Goal: Task Accomplishment & Management: Manage account settings

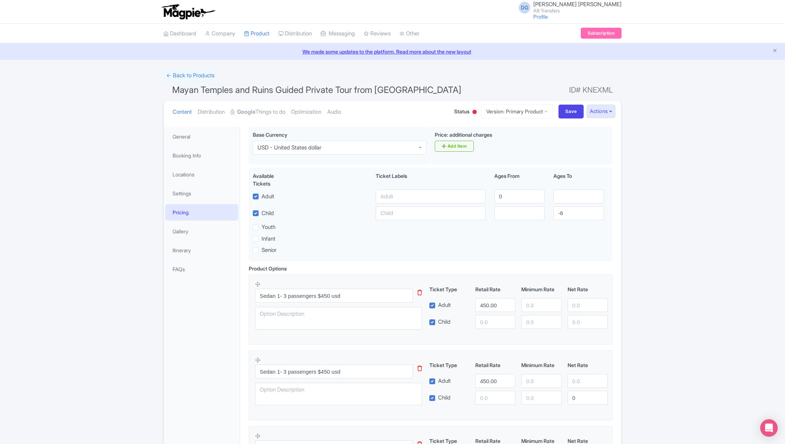
scroll to position [346, 0]
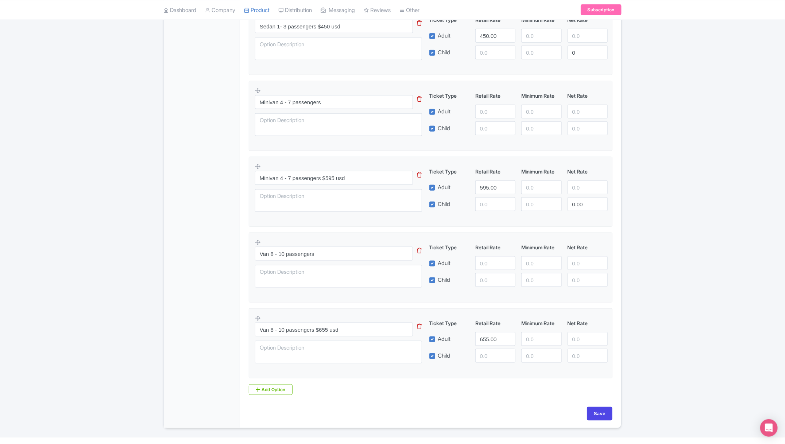
click at [686, 250] on div "Success Product updated successfully ← Back to Products Mayan Temples and Ruins…" at bounding box center [392, 76] width 785 height 706
click at [605, 410] on input "Save" at bounding box center [600, 414] width 26 height 14
type input "Saving..."
click at [656, 285] on div "Success Product updated successfully ← Back to Products Mayan Temples and Ruins…" at bounding box center [392, 76] width 785 height 706
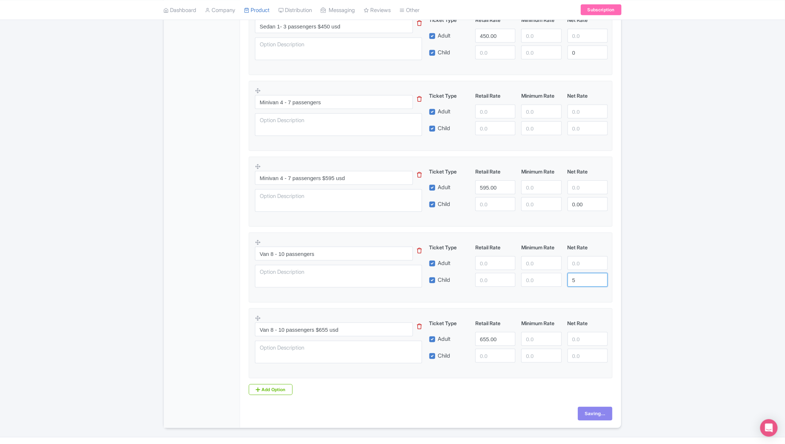
type input "6"
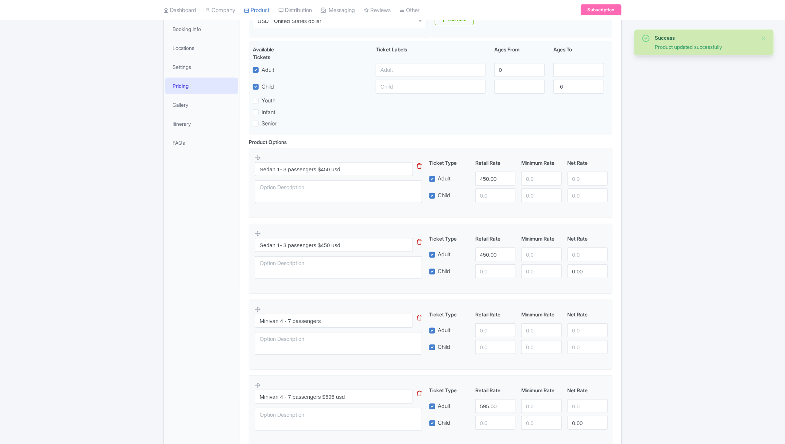
click at [120, 245] on div "Success Product updated successfully ← Back to Products Mayan Temples and Ruins…" at bounding box center [392, 295] width 785 height 706
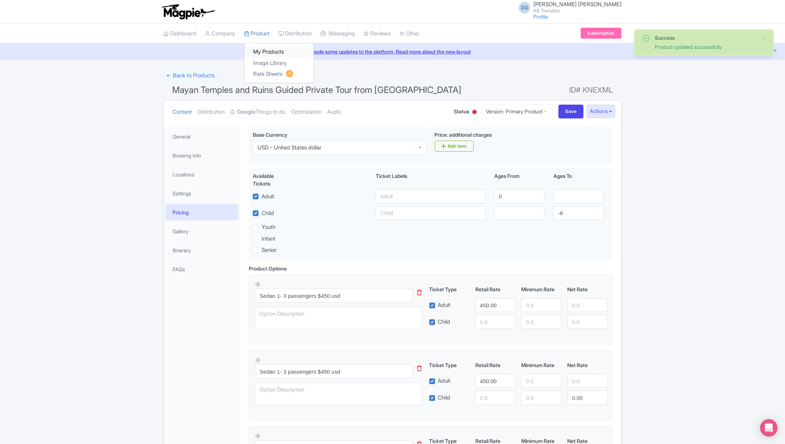
click at [265, 49] on link "My Products" at bounding box center [278, 51] width 69 height 11
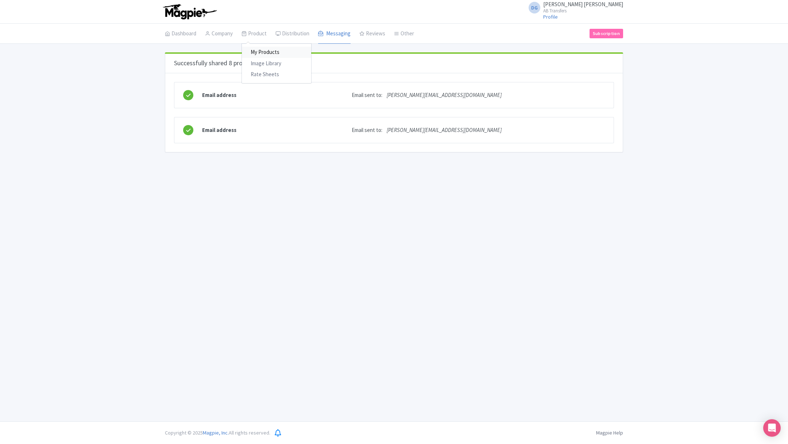
click at [259, 52] on link "My Products" at bounding box center [276, 52] width 69 height 11
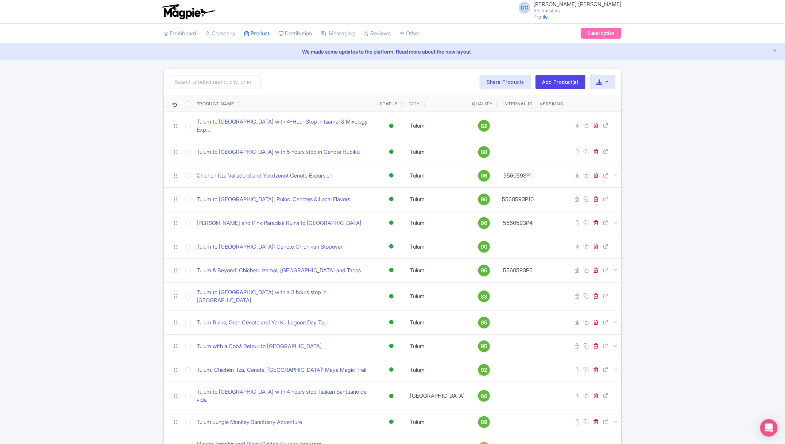
click at [737, 278] on div "Search Bulk Actions Delete Add to Collection Share Products Add to Collection C…" at bounding box center [392, 290] width 785 height 442
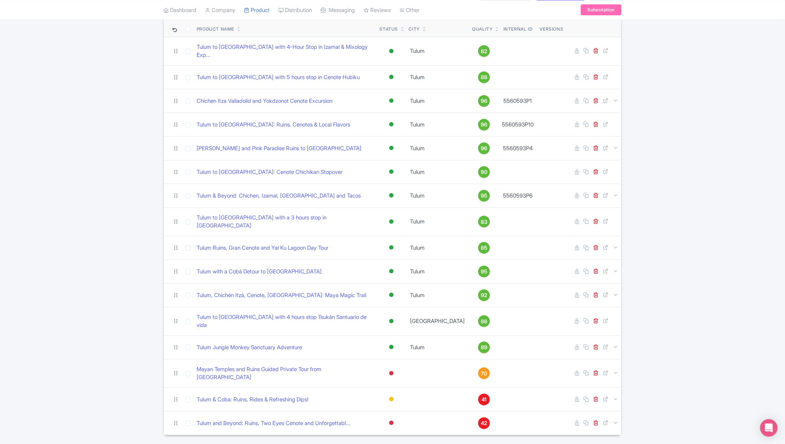
scroll to position [76, 0]
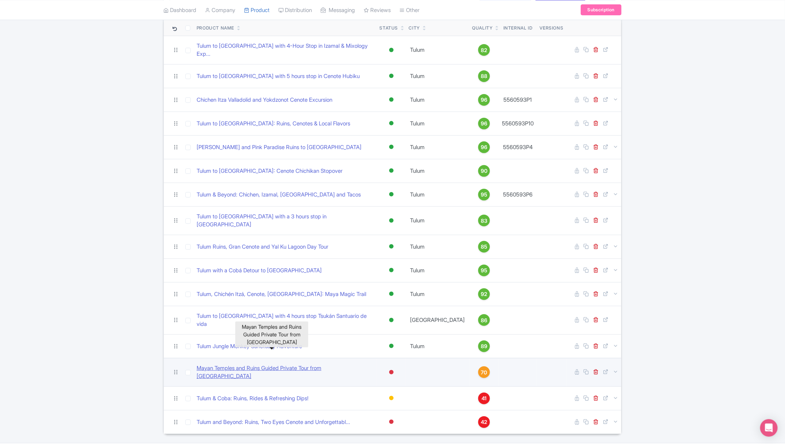
click at [271, 365] on link "Mayan Temples and Ruins Guided Private Tour from [GEOGRAPHIC_DATA]" at bounding box center [285, 373] width 177 height 16
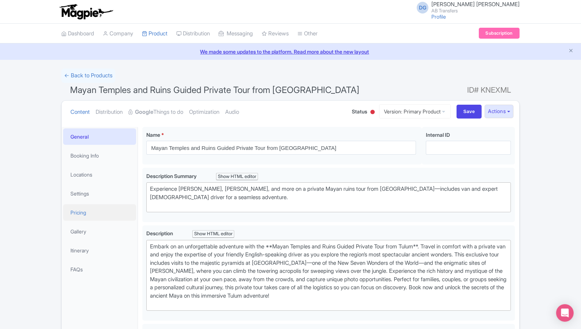
click at [99, 213] on link "Pricing" at bounding box center [99, 212] width 73 height 16
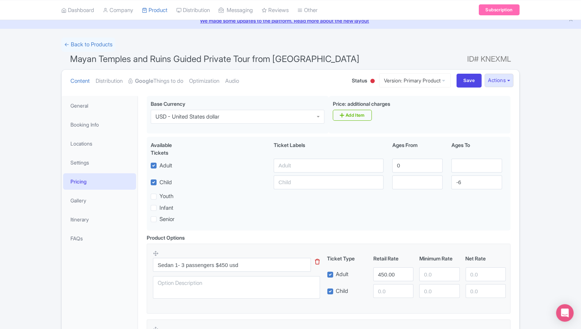
scroll to position [32, 0]
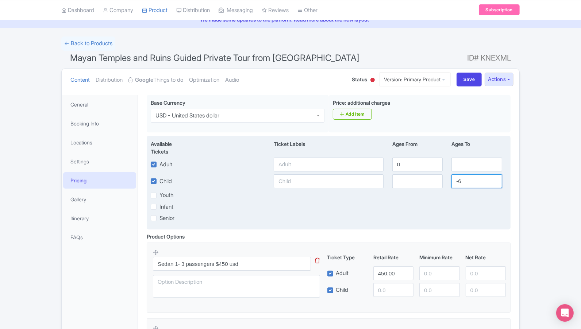
click at [477, 180] on input "-6" at bounding box center [476, 181] width 50 height 14
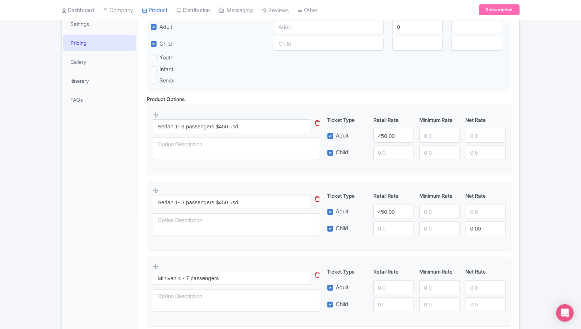
scroll to position [178, 0]
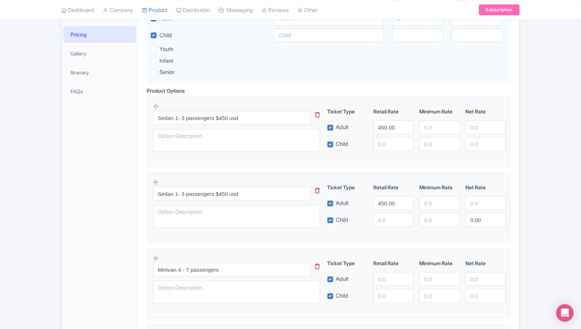
click at [318, 188] on icon at bounding box center [317, 190] width 5 height 5
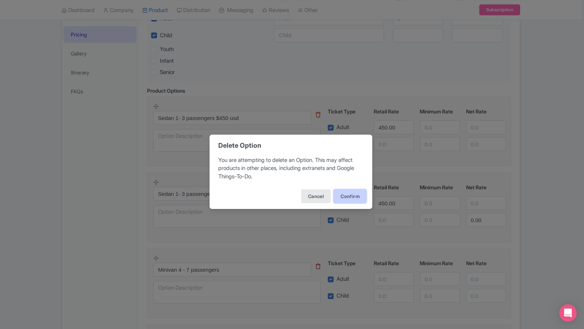
click at [346, 195] on button "Confirm" at bounding box center [350, 196] width 33 height 14
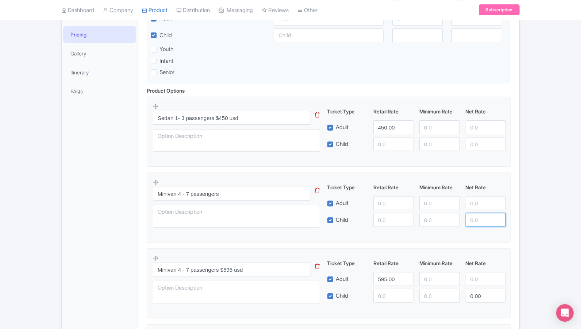
click at [532, 226] on div "← Back to Products Mayan Temples and Ruins Guided Private Tour from Tulum ID# K…" at bounding box center [290, 206] width 581 height 630
type input "-3"
click at [316, 190] on icon at bounding box center [317, 190] width 5 height 5
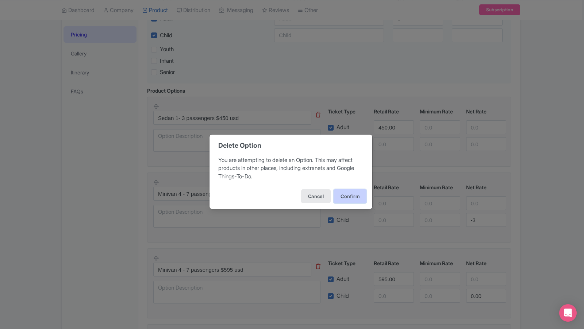
click at [340, 197] on button "Confirm" at bounding box center [350, 196] width 33 height 14
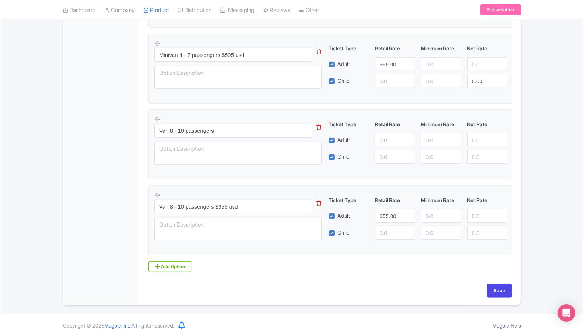
scroll to position [322, 0]
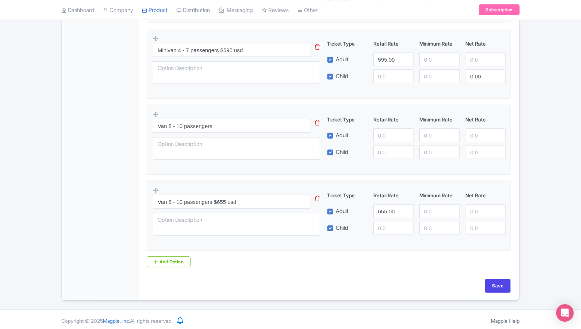
click at [318, 120] on icon at bounding box center [317, 122] width 5 height 5
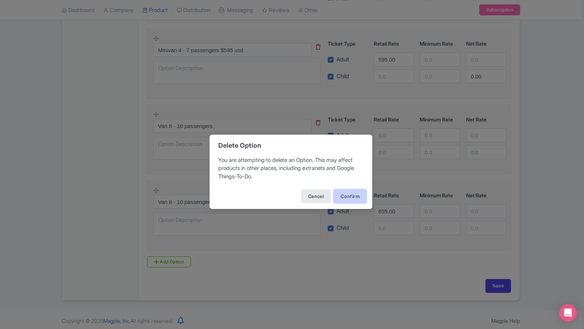
click at [350, 198] on button "Confirm" at bounding box center [350, 196] width 33 height 14
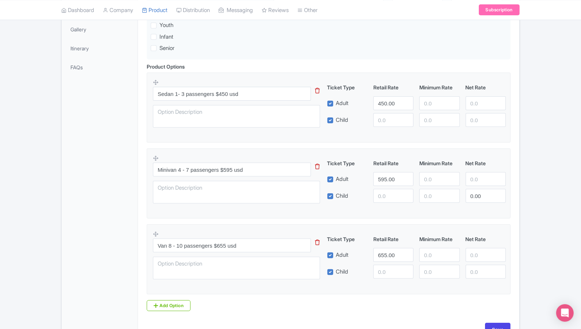
scroll to position [247, 0]
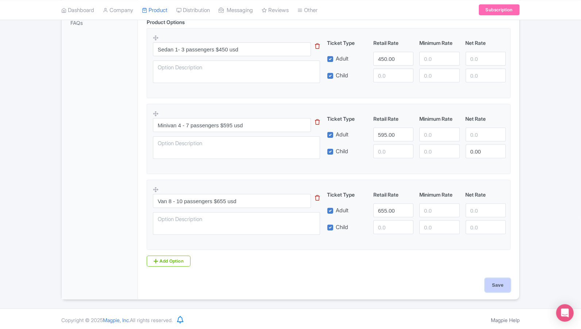
click at [496, 284] on input "Save" at bounding box center [498, 285] width 26 height 14
type input "Saving..."
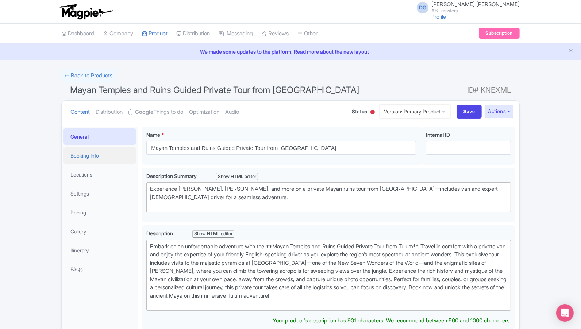
click at [89, 156] on link "Booking Info" at bounding box center [99, 155] width 73 height 16
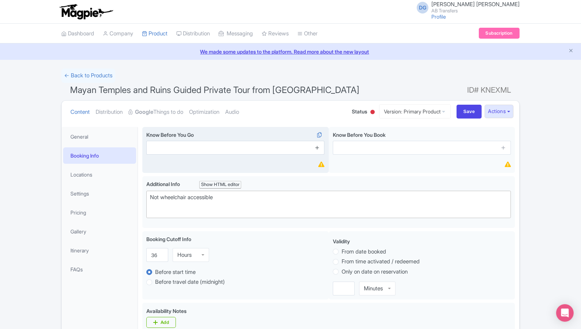
click at [316, 145] on icon at bounding box center [317, 147] width 5 height 5
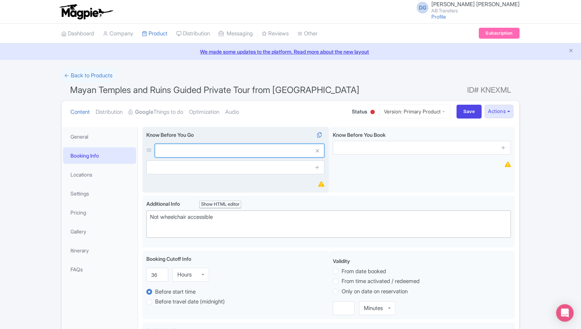
click at [211, 150] on input "text" at bounding box center [240, 151] width 170 height 14
paste input "Children must be accompanied by an adult."
type input "Children must be accompanied by an adult."
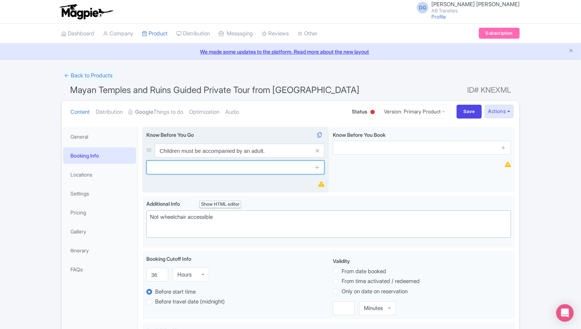
click at [212, 169] on input "text" at bounding box center [235, 168] width 178 height 14
paste input "Bring comfortable shoes, a hat, sunscreen, and a refillable water bottle."
type input "Bring comfortable shoes, a hat, sunscreen, and a refillable water bottle."
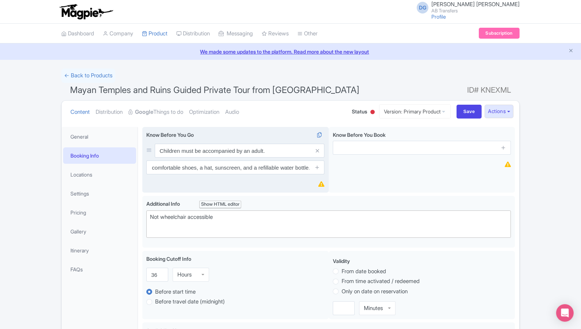
scroll to position [0, 0]
click at [317, 169] on icon at bounding box center [317, 167] width 5 height 5
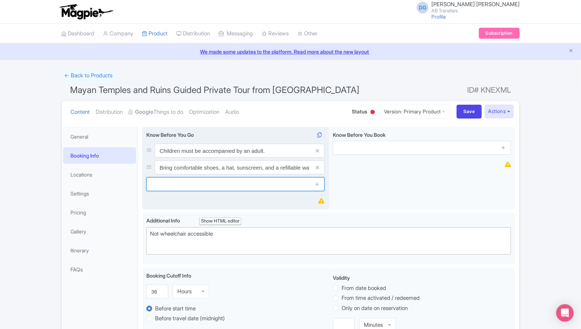
click at [217, 184] on input "text" at bounding box center [235, 184] width 178 height 14
paste input "This experience requires good weather; it may be rescheduled or refunded in cas…"
type input "This experience requires good weather; it may be rescheduled or refunded in cas…"
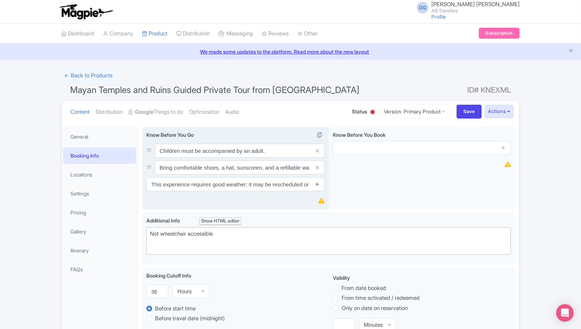
click at [318, 185] on icon at bounding box center [317, 183] width 5 height 5
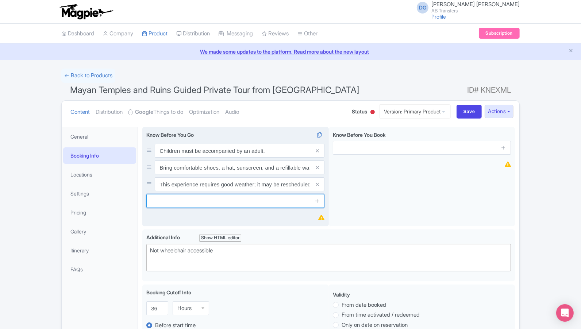
click at [236, 201] on input "text" at bounding box center [235, 201] width 178 height 14
paste input "Please provide your hotel or pickup location at the time of booking."
type input "Please provide your hotel or pickup location at the time of booking."
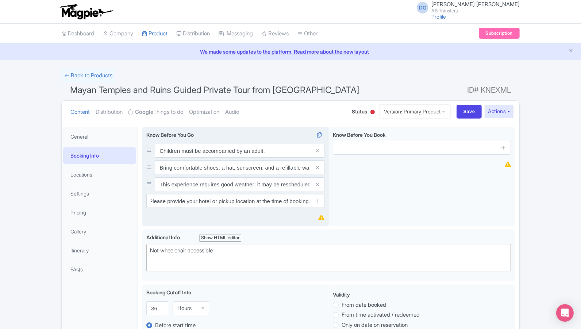
scroll to position [0, 0]
drag, startPoint x: 283, startPoint y: 151, endPoint x: 160, endPoint y: 151, distance: 123.0
click at [160, 151] on input "Children must be accompanied by an adult." at bounding box center [240, 151] width 170 height 14
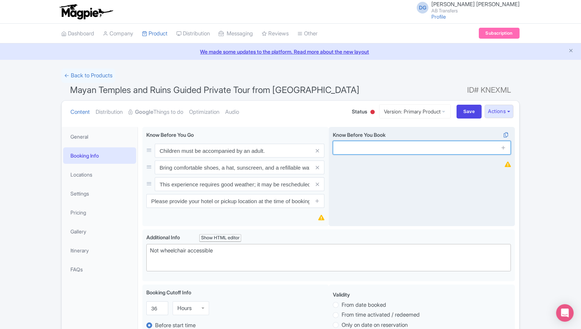
click at [349, 149] on input "text" at bounding box center [422, 148] width 178 height 14
paste input "Children must be accompanied by an adult."
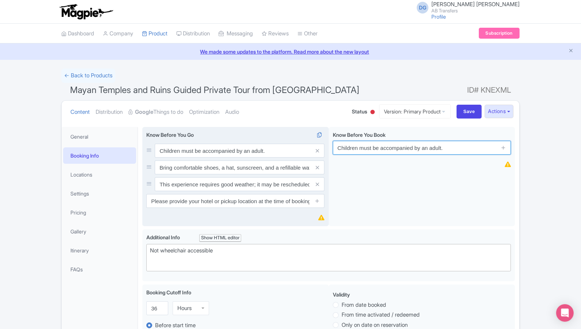
type input "Children must be accompanied by an adult."
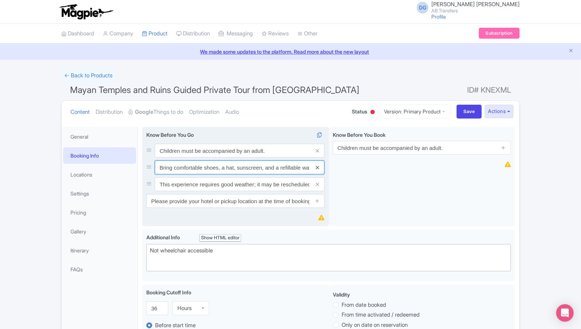
scroll to position [0, 22]
drag, startPoint x: 159, startPoint y: 168, endPoint x: 321, endPoint y: 167, distance: 162.8
click at [321, 167] on div "Bring comfortable shoes, a hat, sunscreen, and a refillable water bottle." at bounding box center [240, 168] width 170 height 14
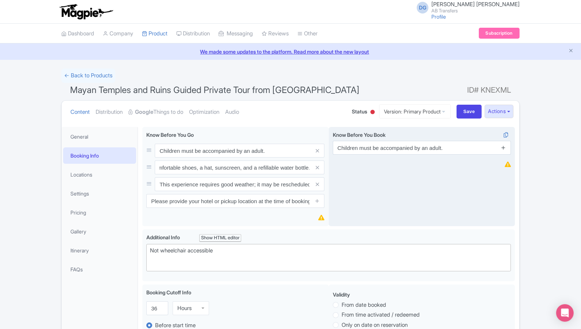
scroll to position [0, 0]
click at [504, 147] on icon at bounding box center [503, 147] width 5 height 5
click at [369, 168] on input "text" at bounding box center [422, 168] width 178 height 14
paste input "Bring comfortable shoes, a hat, sunscreen, and a refillable water bottle."
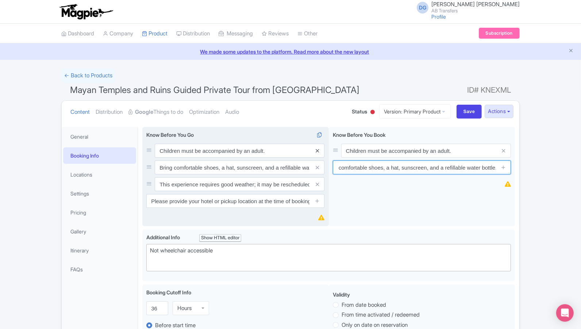
type input "Bring comfortable shoes, a hat, sunscreen, and a refillable water bottle."
click at [317, 151] on icon at bounding box center [317, 150] width 3 height 5
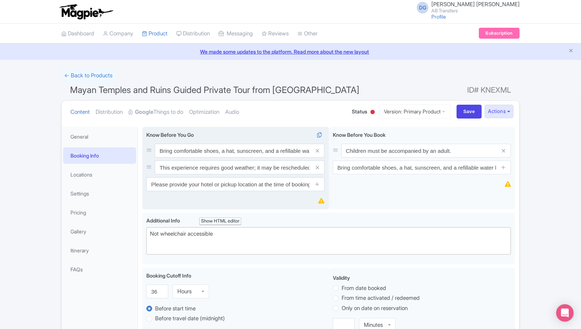
click at [317, 151] on icon at bounding box center [317, 150] width 3 height 5
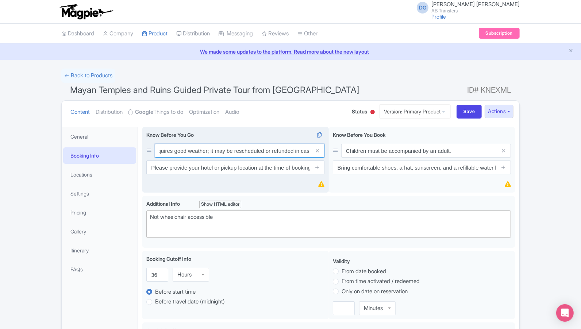
scroll to position [0, 87]
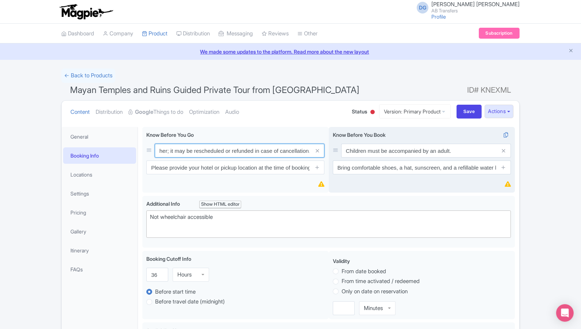
drag, startPoint x: 159, startPoint y: 150, endPoint x: 329, endPoint y: 151, distance: 170.1
click at [329, 151] on div "Know Before You Go i This experience requires good weather; it may be reschedul…" at bounding box center [328, 161] width 373 height 69
click at [504, 169] on icon at bounding box center [503, 167] width 5 height 5
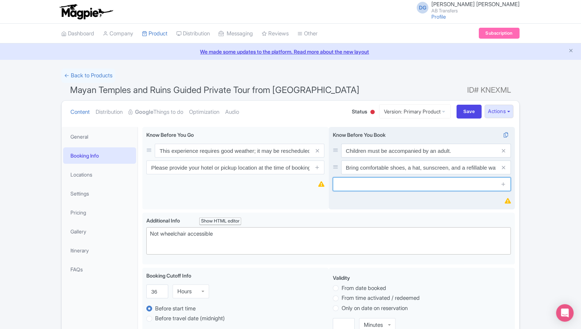
click at [416, 187] on input "text" at bounding box center [422, 184] width 178 height 14
paste input "This experience requires good weather; it may be rescheduled or refunded in cas…"
type input "This experience requires good weather; it may be rescheduled or refunded in cas…"
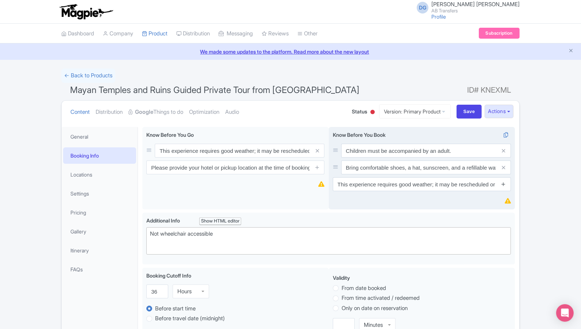
click at [505, 185] on icon at bounding box center [503, 183] width 5 height 5
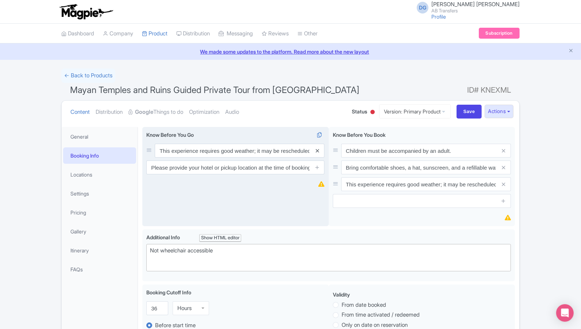
click at [318, 150] on icon at bounding box center [317, 150] width 3 height 5
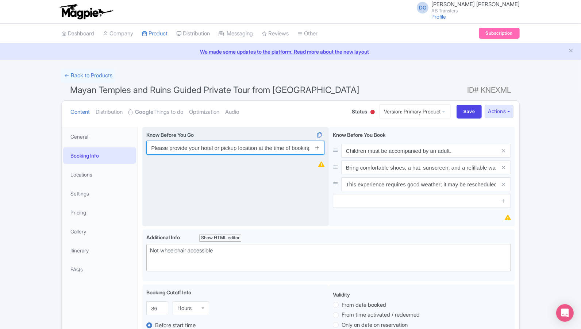
scroll to position [0, 2]
drag, startPoint x: 151, startPoint y: 148, endPoint x: 319, endPoint y: 150, distance: 167.9
click at [319, 150] on div "Please provide your hotel or pickup location at the time of booking." at bounding box center [235, 148] width 178 height 14
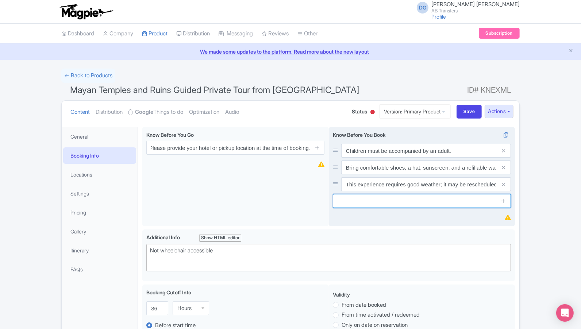
click at [358, 203] on input "text" at bounding box center [422, 201] width 178 height 14
paste input "Please provide your hotel or pickup location at the time of booking."
type input "Please provide your hotel or pickup location at the time of booking."
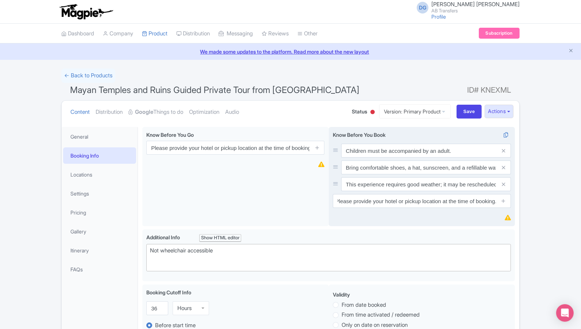
scroll to position [0, 0]
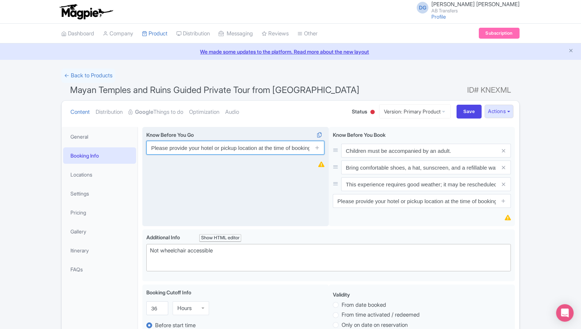
click at [197, 152] on input "Please provide your hotel or pickup location at the time of booking." at bounding box center [235, 148] width 178 height 14
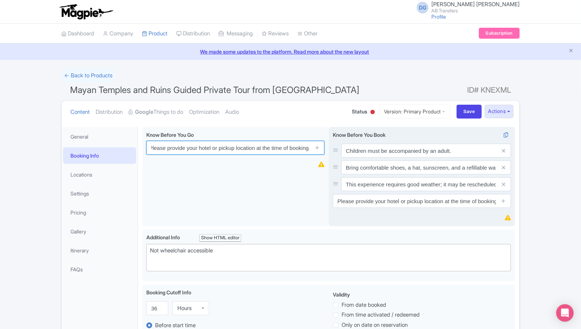
drag, startPoint x: 151, startPoint y: 146, endPoint x: 331, endPoint y: 146, distance: 179.5
click at [331, 146] on div "Know Before You Go i Please provide your hotel or pickup location at the time o…" at bounding box center [328, 178] width 373 height 103
paste input "Sunscreen – The sun can be intense, especially at the ruins and salt flats"
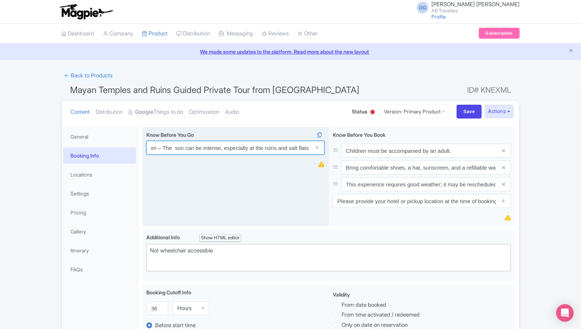
type input "Sunscreen – The sun can be intense, especially at the ruins and salt flats."
click at [316, 146] on icon at bounding box center [317, 147] width 5 height 5
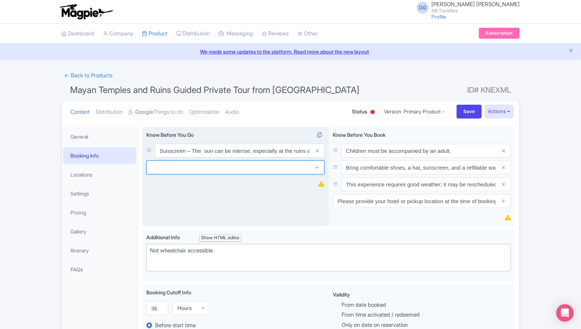
click at [204, 171] on input "text" at bounding box center [235, 168] width 178 height 14
paste input "Check the weather forecast – Be prepared for sun or possible rain."
type input "Check the weather forecast – Be prepared for sun or possible rain."
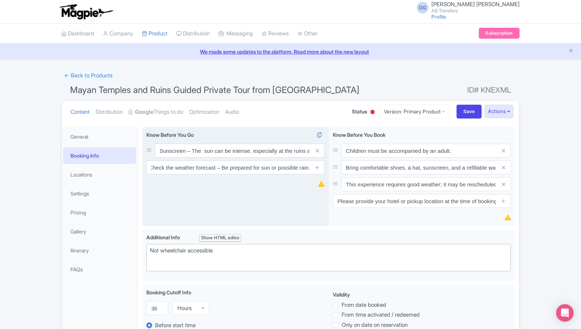
scroll to position [0, 0]
click at [317, 169] on icon at bounding box center [317, 167] width 5 height 5
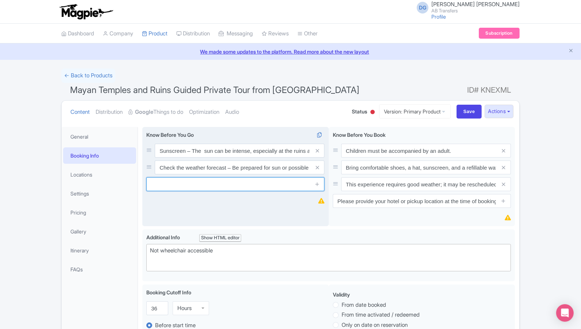
click at [192, 187] on input "text" at bounding box center [235, 184] width 178 height 14
paste input "Stay Hydrated: Bring a reusable water bottle to stay cool and hydrated througho…"
type input "Stay Hydrated: Bring a reusable water bottle to stay cool and hydrated througho…"
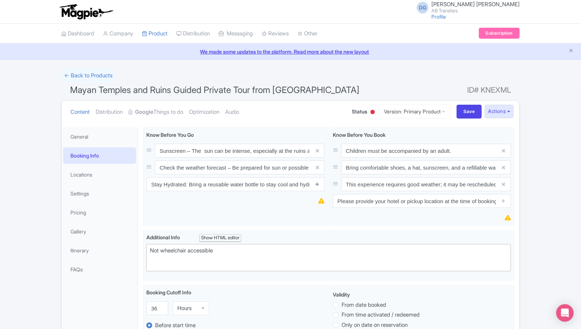
click at [318, 185] on icon at bounding box center [317, 183] width 5 height 5
click at [206, 199] on input "text" at bounding box center [235, 201] width 178 height 14
paste input "Dress Comfortably: Wear light, breathable clothing and comfortable walking shoe…"
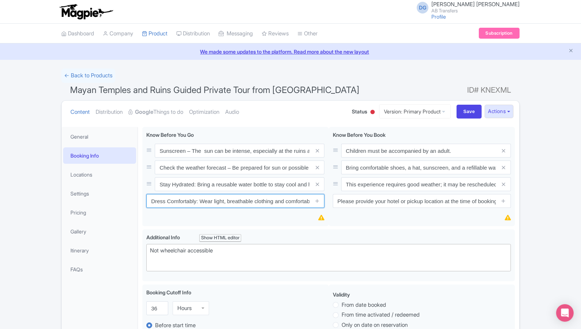
scroll to position [0, 154]
type input "Dress Comfortably: Wear light, breathable clothing and comfortable walking shoe…"
click at [318, 201] on icon at bounding box center [317, 200] width 5 height 5
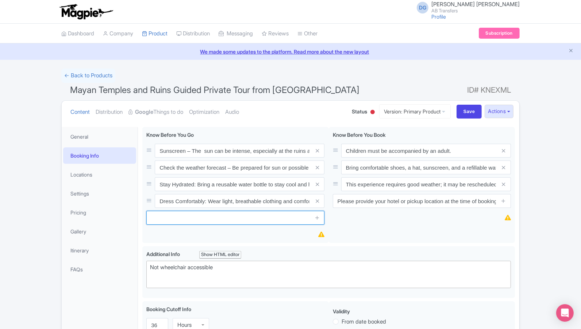
click at [210, 219] on input "text" at bounding box center [235, 218] width 178 height 14
paste input "Cash is Useful: Some local spots may not accept credit cards, so carrying some …"
type input "Cash is Useful: Some local spots may not accept credit cards, so carrying some …"
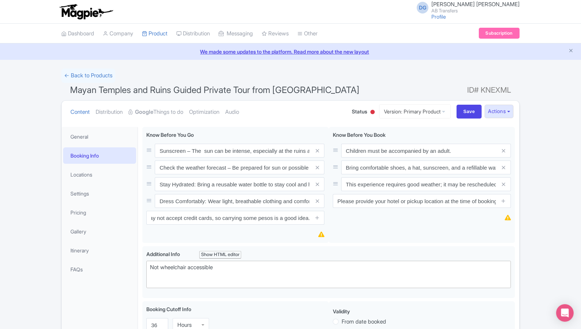
click at [291, 236] on div "Know Before You Go i Sunscreen – The sun can be intense, especially at the ruin…" at bounding box center [235, 185] width 186 height 116
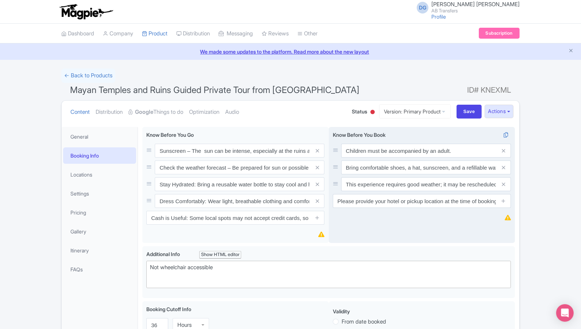
click at [392, 240] on div "Know Before You Book i Children must be accompanied by an adult. Bring comforta…" at bounding box center [422, 185] width 186 height 116
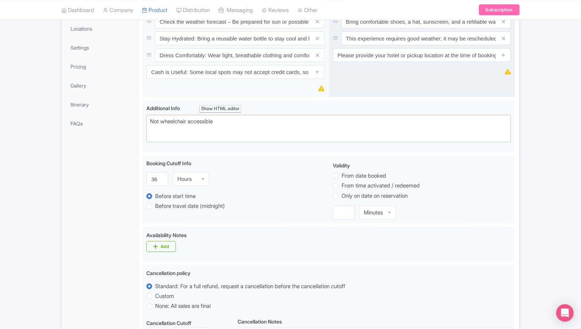
scroll to position [162, 0]
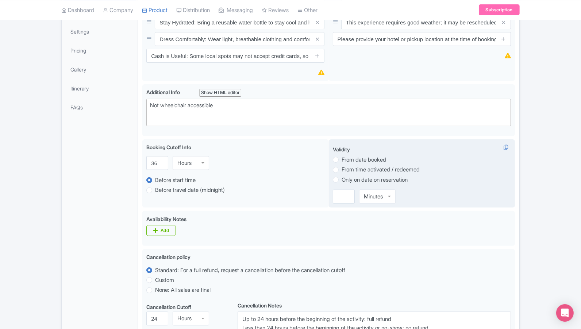
click at [342, 159] on label "From date booked" at bounding box center [364, 160] width 45 height 8
click at [342, 159] on input "From date booked" at bounding box center [345, 158] width 7 height 7
radio input "true"
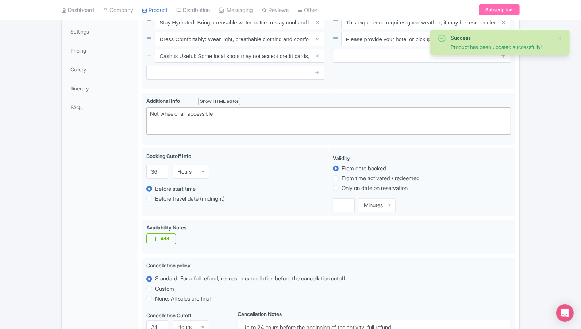
click at [534, 199] on div "Success Product has been updated successfully! ← Back to Products Mayan Temples…" at bounding box center [290, 220] width 581 height 626
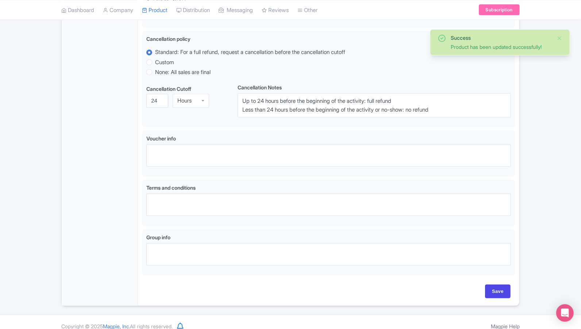
scroll to position [394, 0]
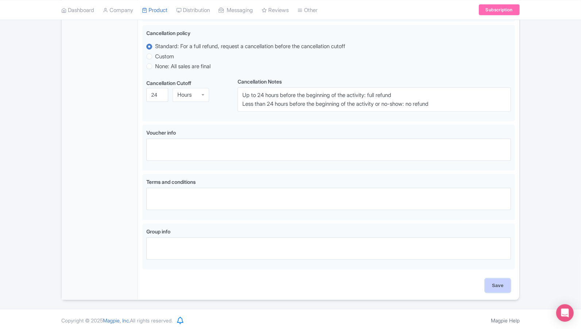
click at [494, 282] on input "Save" at bounding box center [498, 286] width 26 height 14
type input "Update Product"
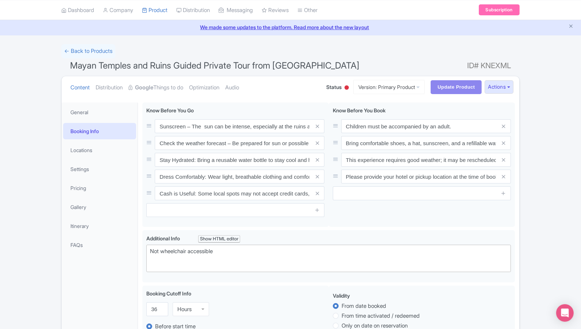
scroll to position [21, 0]
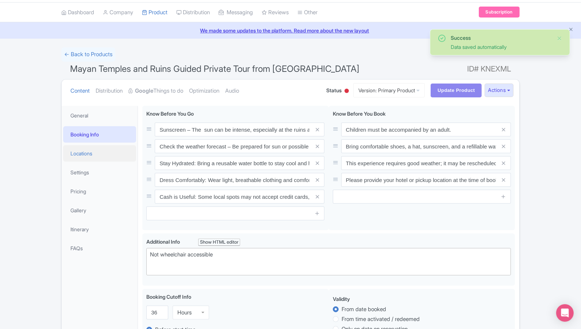
click at [97, 153] on link "Locations" at bounding box center [99, 153] width 73 height 16
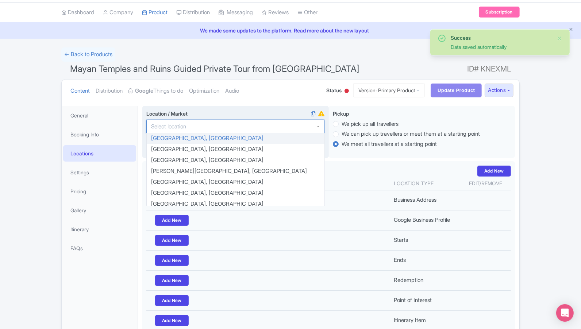
click at [190, 128] on div at bounding box center [235, 127] width 178 height 14
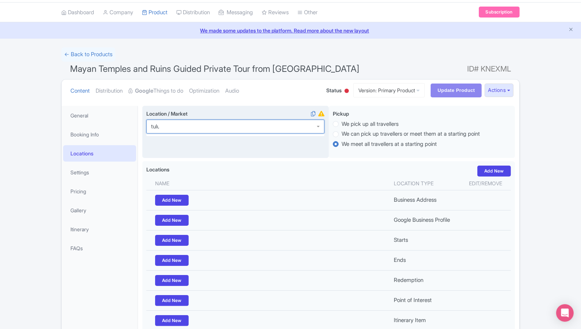
type input "tulum"
click at [550, 185] on div "Success Data saved automatically ← Back to Products Mayan Temples and Ruins Gui…" at bounding box center [290, 206] width 581 height 318
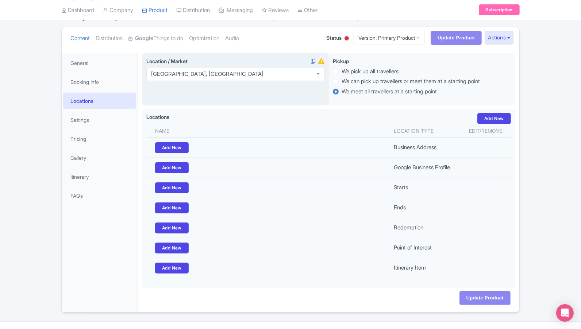
scroll to position [83, 0]
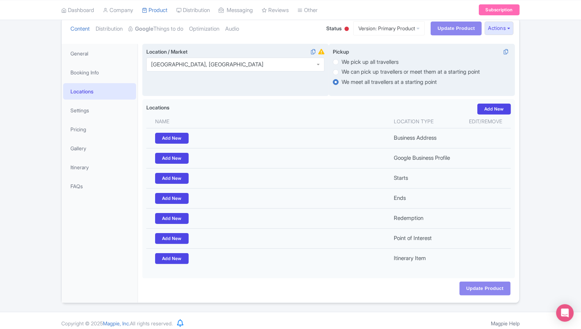
click at [342, 61] on label "We pick up all travellers" at bounding box center [370, 62] width 57 height 8
click at [342, 61] on input "We pick up all travellers" at bounding box center [345, 61] width 7 height 7
radio input "true"
click at [342, 70] on label "We can pick up travellers or meet them at a starting point" at bounding box center [411, 72] width 138 height 8
click at [342, 70] on input "We can pick up travellers or meet them at a starting point" at bounding box center [345, 71] width 7 height 7
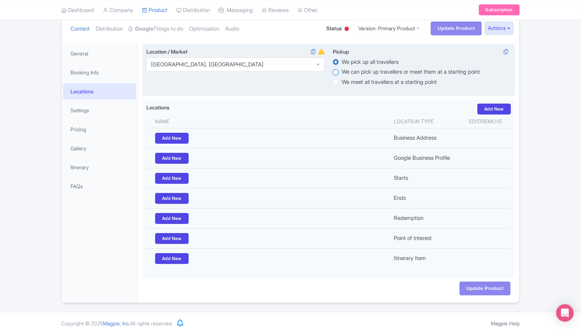
radio input "true"
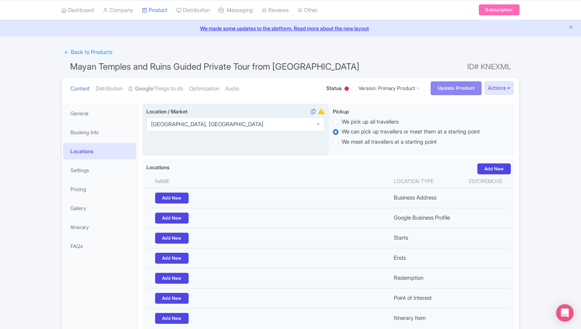
scroll to position [0, 0]
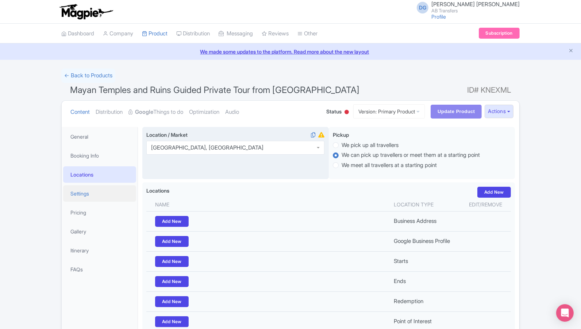
click at [85, 192] on link "Settings" at bounding box center [99, 193] width 73 height 16
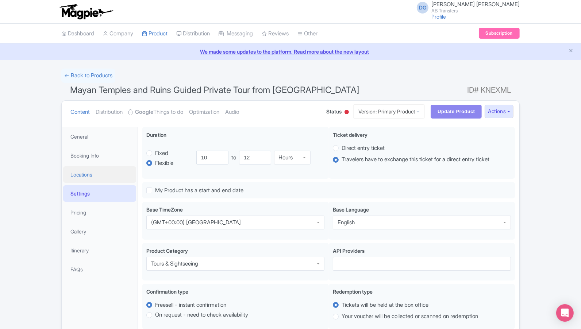
click at [85, 174] on link "Locations" at bounding box center [99, 174] width 73 height 16
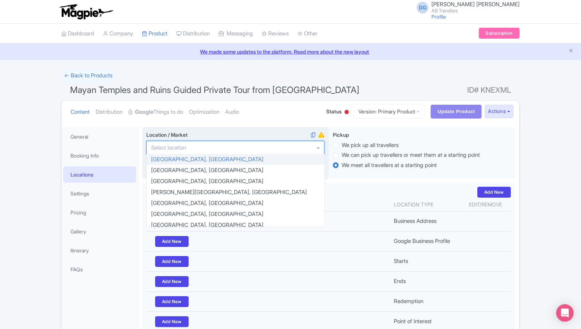
click at [168, 148] on input "Location / Market i" at bounding box center [170, 148] width 39 height 7
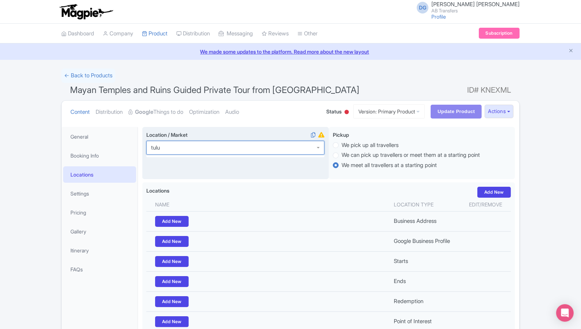
type input "tulum"
click at [192, 149] on div at bounding box center [235, 148] width 178 height 14
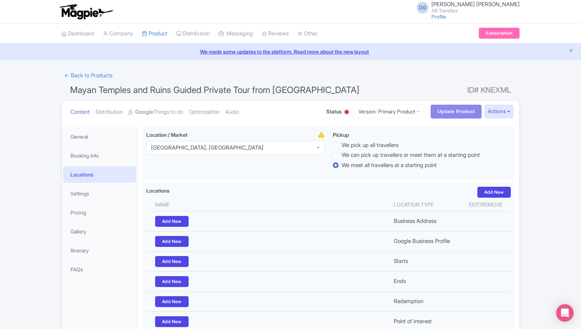
click at [532, 163] on div "Success Data saved automatically ← Back to Products Mayan Temples and Ruins Gui…" at bounding box center [290, 228] width 581 height 318
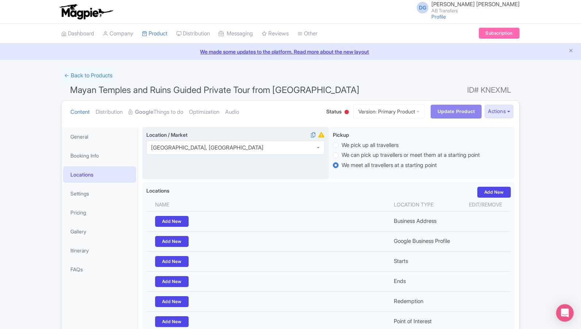
click at [228, 156] on div "Location / Market i Tulum, Mexico Tulum, Mexico Tulum, Mexico" at bounding box center [235, 153] width 186 height 53
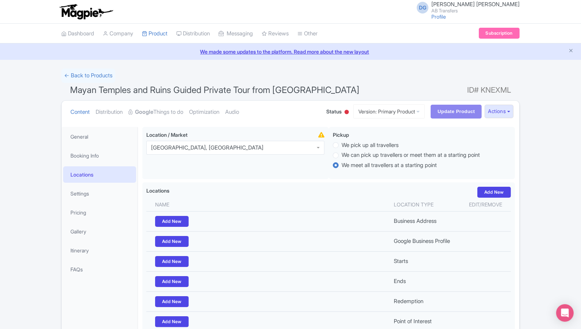
click at [543, 172] on div "Success Data saved automatically ← Back to Products Mayan Temples and Ruins Gui…" at bounding box center [290, 228] width 581 height 318
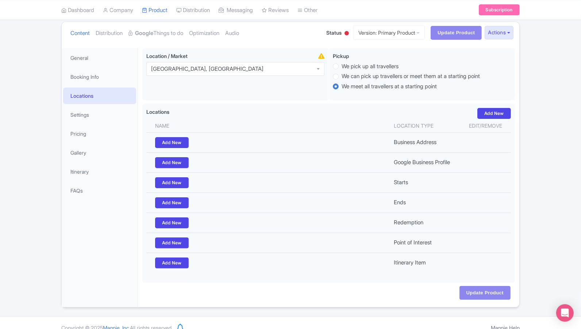
scroll to position [83, 0]
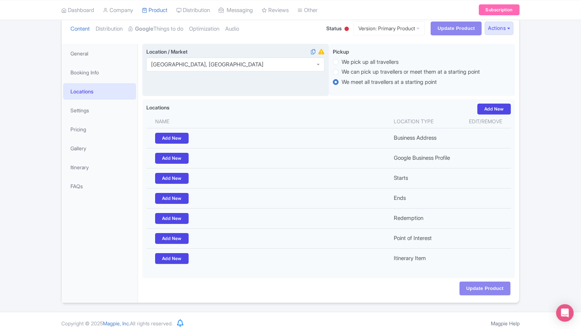
click at [193, 77] on div "Location / Market i Tulum, Mexico Tulum, Mexico Tulum, Mexico Aarhus, Denmark A…" at bounding box center [235, 70] width 186 height 53
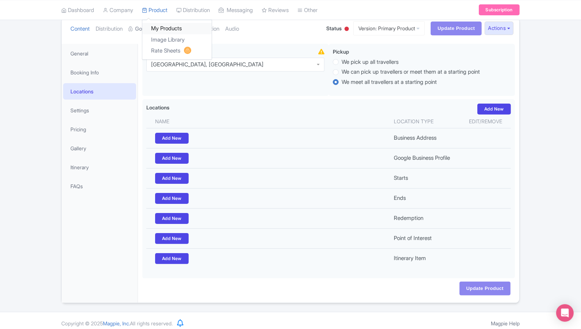
click at [176, 27] on link "My Products" at bounding box center [176, 28] width 69 height 11
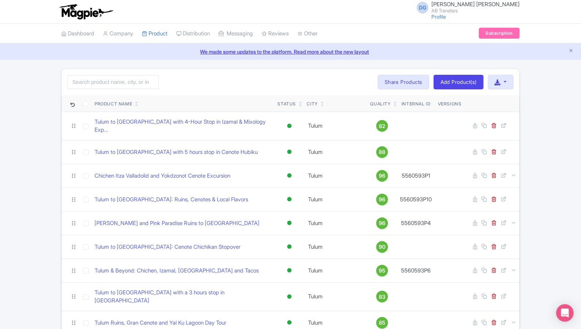
click at [24, 148] on div "Success Product updated successfully Search Bulk Actions [GEOGRAPHIC_DATA] Add …" at bounding box center [290, 290] width 581 height 442
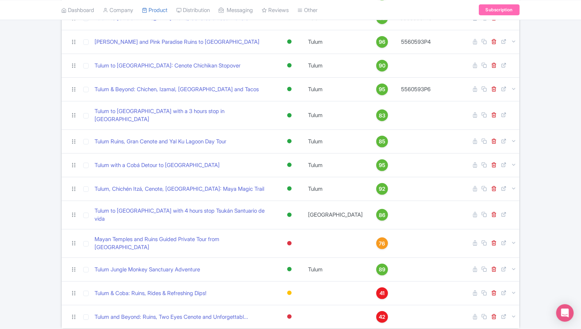
scroll to position [190, 0]
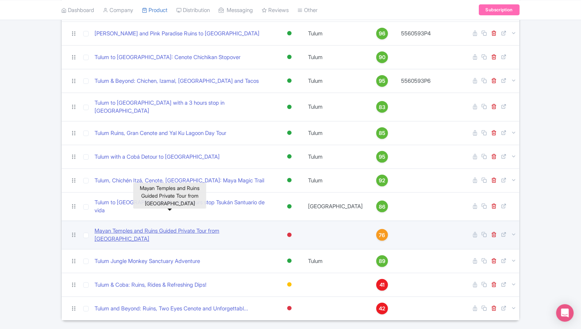
click at [181, 227] on link "Mayan Temples and Ruins Guided Private Tour from [GEOGRAPHIC_DATA]" at bounding box center [183, 235] width 177 height 16
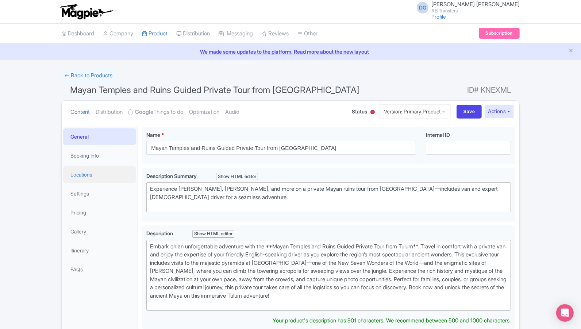
click at [90, 172] on link "Locations" at bounding box center [99, 174] width 73 height 16
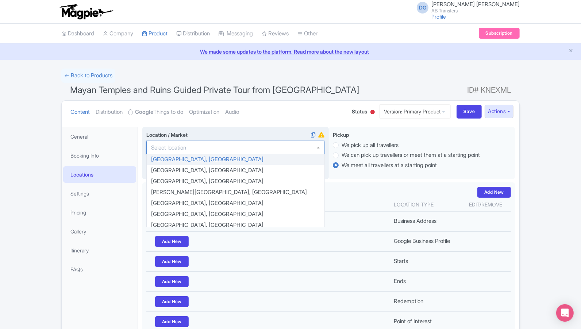
click at [194, 151] on div at bounding box center [235, 148] width 178 height 14
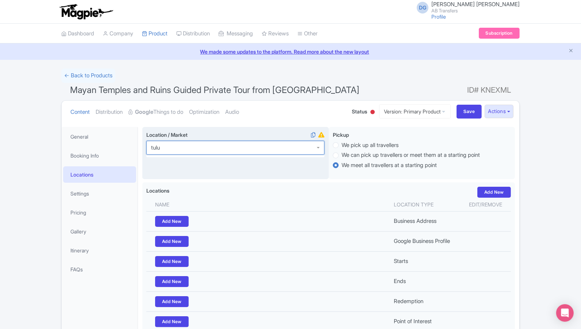
type input "tulum"
click at [471, 111] on input "Save" at bounding box center [470, 112] width 26 height 14
type input "Saving..."
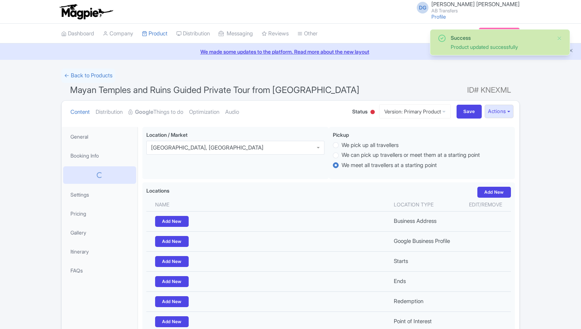
scroll to position [83, 0]
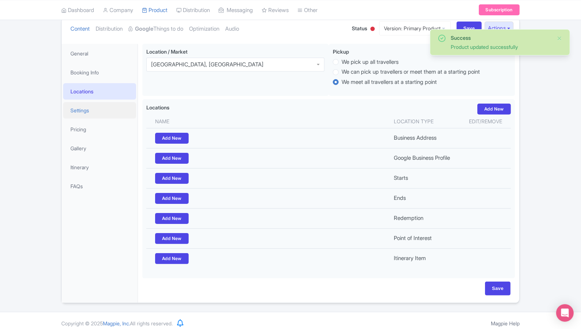
click at [89, 108] on link "Settings" at bounding box center [99, 110] width 73 height 16
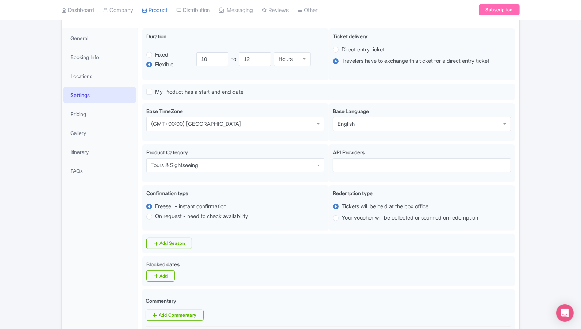
scroll to position [100, 0]
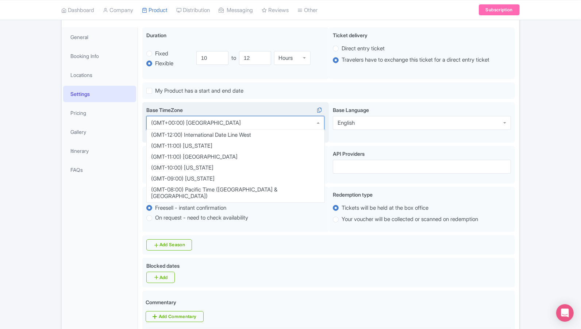
click at [211, 123] on div "(GMT+00:00) [GEOGRAPHIC_DATA]" at bounding box center [235, 123] width 178 height 14
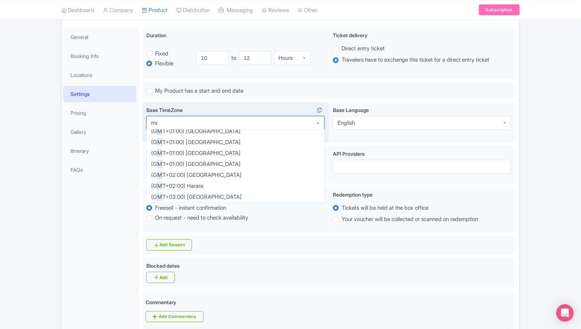
scroll to position [0, 0]
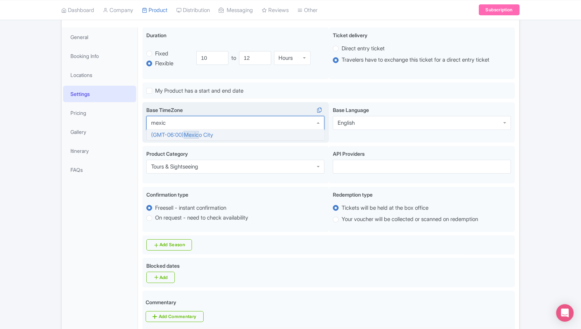
type input "mexico"
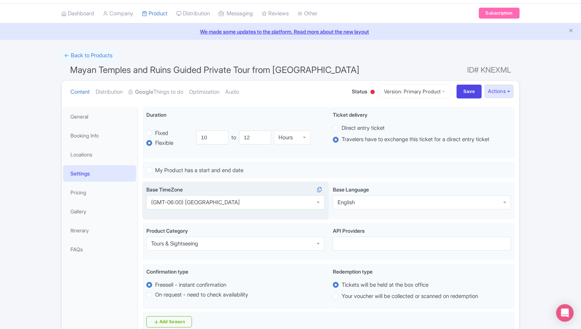
scroll to position [19, 0]
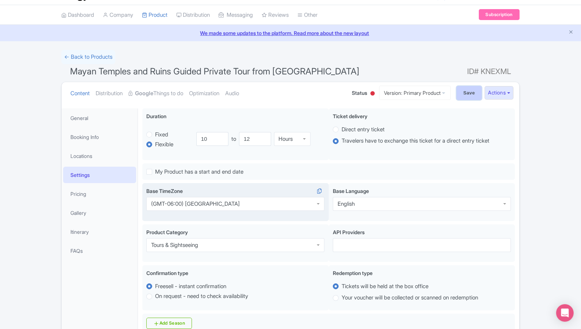
click at [462, 94] on input "Save" at bounding box center [470, 93] width 26 height 14
type input "Saving..."
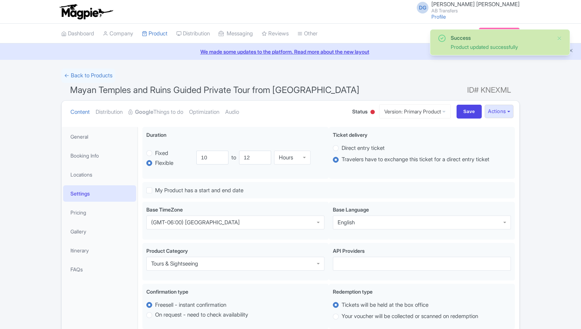
scroll to position [126, 0]
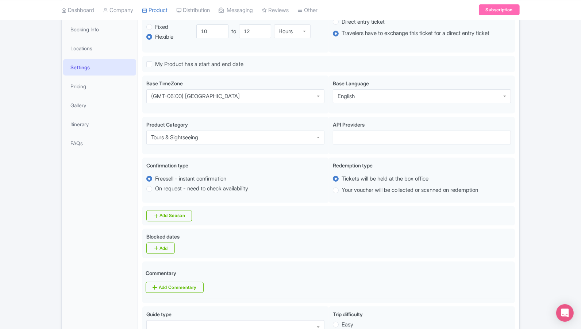
click at [93, 108] on link "Gallery" at bounding box center [99, 105] width 73 height 16
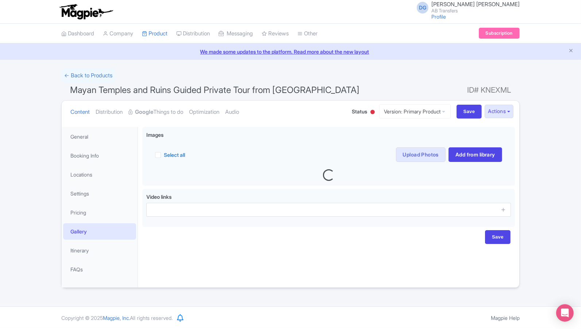
scroll to position [0, 0]
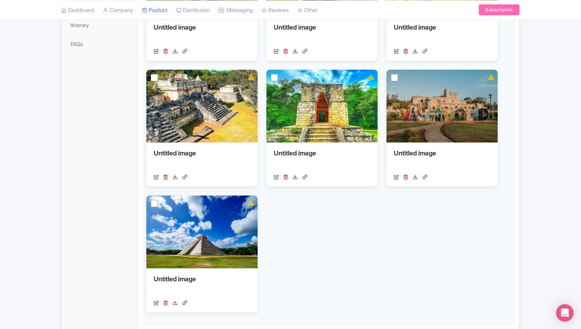
scroll to position [227, 0]
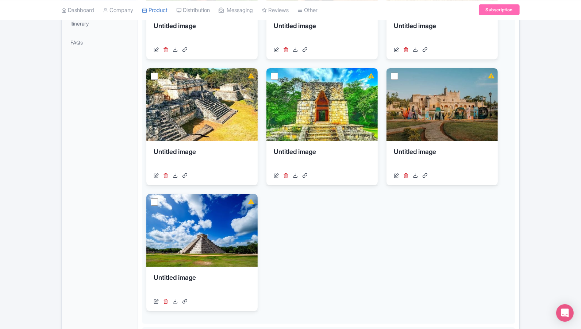
click at [38, 193] on div "Success Product updated successfully ← Back to Products Mayan Temples and Ruins…" at bounding box center [290, 116] width 581 height 548
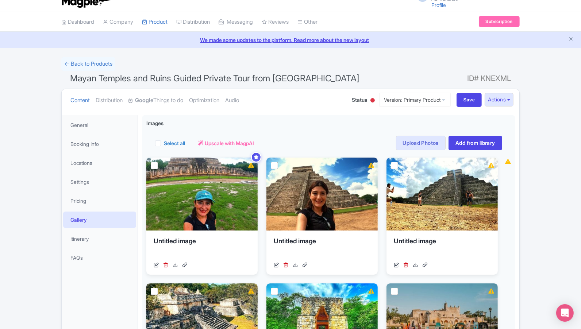
scroll to position [0, 0]
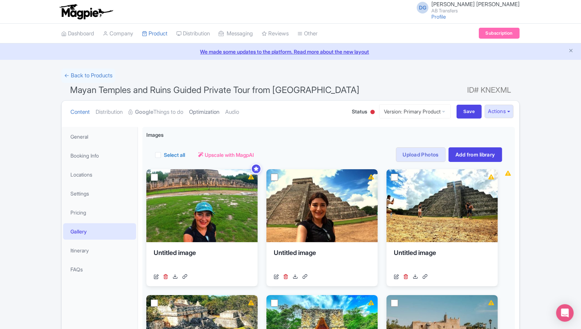
click at [219, 111] on link "Optimization" at bounding box center [204, 112] width 30 height 23
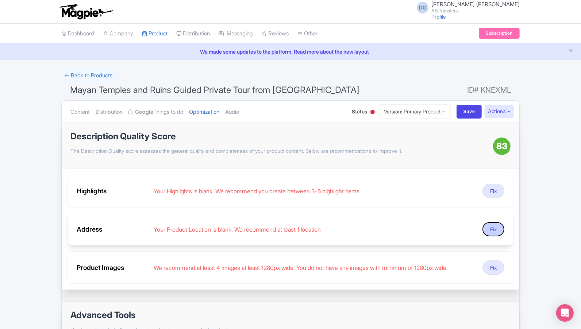
click at [494, 226] on button "Fix" at bounding box center [493, 229] width 22 height 14
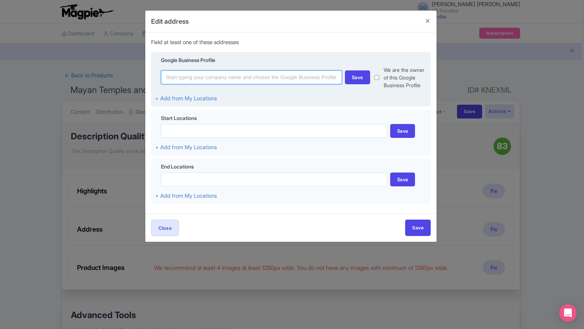
click at [285, 78] on input at bounding box center [251, 77] width 181 height 14
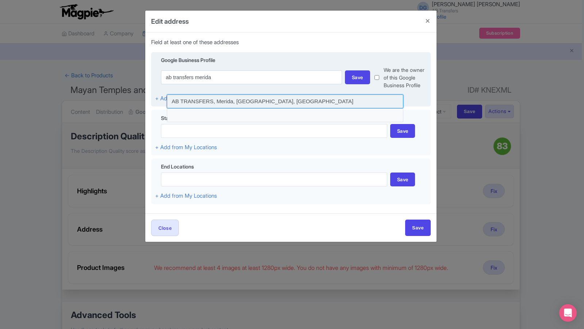
click at [209, 100] on input at bounding box center [285, 102] width 236 height 14
type input "AB TRANSFERS, Merida, [GEOGRAPHIC_DATA], [GEOGRAPHIC_DATA]"
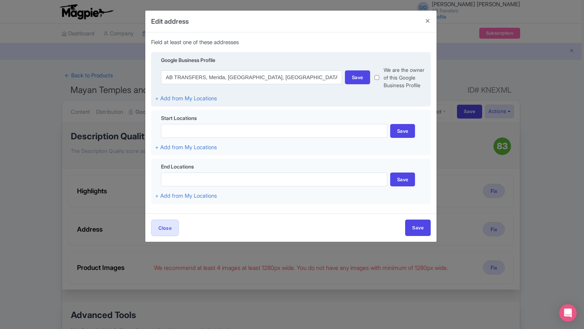
click at [377, 76] on input "checkbox" at bounding box center [376, 77] width 5 height 23
checkbox input "true"
click at [366, 76] on div "Save" at bounding box center [357, 77] width 25 height 14
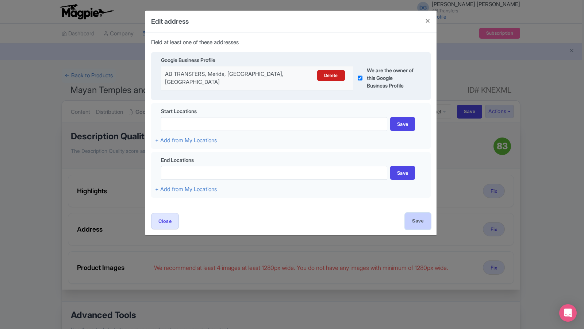
click at [422, 224] on input "Save" at bounding box center [418, 221] width 26 height 16
type input "Save"
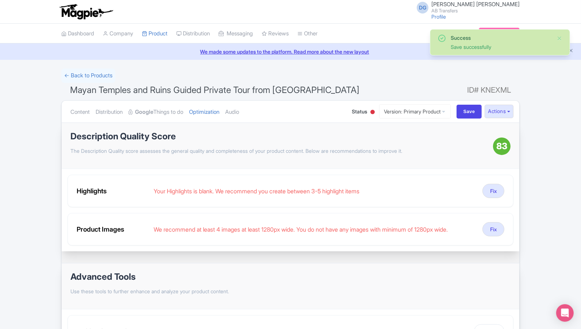
click at [546, 188] on div "Success Save successfully ← Back to Products Mayan Temples and Ruins Guided Pri…" at bounding box center [290, 231] width 581 height 324
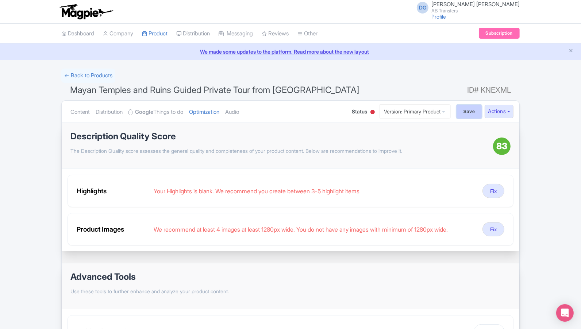
click at [466, 112] on input "Save" at bounding box center [470, 112] width 26 height 14
type input "Saving..."
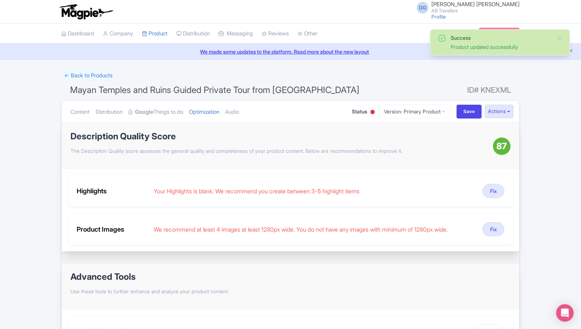
click at [370, 111] on div at bounding box center [372, 112] width 4 height 4
click at [350, 124] on div "Active" at bounding box center [354, 125] width 43 height 14
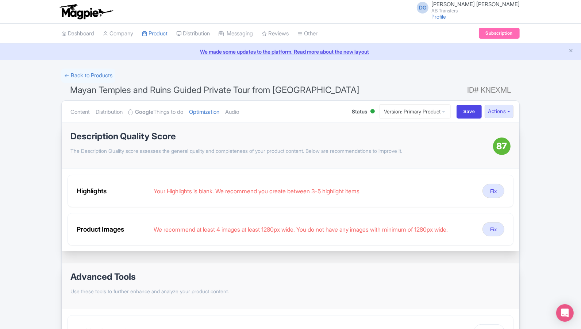
click at [397, 87] on h1 "Mayan Temples and Ruins Guided Private Tour from Tulum ID# KNEXML" at bounding box center [290, 92] width 458 height 18
click at [464, 109] on input "Save" at bounding box center [470, 112] width 26 height 14
type input "Saving..."
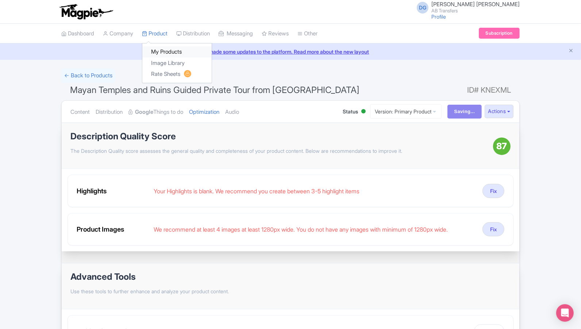
click at [162, 52] on link "My Products" at bounding box center [176, 51] width 69 height 11
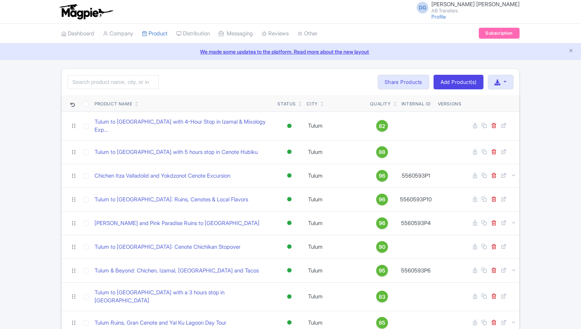
click at [565, 222] on div "Search Bulk Actions Delete Add to Collection Share Products Add to Collection C…" at bounding box center [290, 290] width 581 height 442
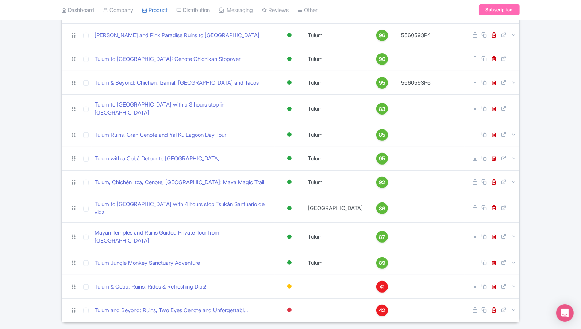
scroll to position [190, 0]
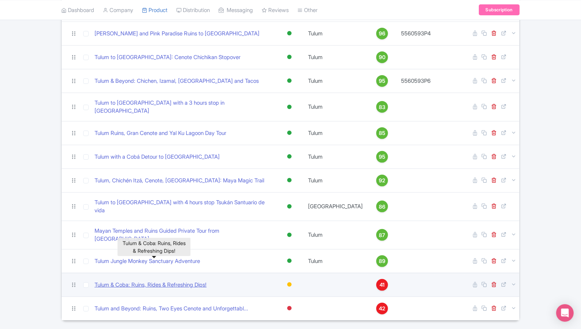
click at [185, 281] on link "Tulum & Coba: Ruins, Rides & Refreshing Dips!" at bounding box center [151, 285] width 112 height 8
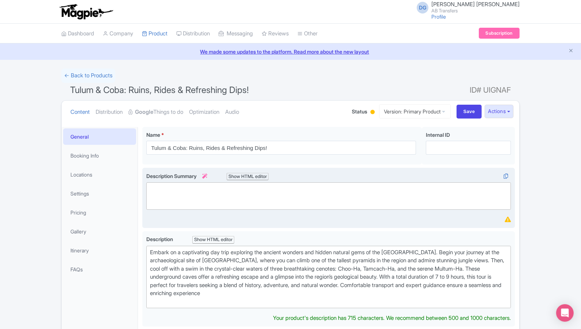
click at [207, 198] on trix-editor at bounding box center [328, 195] width 365 height 27
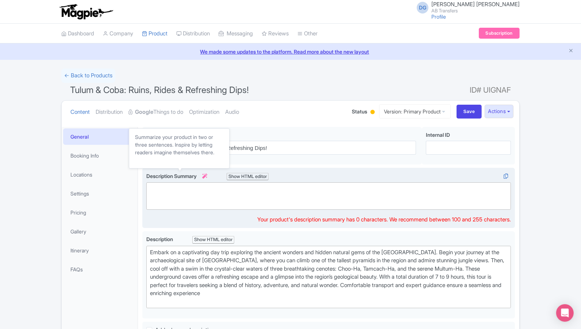
click at [207, 174] on icon at bounding box center [204, 176] width 5 height 5
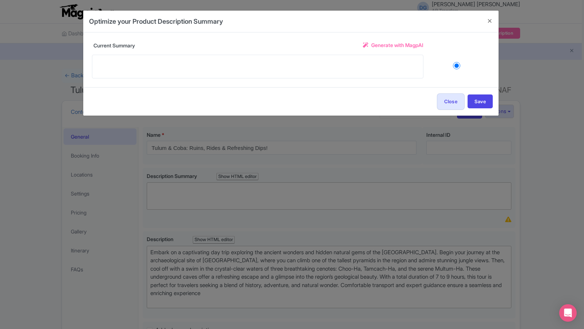
click at [390, 46] on span "Generate with MagpAI" at bounding box center [397, 45] width 52 height 8
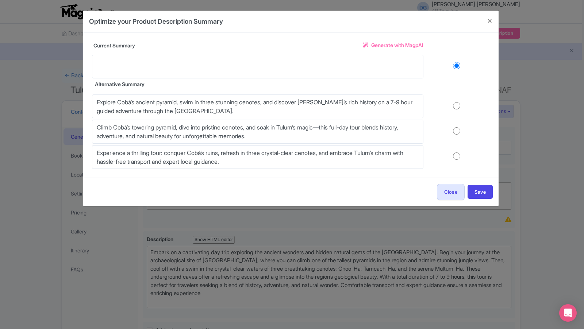
click at [457, 109] on input "radio" at bounding box center [456, 105] width 66 height 7
radio input "true"
click at [476, 190] on button "Save" at bounding box center [479, 192] width 25 height 14
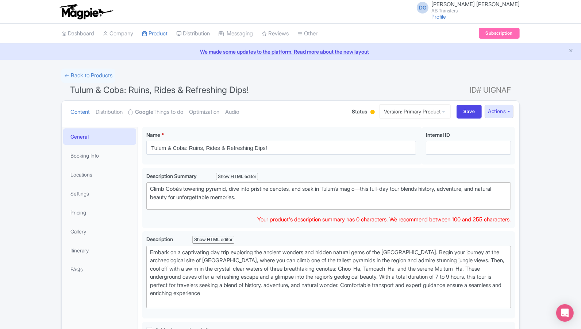
click at [539, 204] on div "← Back to Products Tulum & Coba: Ruins, Rides & Refreshing Dips! ID# UIGNAF Con…" at bounding box center [290, 299] width 581 height 461
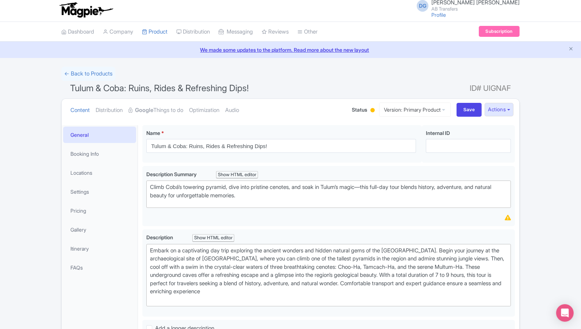
scroll to position [1, 0]
click at [463, 113] on input "Save" at bounding box center [470, 111] width 26 height 14
type input "Saving..."
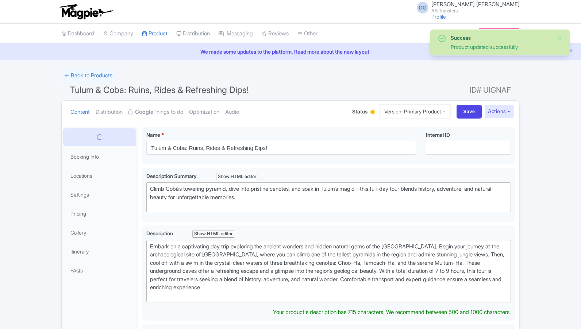
scroll to position [126, 0]
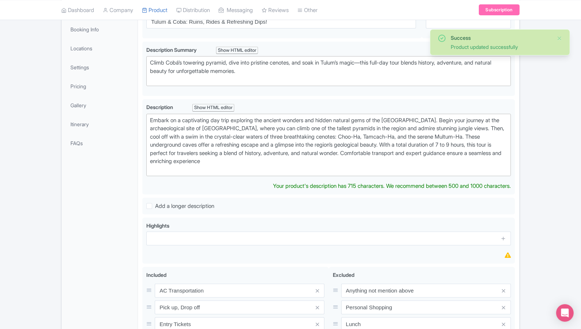
click at [550, 202] on div "Success Product updated successfully ← Back to Products Tulum & Coba: Ruins, Ri…" at bounding box center [290, 170] width 581 height 457
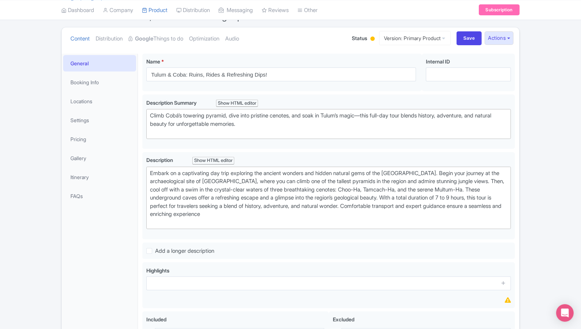
scroll to position [70, 0]
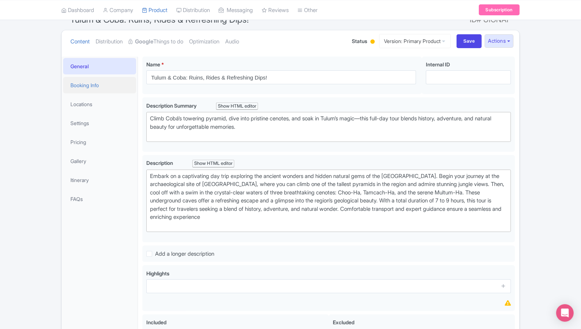
click at [95, 85] on link "Booking Info" at bounding box center [99, 85] width 73 height 16
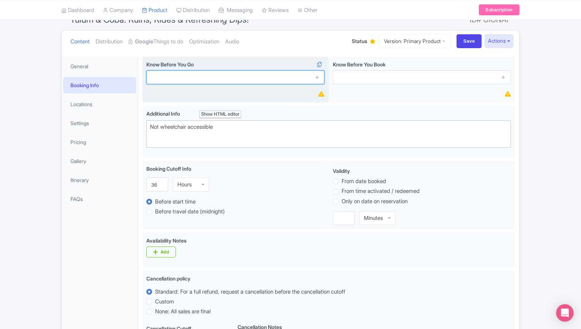
click at [201, 75] on input "text" at bounding box center [235, 77] width 178 height 14
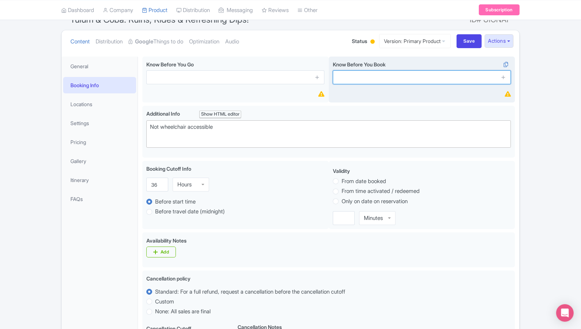
click at [360, 79] on input "text" at bounding box center [422, 77] width 178 height 14
paste input "Children must be accompanied by an adult."
type input "Children must be accompanied by an adult."
click at [504, 78] on icon at bounding box center [503, 76] width 5 height 5
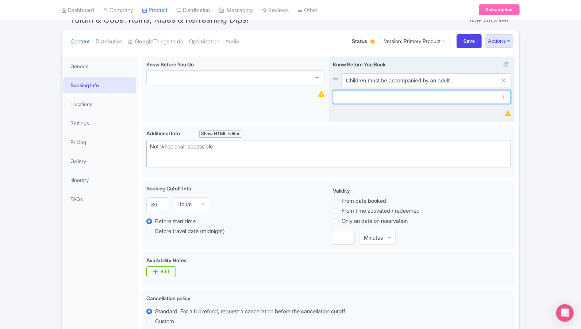
click at [384, 98] on input "text" at bounding box center [422, 97] width 178 height 14
paste input "Bring comfortable shoes, a hat, sunscreen, and a refillable water bottle."
type input "Bring comfortable shoes, a hat, sunscreen, and a refillable water bottle."
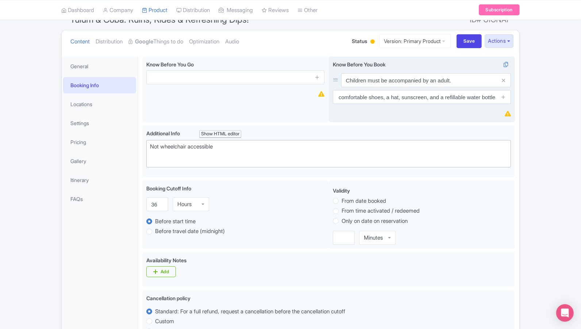
scroll to position [0, 0]
click at [505, 97] on icon at bounding box center [503, 96] width 5 height 5
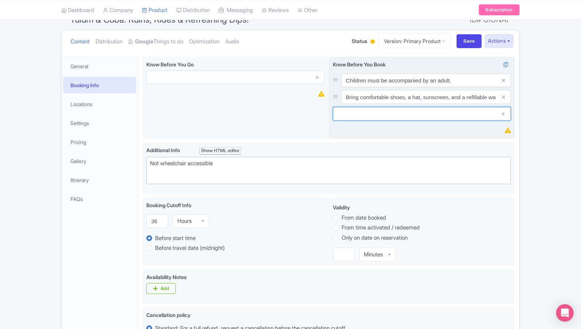
click at [366, 116] on input "text" at bounding box center [422, 114] width 178 height 14
paste input "This experience requires good weather; it may be rescheduled or refunded in cas…"
type input "This experience requires good weather; it may be rescheduled or refunded in cas…"
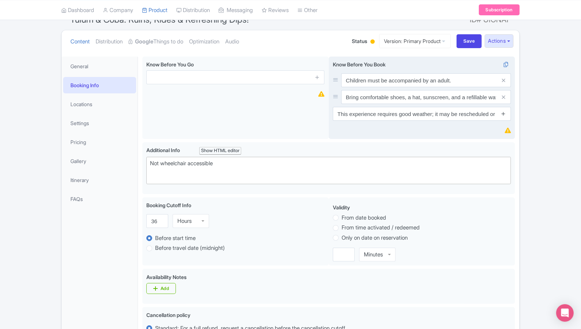
click at [502, 114] on icon at bounding box center [503, 113] width 5 height 5
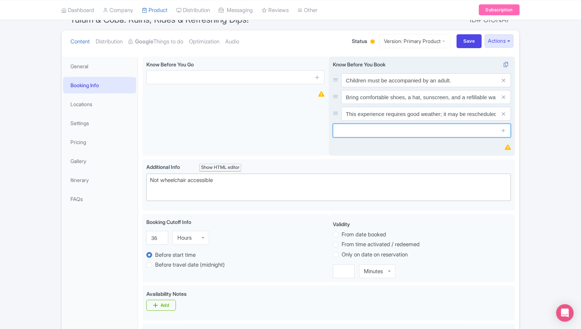
click at [397, 132] on input "text" at bounding box center [422, 131] width 178 height 14
paste input "Please provide your hotel or pickup location at the time of booking."
type input "Please provide your hotel or pickup location at the time of booking."
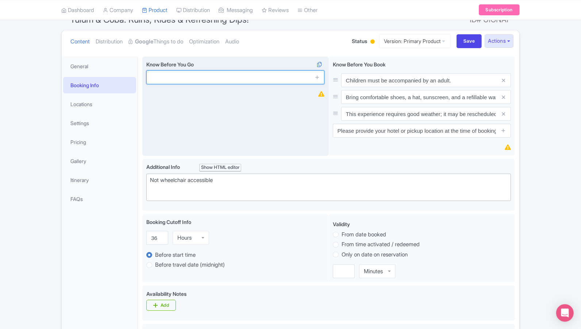
click at [219, 79] on input "text" at bounding box center [235, 77] width 178 height 14
paste input "Sunscreen – The sun can be intense, especially at the ruins and salt flats."
type input "Sunscreen – The sun can be intense, especially at the ruins and salt flats."
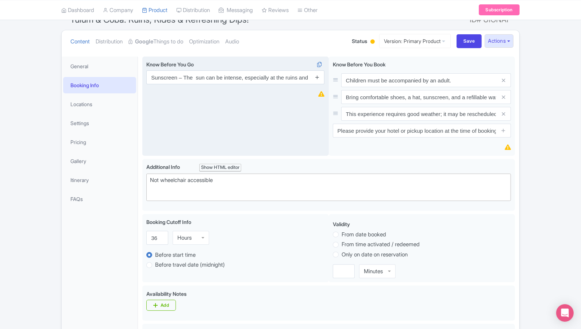
click at [316, 78] on icon at bounding box center [317, 76] width 5 height 5
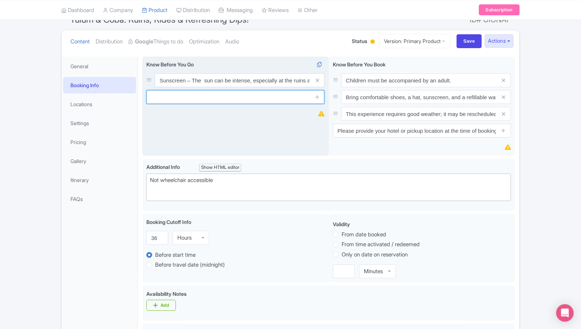
click at [221, 99] on input "text" at bounding box center [235, 97] width 178 height 14
paste input "Check the weather forecast – Be prepared for sun or possible rain."
type input "Check the weather forecast – Be prepared for sun or possible rain."
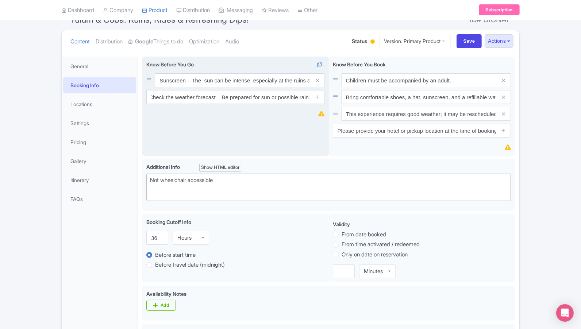
scroll to position [0, 0]
click at [317, 99] on icon at bounding box center [317, 96] width 5 height 5
click at [220, 118] on input "text" at bounding box center [235, 114] width 178 height 14
paste input "Stay Hydrated: Bring a reusable water bottle to stay cool and hydrated througho…"
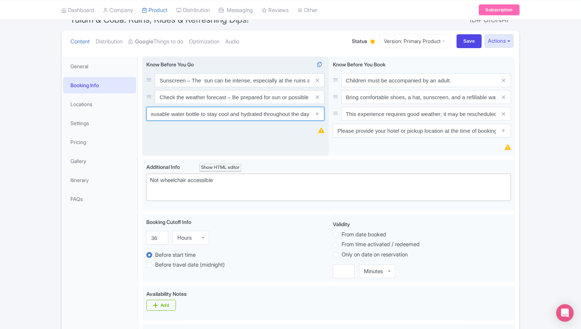
type input "Stay Hydrated: Bring a reusable water bottle to stay cool and hydrated througho…"
click at [317, 114] on icon at bounding box center [317, 113] width 5 height 5
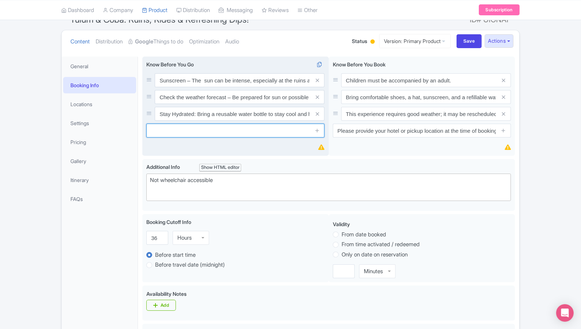
click at [219, 133] on input "text" at bounding box center [235, 131] width 178 height 14
paste input "Dress Comfortably: Wear light, breathable clothing and comfortable walking shoe…"
type input "Dress Comfortably: Wear light, breathable clothing and comfortable walking shoe…"
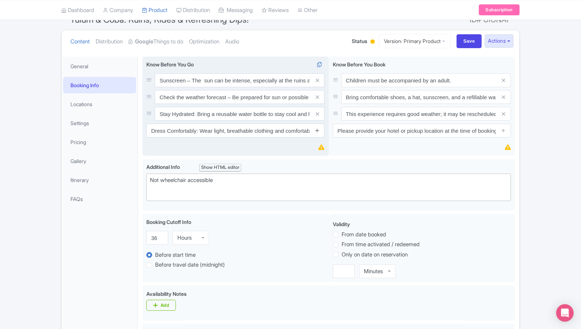
click at [318, 130] on icon at bounding box center [317, 130] width 5 height 5
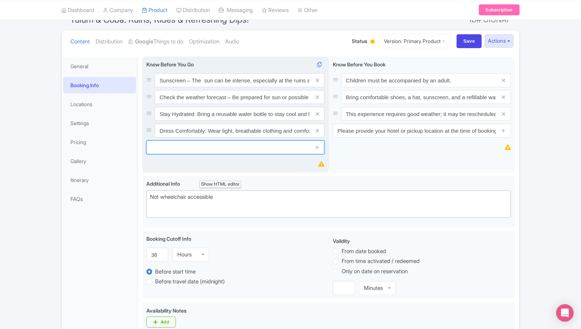
click at [231, 152] on input "text" at bounding box center [235, 147] width 178 height 14
paste input "Cash is Useful: Some local spots may not accept credit cards, so carrying some …"
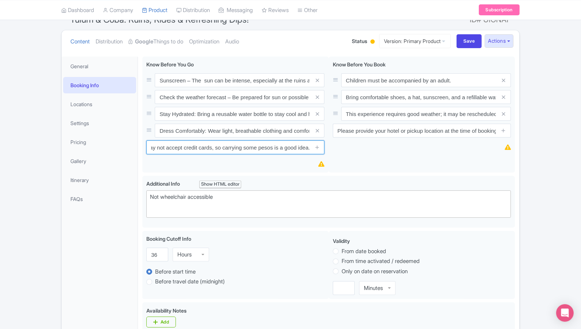
type input "Cash is Useful: Some local spots may not accept credit cards, so carrying some …"
click at [540, 204] on div "Success Product updated successfully ← Back to Products Tulum & Coba: Ruins, Ri…" at bounding box center [290, 307] width 581 height 618
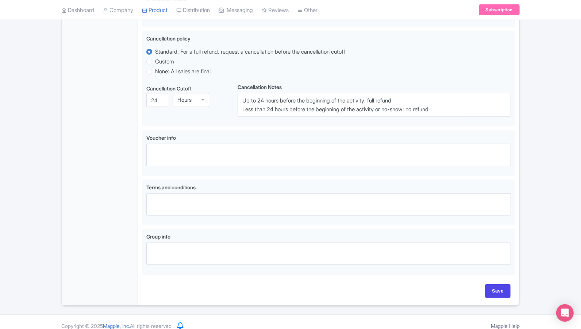
scroll to position [386, 0]
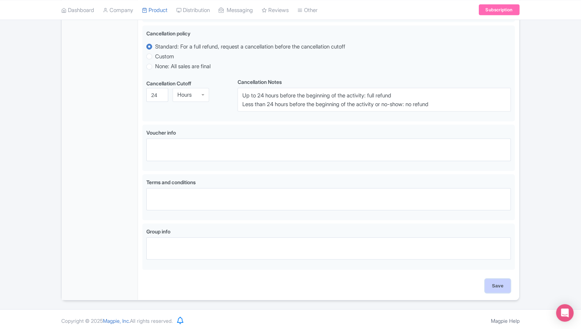
click at [500, 284] on input "Save" at bounding box center [498, 286] width 26 height 14
type input "Saving..."
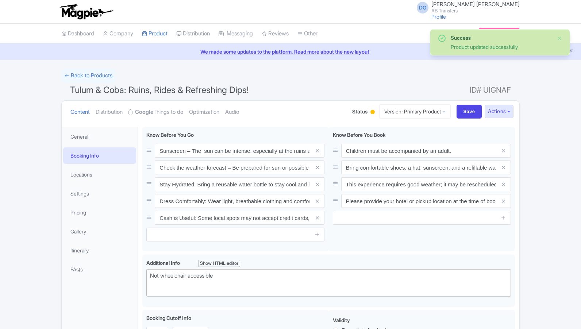
scroll to position [126, 0]
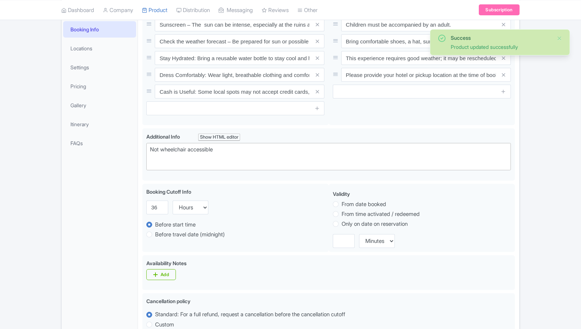
click at [539, 208] on div "Success Product updated successfully ← Back to Products Tulum & Coba: Ruins, Ri…" at bounding box center [290, 256] width 581 height 628
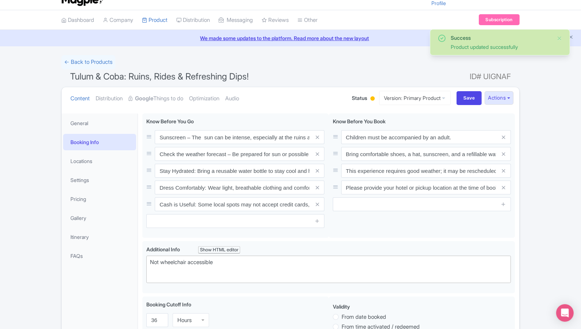
scroll to position [9, 0]
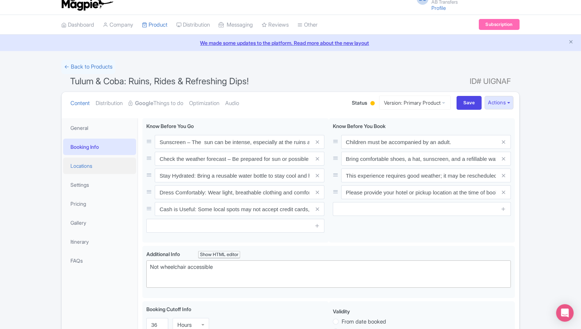
click at [84, 166] on link "Locations" at bounding box center [99, 166] width 73 height 16
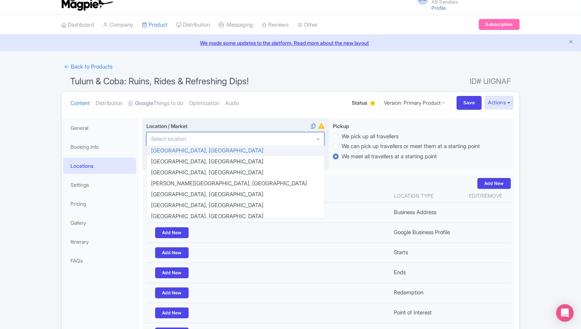
click at [173, 140] on input "Location / Market i" at bounding box center [170, 139] width 39 height 7
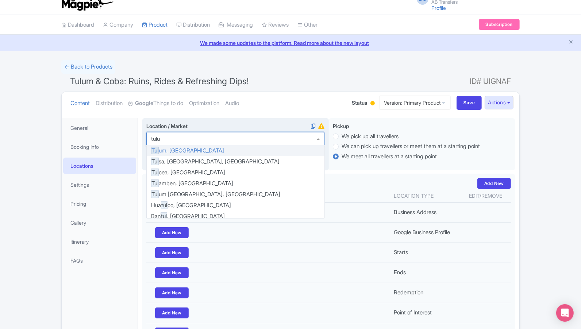
type input "tulum"
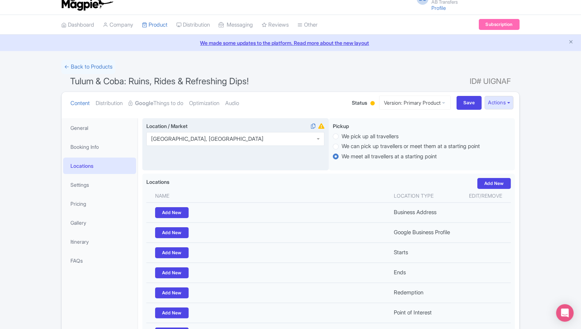
click at [534, 159] on div "Success Product updated successfully ← Back to Products Tulum & Coba: Ruins, Ri…" at bounding box center [290, 219] width 581 height 318
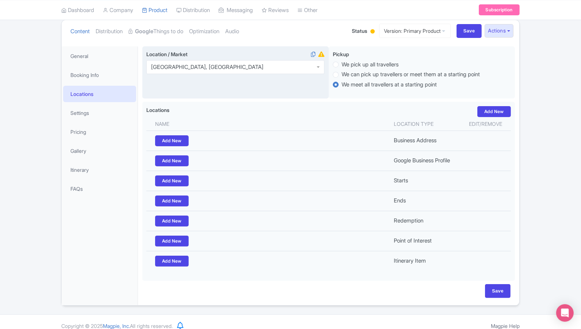
scroll to position [83, 0]
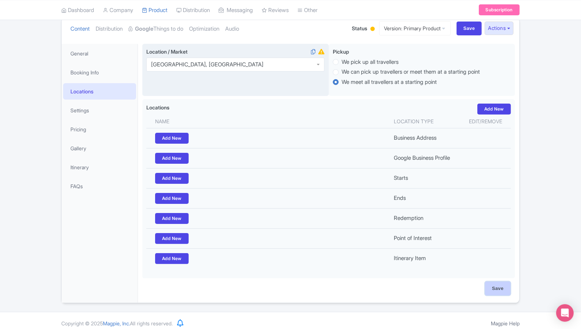
click at [498, 282] on input "Save" at bounding box center [498, 289] width 26 height 14
type input "Saving..."
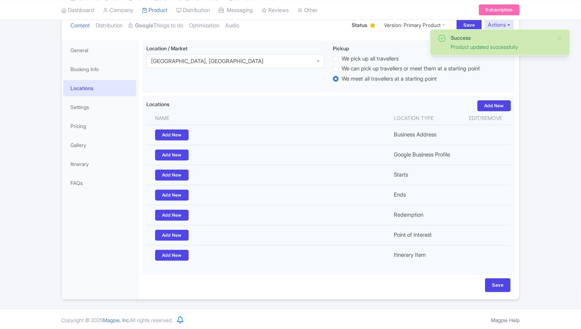
scroll to position [83, 0]
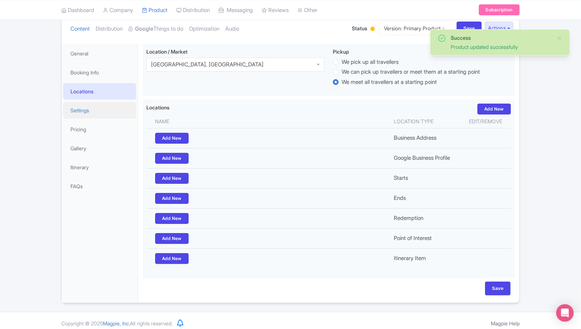
click at [107, 109] on link "Settings" at bounding box center [99, 110] width 73 height 16
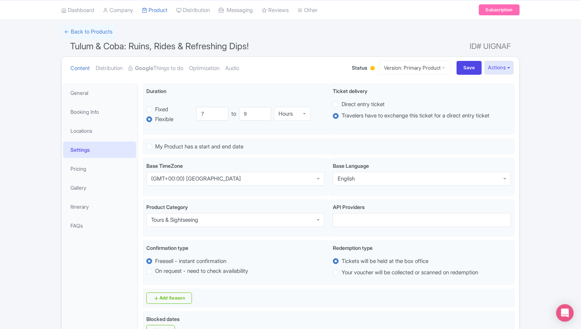
scroll to position [40, 0]
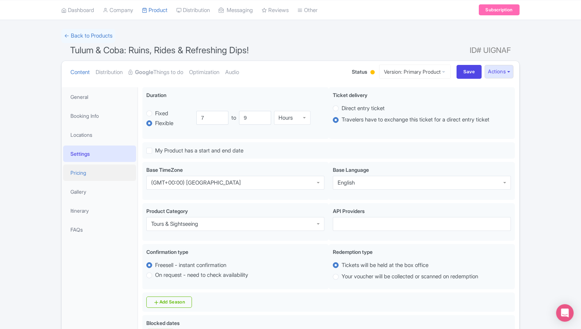
click at [107, 171] on link "Pricing" at bounding box center [99, 173] width 73 height 16
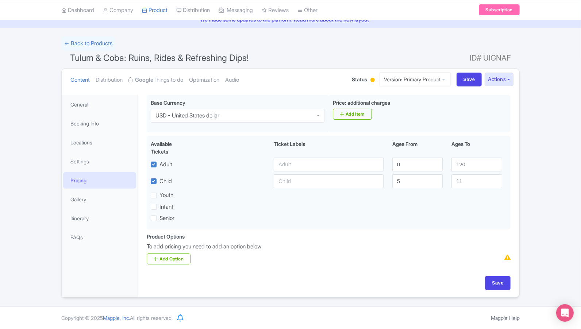
scroll to position [31, 0]
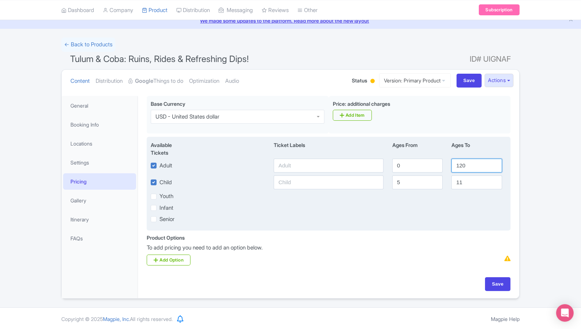
drag, startPoint x: 470, startPoint y: 164, endPoint x: 450, endPoint y: 165, distance: 20.4
click at [450, 165] on div "120" at bounding box center [476, 166] width 59 height 14
drag, startPoint x: 466, startPoint y: 183, endPoint x: 458, endPoint y: 183, distance: 8.4
click at [458, 183] on input "11" at bounding box center [476, 183] width 50 height 14
type input "1"
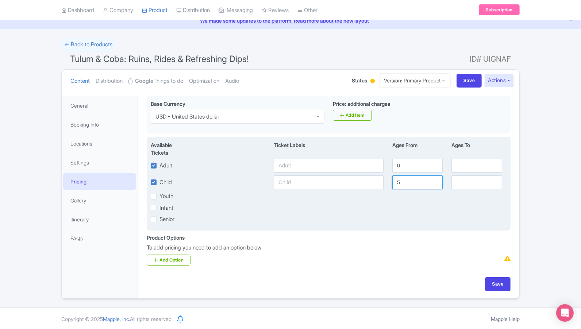
click at [409, 181] on input "5" at bounding box center [417, 183] width 50 height 14
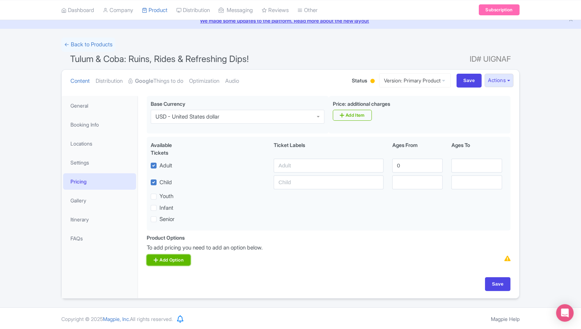
click at [169, 261] on link "Add Option" at bounding box center [169, 260] width 44 height 11
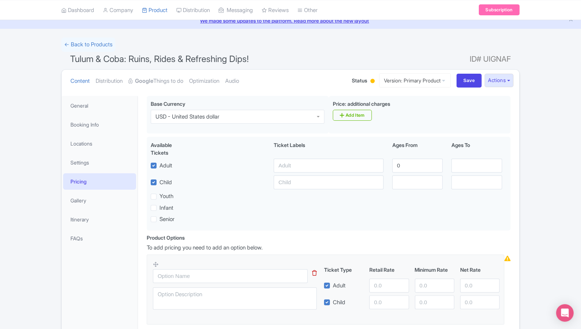
click at [296, 239] on div "Product Options i To add pricing you need to add an option below. Ticket Type R…" at bounding box center [328, 288] width 373 height 108
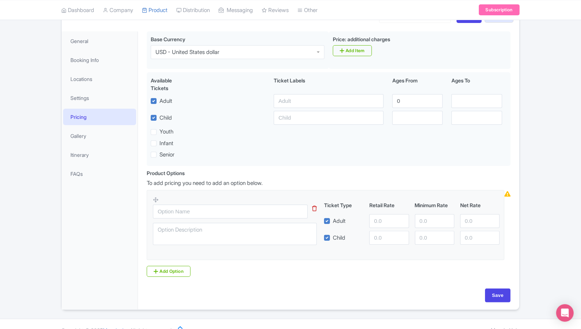
scroll to position [96, 0]
click at [175, 270] on link "Add Option" at bounding box center [169, 271] width 44 height 11
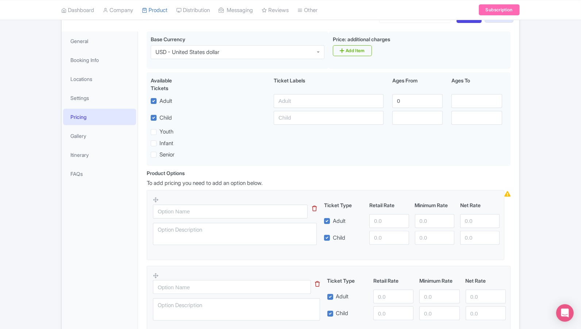
click at [123, 284] on div "General Booking Info Locations Settings Pricing Gallery Itinerary FAQs" at bounding box center [100, 208] width 76 height 354
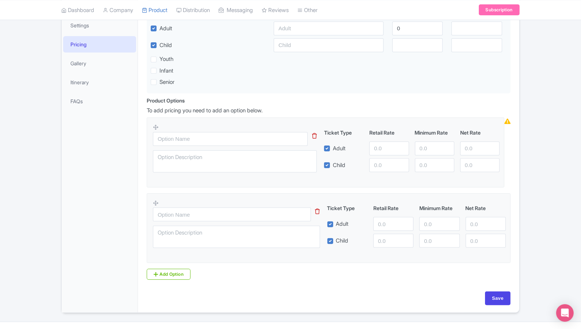
scroll to position [177, 0]
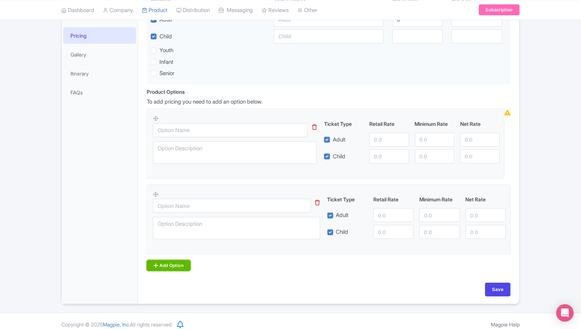
click at [170, 266] on link "Add Option" at bounding box center [169, 265] width 44 height 11
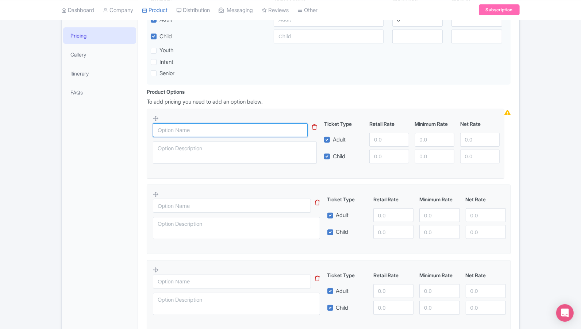
click at [182, 127] on input "text" at bounding box center [230, 130] width 155 height 14
paste input "Sedan 1- 3 passengers"
type input "Sedan 1- 3 passengers"
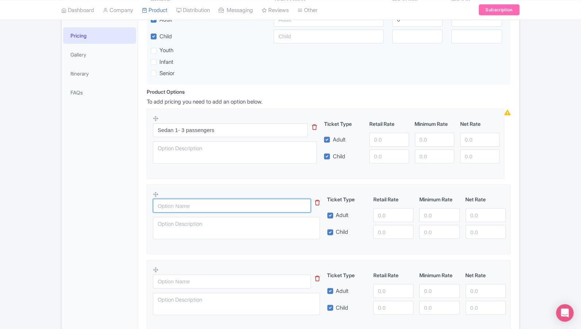
click at [170, 203] on input "text" at bounding box center [232, 206] width 158 height 14
paste input "Minivan 4 - 7 passengers"
type input "Minivan 4 - 7 passengers"
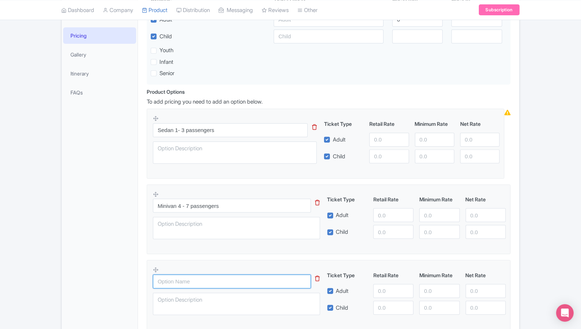
click at [173, 278] on input "text" at bounding box center [232, 282] width 158 height 14
paste input "Van 8 - 10 passengers"
type input "Van 8 - 10 passengers"
click at [133, 267] on div "General Booking Info Locations Settings Pricing Gallery Itinerary FAQs" at bounding box center [100, 165] width 76 height 430
click at [541, 126] on div "Success Data saved automatically ← Back to Products Tulum & Coba: Ruins, Rides …" at bounding box center [290, 136] width 581 height 489
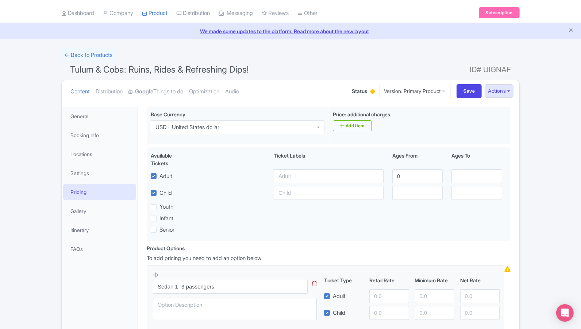
scroll to position [0, 0]
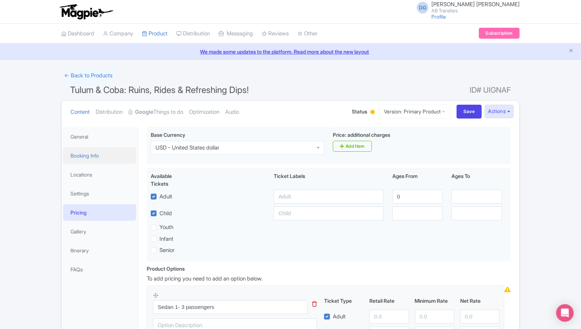
click at [91, 156] on link "Booking Info" at bounding box center [99, 155] width 73 height 16
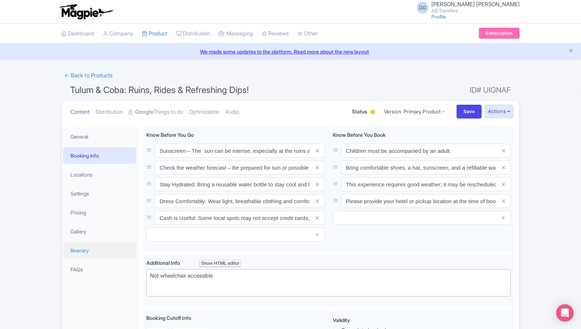
click at [90, 247] on link "Itinerary" at bounding box center [99, 250] width 73 height 16
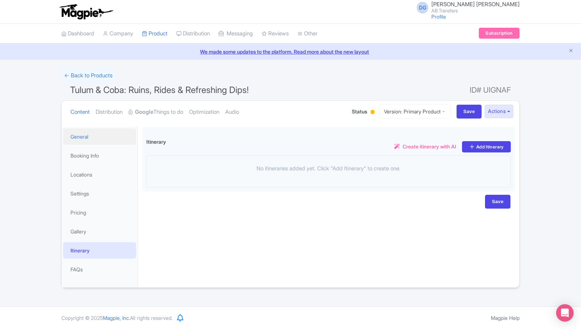
click at [86, 138] on link "General" at bounding box center [99, 136] width 73 height 16
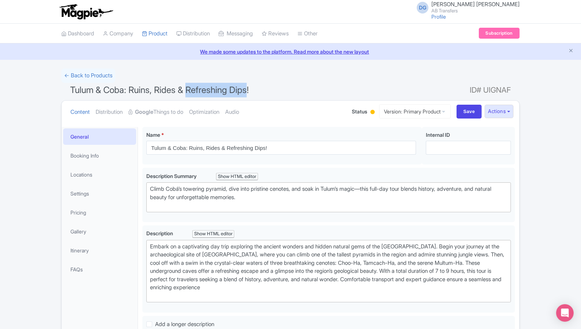
drag, startPoint x: 249, startPoint y: 89, endPoint x: 188, endPoint y: 87, distance: 61.7
click at [188, 87] on span "Tulum & Coba: Ruins, Rides & Refreshing Dips!" at bounding box center [159, 90] width 179 height 11
copy span "Refreshing Dips"
click at [96, 155] on link "Booking Info" at bounding box center [99, 155] width 73 height 16
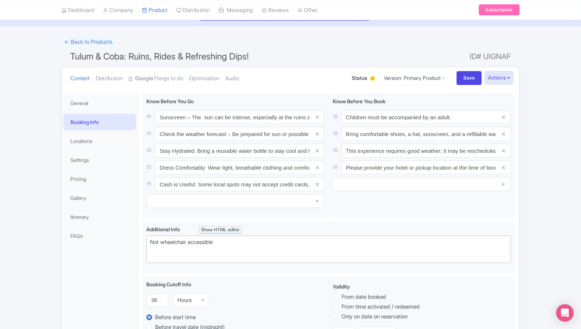
scroll to position [32, 0]
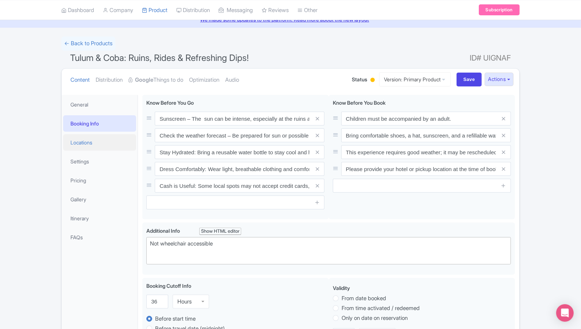
click at [96, 145] on link "Locations" at bounding box center [99, 142] width 73 height 16
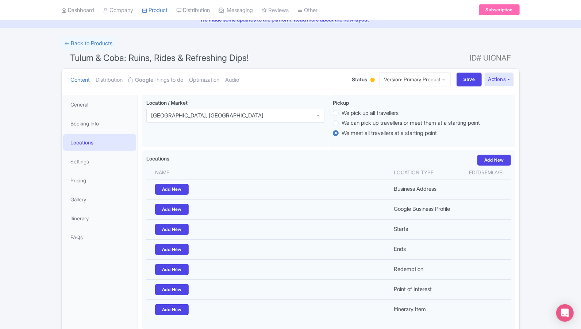
click at [555, 197] on div "Success Data saved automatically ← Back to Products Tulum & Coba: Ruins, Rides …" at bounding box center [290, 195] width 581 height 318
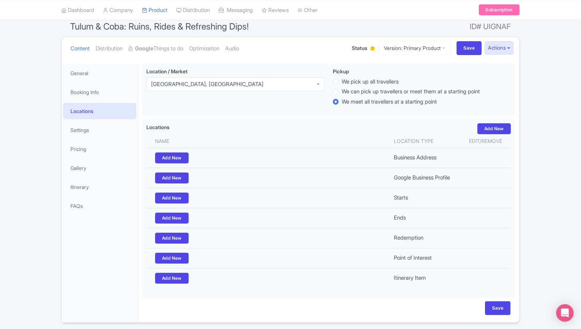
scroll to position [65, 0]
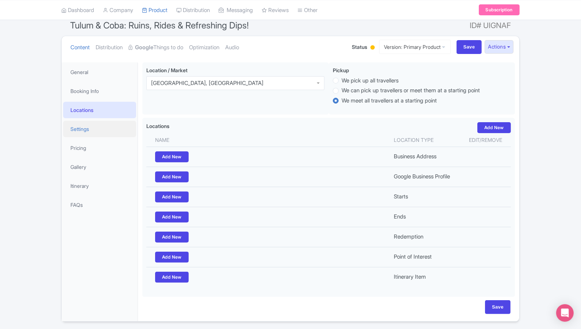
click at [89, 126] on link "Settings" at bounding box center [99, 129] width 73 height 16
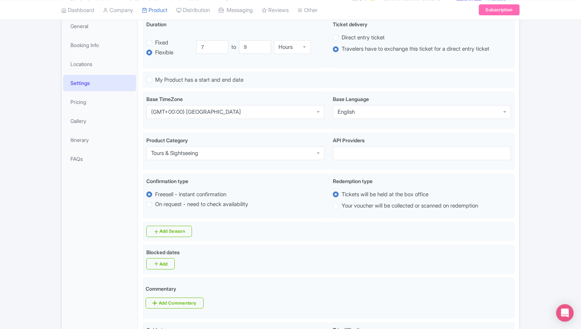
scroll to position [105, 0]
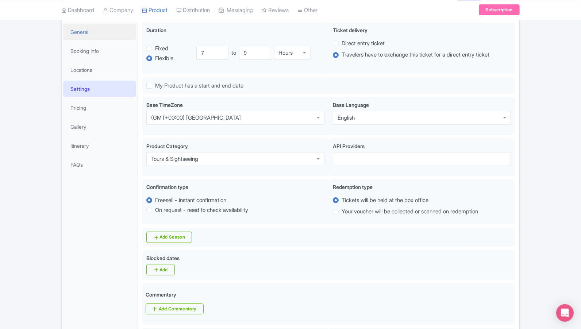
click at [103, 36] on link "General" at bounding box center [99, 32] width 73 height 16
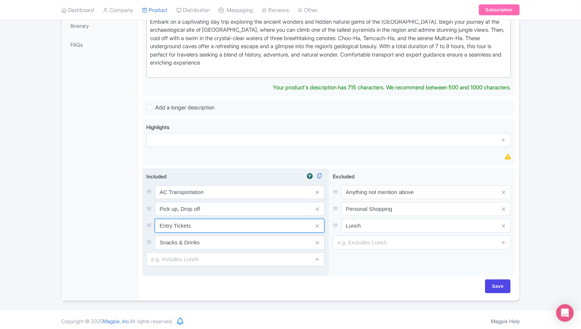
scroll to position [216, 0]
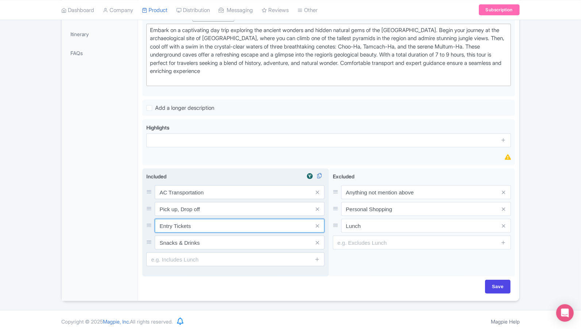
drag, startPoint x: 197, startPoint y: 223, endPoint x: 153, endPoint y: 224, distance: 44.2
click at [153, 224] on div "Entry Tickets" at bounding box center [235, 226] width 178 height 14
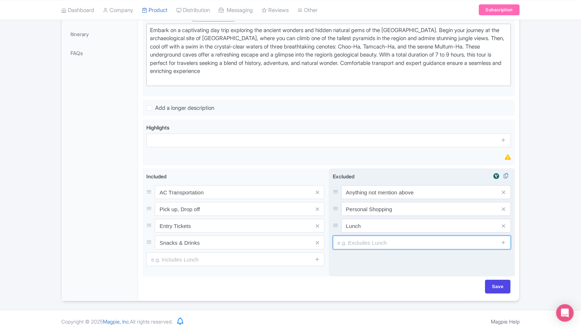
click at [372, 240] on input "text" at bounding box center [422, 243] width 178 height 14
paste input "Entry Tickets"
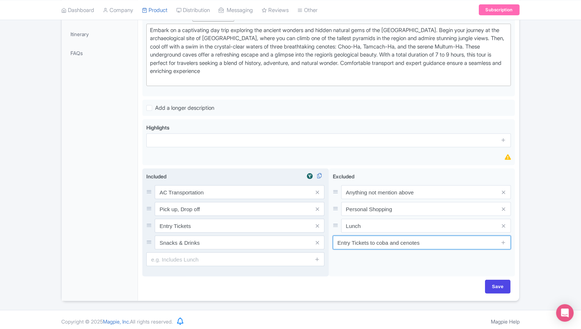
type input "Entry Tickets to coba and cenotes"
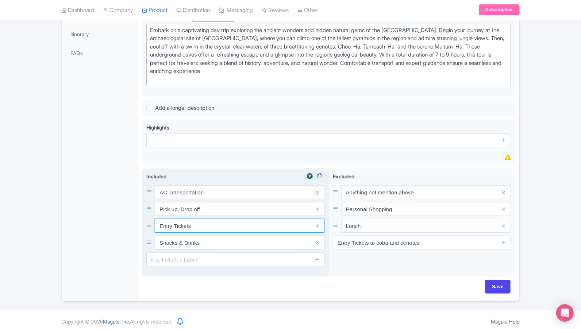
click at [198, 199] on input "Entry Tickets" at bounding box center [240, 192] width 170 height 14
drag, startPoint x: 203, startPoint y: 223, endPoint x: 158, endPoint y: 222, distance: 44.5
click at [158, 199] on input "Entry Tickets" at bounding box center [240, 192] width 170 height 14
click at [212, 199] on input "Snacks & Drinks" at bounding box center [240, 192] width 170 height 14
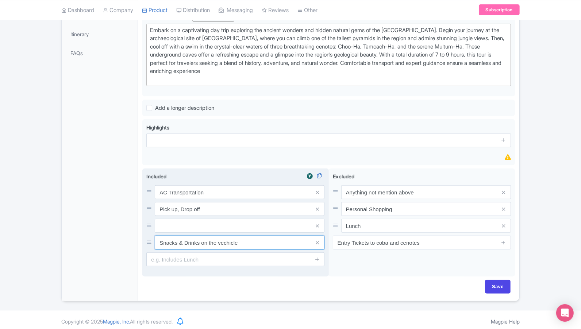
type input "Snacks & Drinks on the vechicle"
click at [183, 199] on input "text" at bounding box center [240, 192] width 170 height 14
type input "Private transportation"
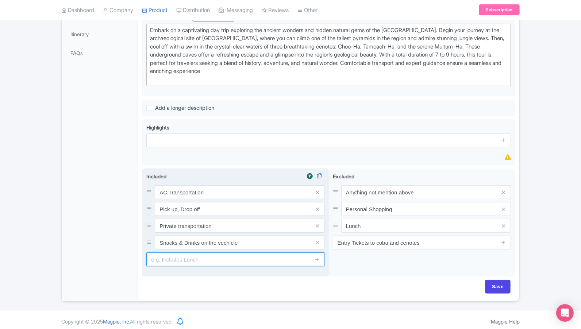
click at [187, 258] on input "text" at bounding box center [235, 260] width 178 height 14
type input "Parking Fees"
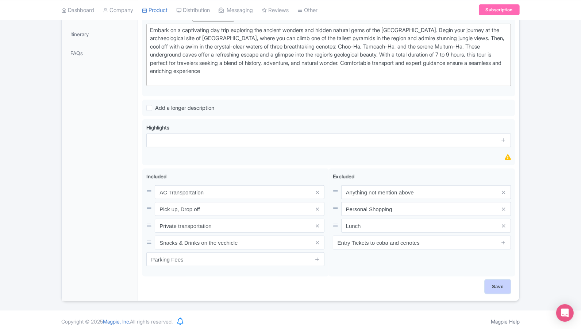
click at [498, 283] on input "Save" at bounding box center [498, 287] width 26 height 14
type input "Saving..."
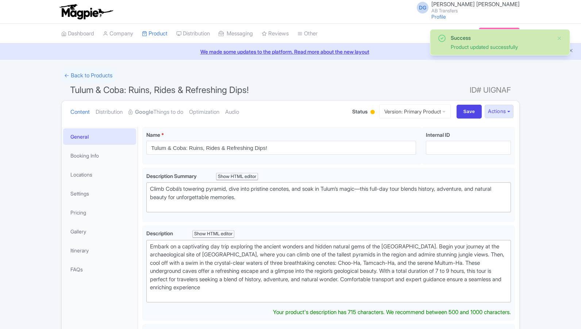
scroll to position [126, 0]
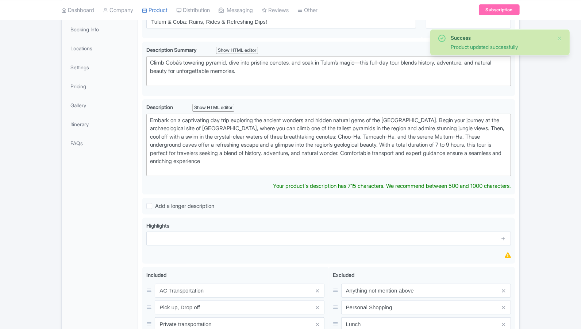
click at [547, 205] on div "Success Product updated successfully ← Back to Products Tulum & Coba: Ruins, Ri…" at bounding box center [290, 179] width 581 height 474
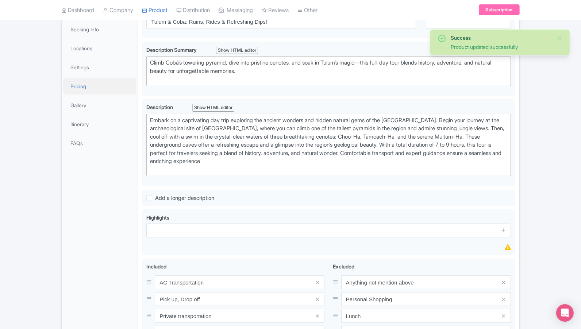
click at [84, 84] on link "Pricing" at bounding box center [99, 86] width 73 height 16
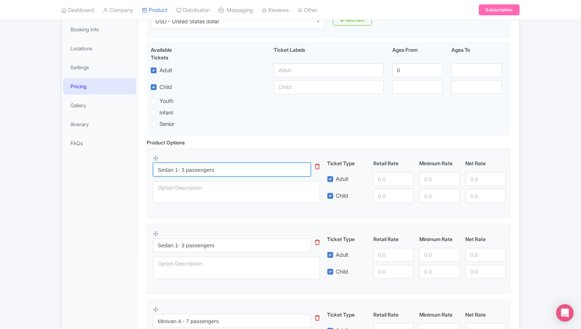
click at [277, 172] on input "Sedan 1- 3 passengers" at bounding box center [232, 170] width 158 height 14
type input "Sedan 1- 3 passengers $366 usd"
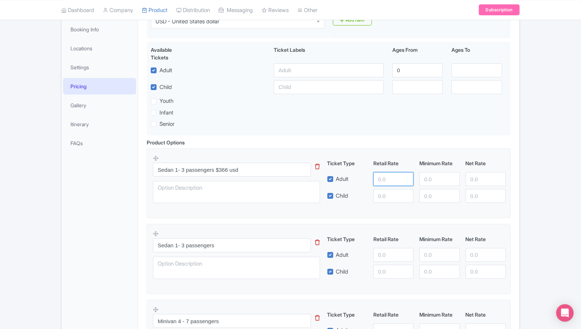
click at [388, 180] on input "number" at bounding box center [393, 179] width 40 height 14
type input "366"
click at [232, 247] on input "Sedan 1- 3 passengers" at bounding box center [232, 246] width 158 height 14
drag, startPoint x: 232, startPoint y: 247, endPoint x: 148, endPoint y: 244, distance: 84.7
click at [148, 244] on fieldset "Sedan 1- 3 passengers This tip has not data. Code: tip_option_name Ticket Type …" at bounding box center [329, 259] width 364 height 70
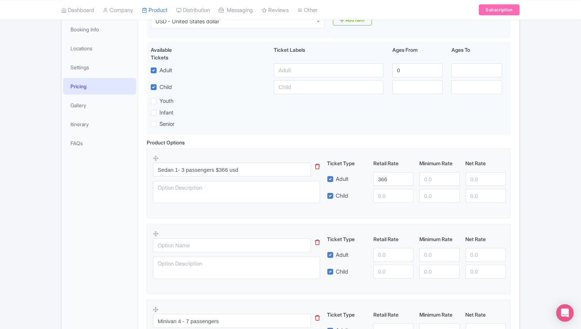
click at [317, 241] on icon at bounding box center [317, 242] width 5 height 5
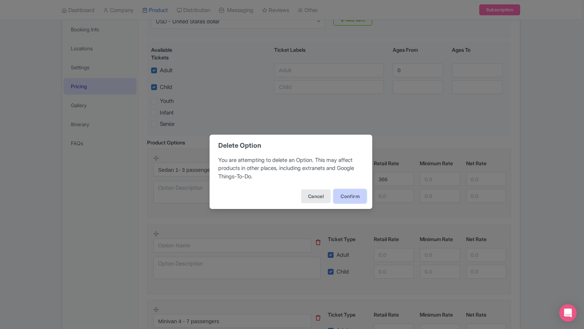
click at [350, 196] on button "Confirm" at bounding box center [350, 196] width 33 height 14
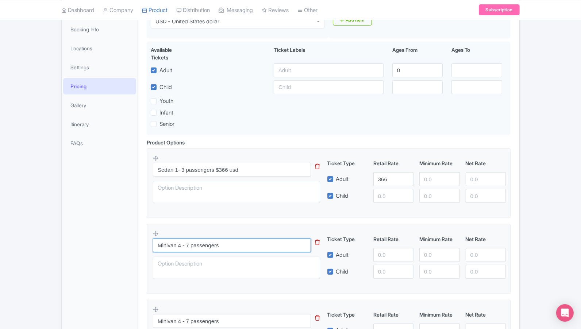
click at [242, 247] on input "Minivan 4 - 7 passengers" at bounding box center [232, 246] width 158 height 14
type input "Minivan 4 - 7 passengers $431 usd"
click at [379, 254] on input "number" at bounding box center [393, 255] width 40 height 14
type input "431"
click at [242, 297] on div "Sedan 1- 3 passengers $366 usd This tip has not data. Code: tip_option_name Tic…" at bounding box center [329, 335] width 364 height 373
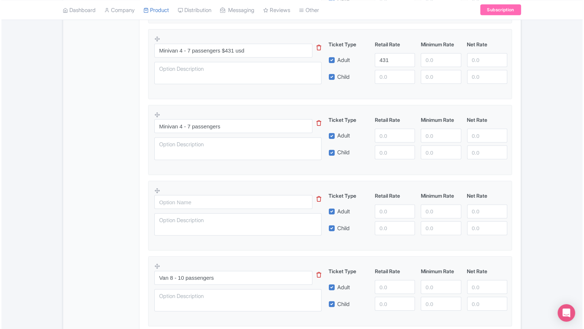
scroll to position [337, 0]
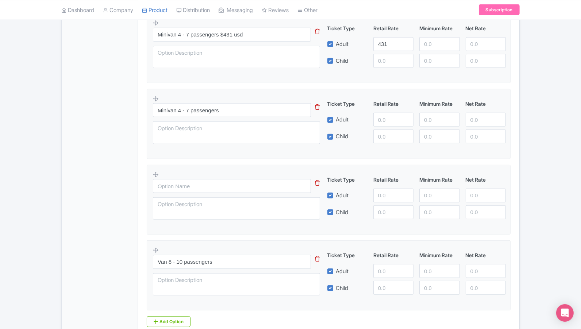
click at [317, 106] on icon at bounding box center [317, 106] width 5 height 5
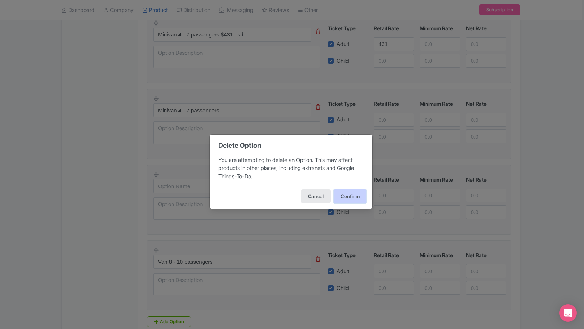
click at [346, 195] on button "Confirm" at bounding box center [350, 196] width 33 height 14
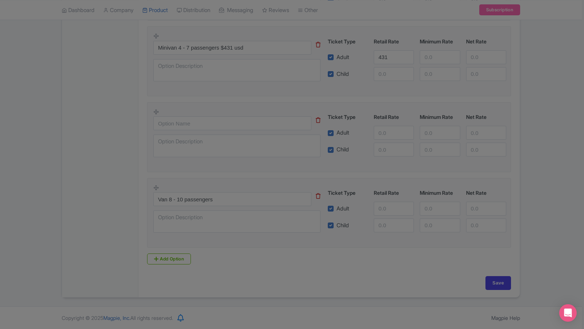
scroll to position [321, 0]
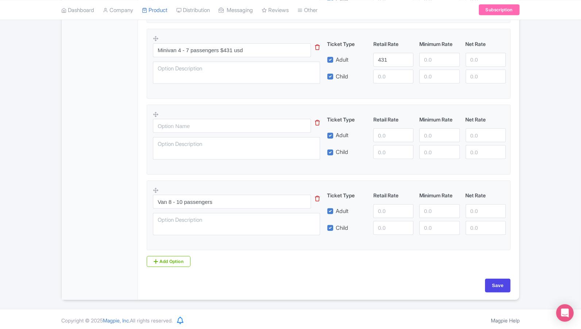
click at [318, 122] on icon at bounding box center [317, 122] width 5 height 5
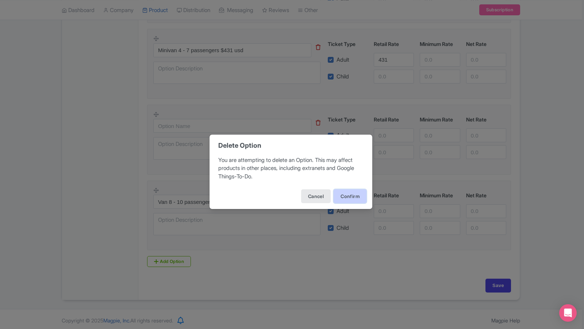
click at [347, 195] on button "Confirm" at bounding box center [350, 196] width 33 height 14
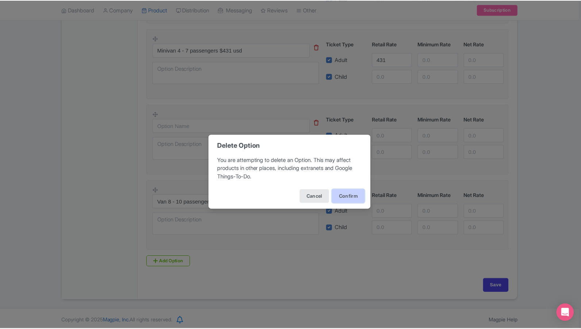
scroll to position [246, 0]
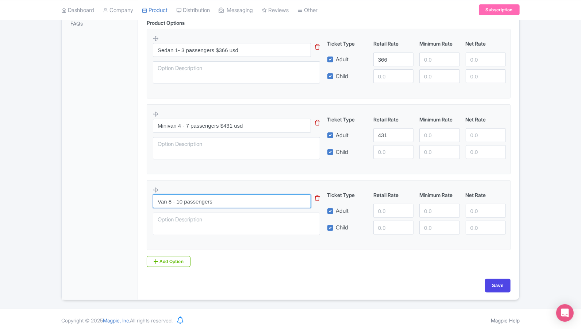
click at [241, 201] on input "Van 8 - 10 passengers" at bounding box center [232, 202] width 158 height 14
type input "Van 8 - 10 passengers $491 USD"
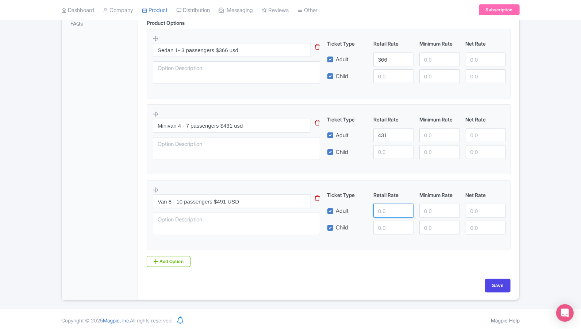
click at [381, 207] on input "number" at bounding box center [393, 211] width 40 height 14
type input "491"
click at [335, 252] on div "Product Options i Sedan 1- 3 passengers $366 usd This tip has not data. Code: t…" at bounding box center [328, 143] width 373 height 248
click at [491, 286] on input "Save" at bounding box center [498, 286] width 26 height 14
type input "Saving..."
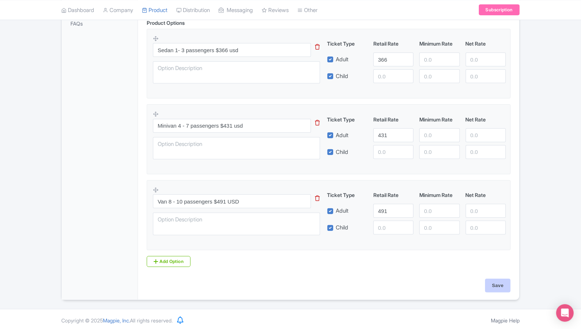
type input "Saving..."
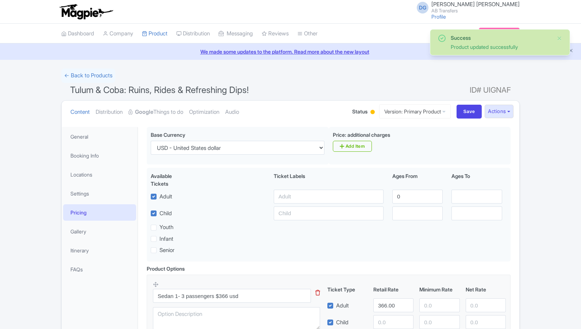
scroll to position [126, 0]
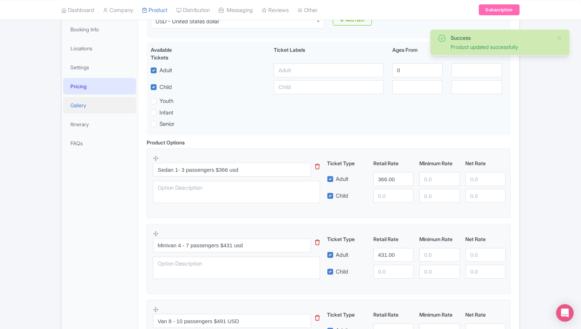
click at [88, 104] on link "Gallery" at bounding box center [99, 105] width 73 height 16
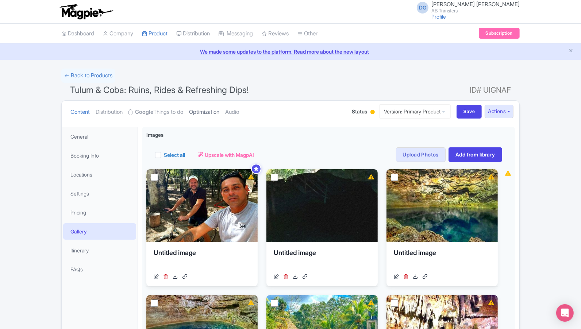
click at [207, 114] on link "Optimization" at bounding box center [204, 112] width 30 height 23
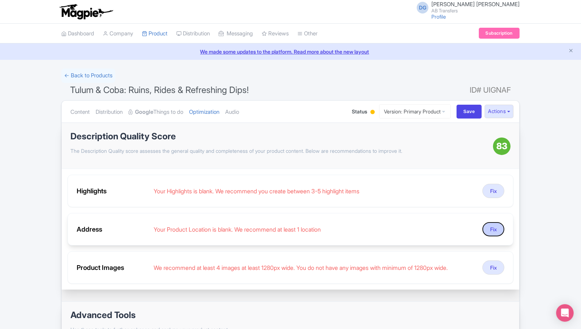
click at [494, 227] on button "Fix" at bounding box center [493, 229] width 22 height 14
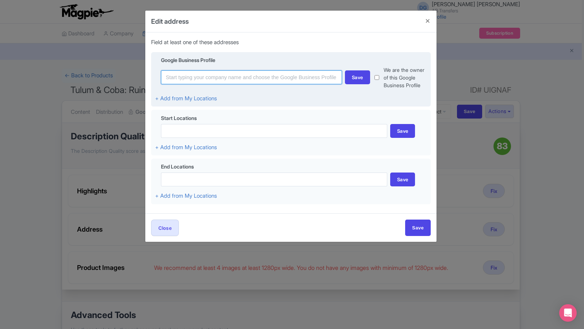
click at [262, 75] on input at bounding box center [251, 77] width 181 height 14
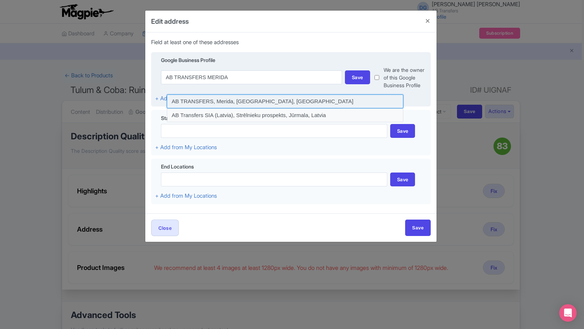
click at [220, 101] on input at bounding box center [285, 102] width 236 height 14
type input "AB TRANSFERS, Merida, [GEOGRAPHIC_DATA], [GEOGRAPHIC_DATA]"
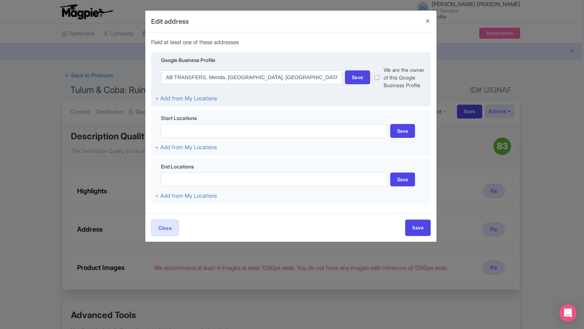
click at [377, 80] on input "checkbox" at bounding box center [376, 77] width 5 height 23
checkbox input "true"
click at [363, 80] on div "Save" at bounding box center [357, 77] width 25 height 14
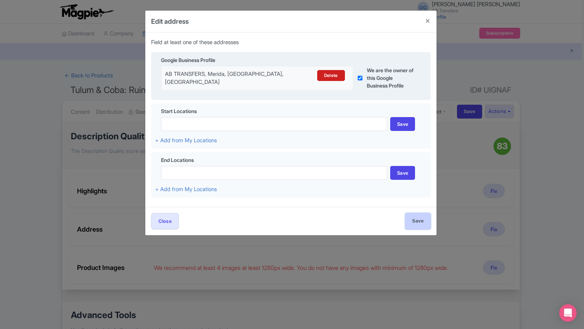
click at [418, 220] on input "Save" at bounding box center [418, 221] width 26 height 16
type input "Save"
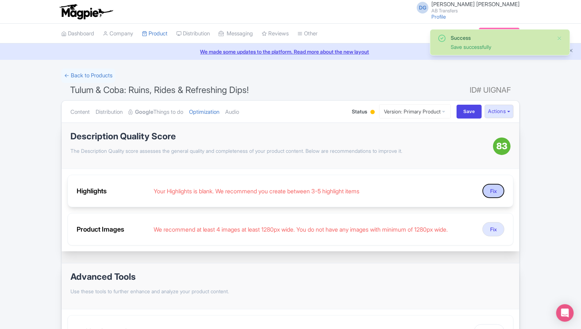
click at [493, 189] on button "Fix" at bounding box center [493, 191] width 22 height 14
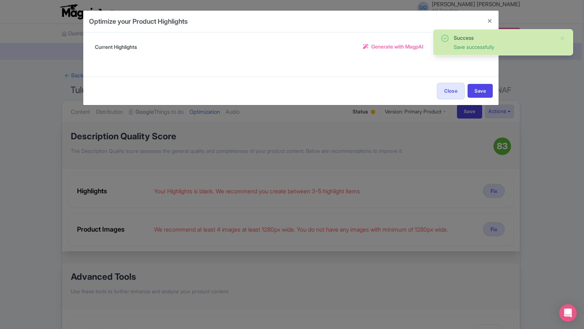
click at [388, 47] on span "Generate with MagpAI" at bounding box center [397, 47] width 52 height 8
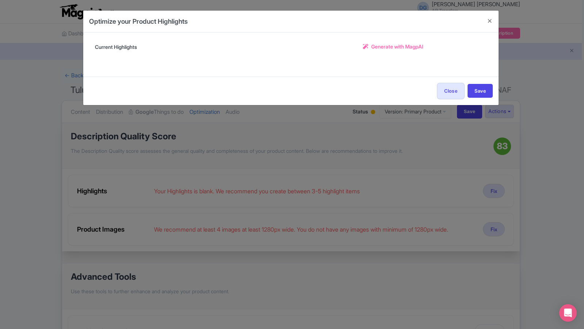
click at [391, 47] on span "Generate with MagpAI" at bounding box center [397, 47] width 52 height 8
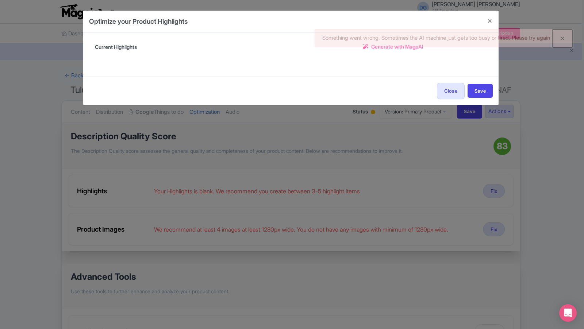
click at [562, 39] on button "button" at bounding box center [562, 39] width 20 height 18
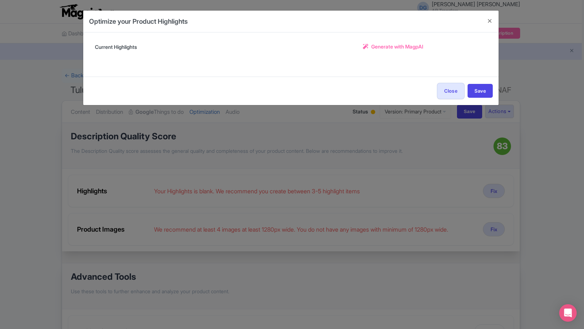
click at [390, 47] on span "Generate with MagpAI" at bounding box center [397, 47] width 52 height 8
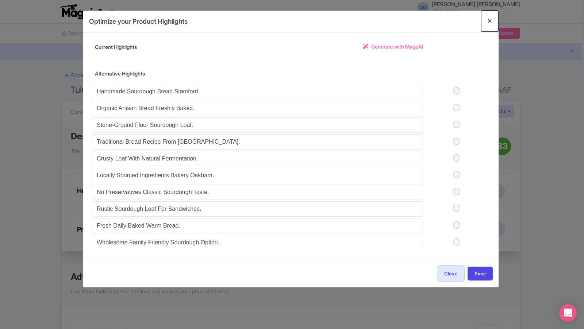
click at [489, 21] on button "Close" at bounding box center [490, 21] width 18 height 21
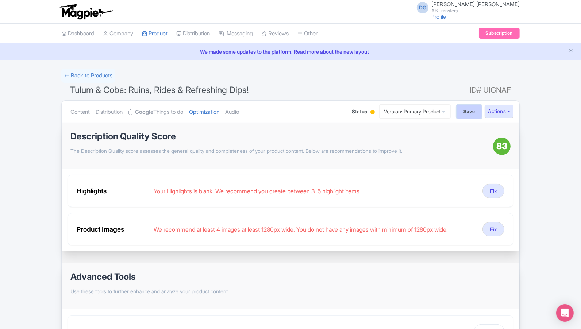
click at [467, 112] on input "Save" at bounding box center [470, 112] width 26 height 14
type input "Saving..."
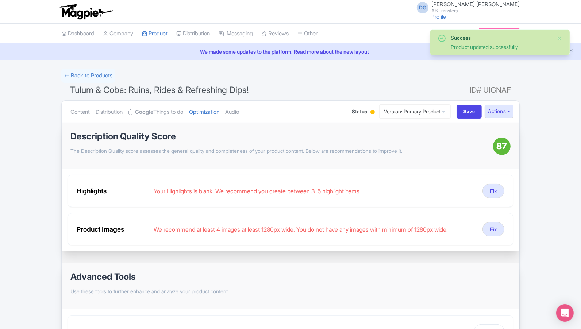
click at [358, 112] on span "Status" at bounding box center [359, 112] width 15 height 8
click at [370, 110] on div at bounding box center [372, 112] width 4 height 4
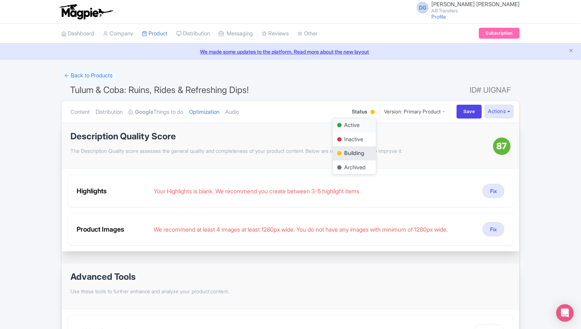
click at [344, 124] on div "Active" at bounding box center [354, 125] width 43 height 14
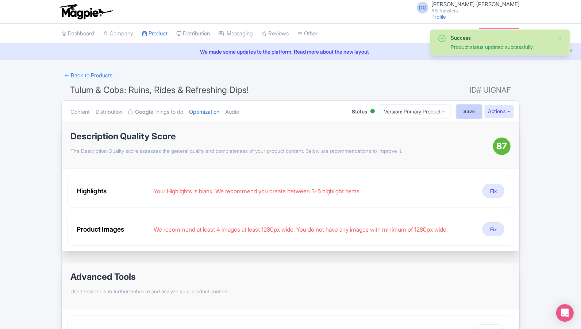
click at [461, 111] on input "Save" at bounding box center [470, 112] width 26 height 14
type input "Saving..."
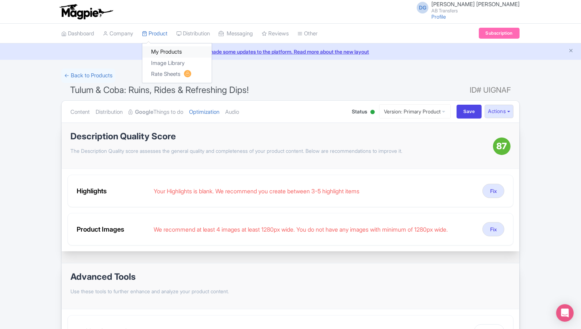
click at [167, 50] on link "My Products" at bounding box center [176, 51] width 69 height 11
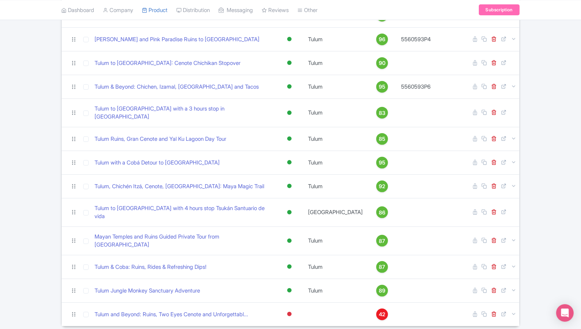
scroll to position [190, 0]
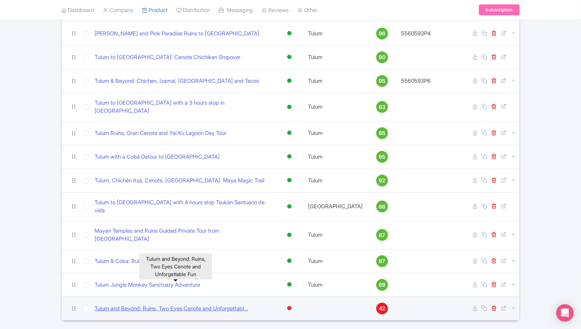
click at [179, 305] on link "Tulum and Beyond: Ruins, Two Eyes Cenote and Unforgettabl..." at bounding box center [172, 309] width 154 height 8
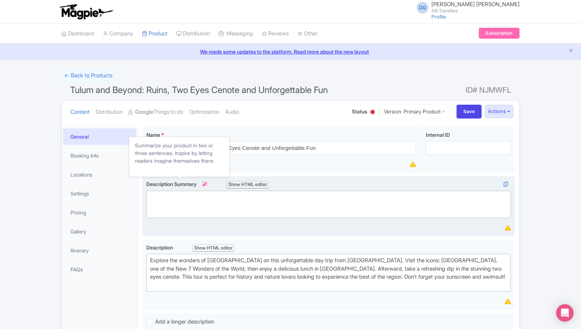
click at [207, 184] on icon at bounding box center [204, 184] width 5 height 5
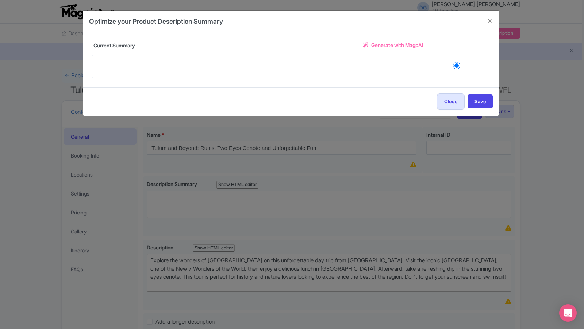
click at [382, 45] on span "Generate with MagpAI" at bounding box center [397, 45] width 52 height 8
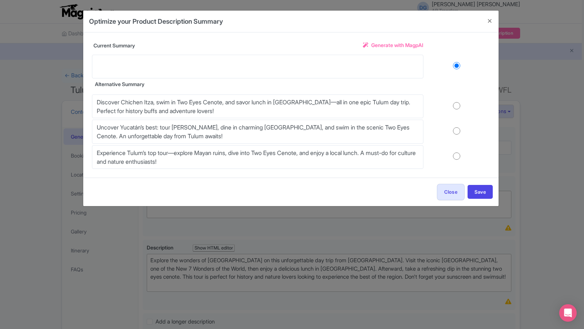
click at [456, 109] on input "radio" at bounding box center [456, 105] width 66 height 7
radio input "true"
click at [482, 190] on button "Save" at bounding box center [479, 192] width 25 height 14
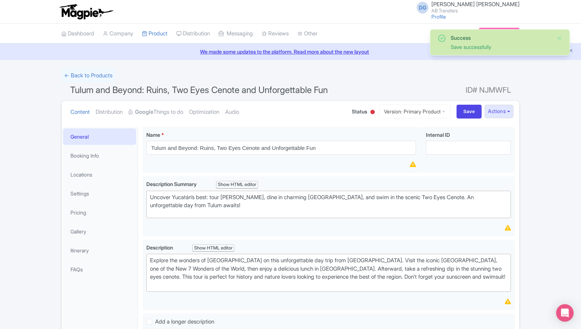
click at [546, 190] on div "Success Save successfully ← Back to Products Tulum and Beyond: Ruins, Two Eyes …" at bounding box center [290, 287] width 581 height 436
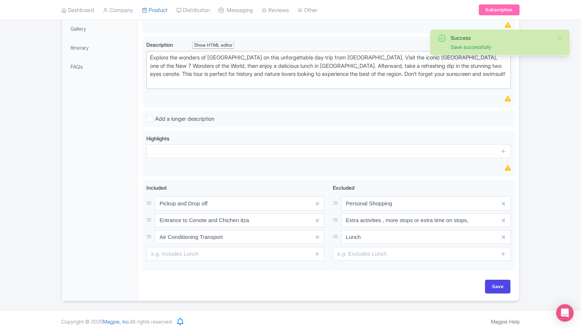
scroll to position [203, 0]
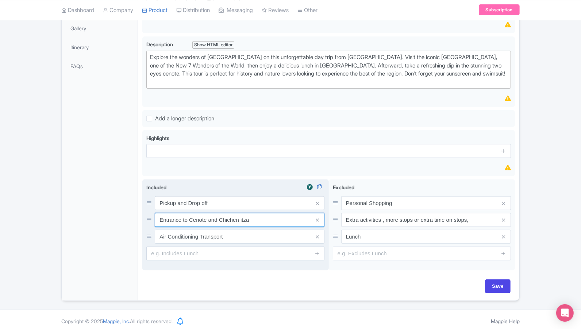
drag, startPoint x: 255, startPoint y: 220, endPoint x: 157, endPoint y: 220, distance: 97.8
click at [157, 210] on input "Entrance to Cenote and Chichen itza" at bounding box center [240, 203] width 170 height 14
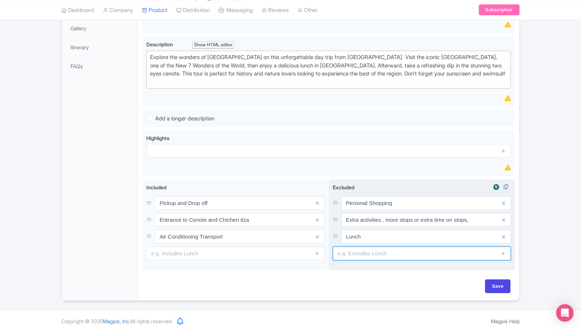
click at [362, 248] on input "text" at bounding box center [422, 254] width 178 height 14
paste input "Entrance to Cenote and Chichen itza"
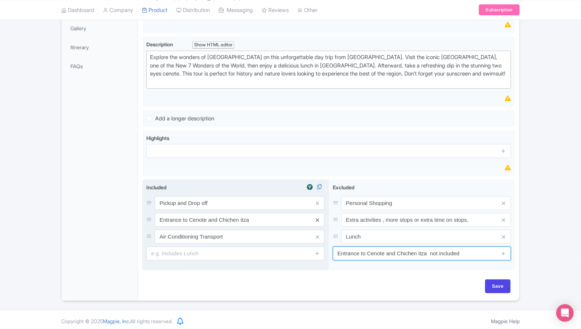
type input "Entrance to Cenote and Chichen itza not included"
click at [317, 217] on icon at bounding box center [317, 219] width 3 height 5
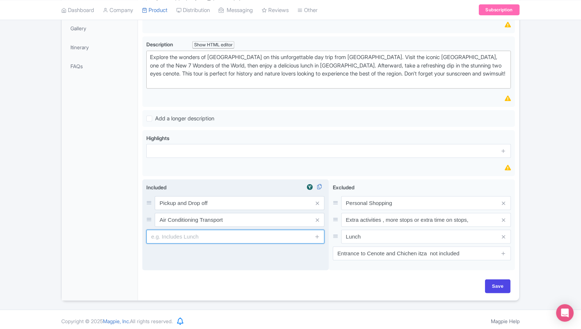
click at [207, 238] on input "text" at bounding box center [235, 237] width 178 height 14
type input "Bottled water at the vechicle"
click at [316, 234] on icon at bounding box center [317, 236] width 5 height 5
click at [241, 255] on input "text" at bounding box center [235, 254] width 178 height 14
type input "Parking Fees"
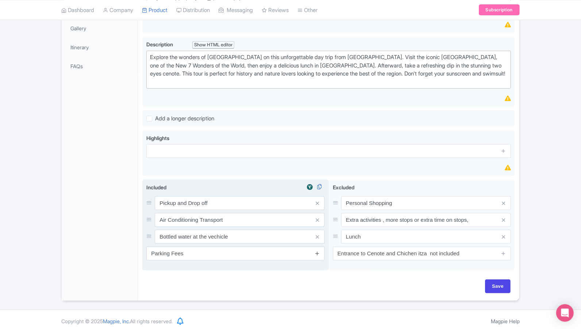
click at [318, 252] on icon at bounding box center [317, 253] width 5 height 5
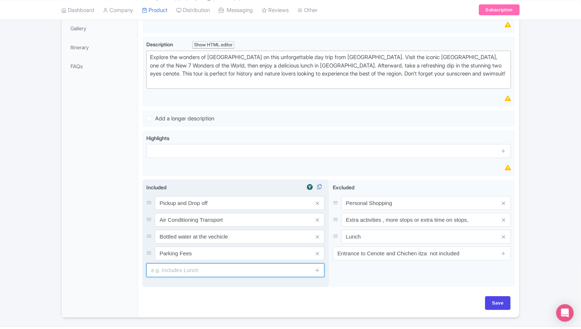
click at [257, 267] on input "text" at bounding box center [235, 270] width 178 height 14
type input "Private, comfortable transport"
click at [317, 267] on icon at bounding box center [317, 269] width 5 height 5
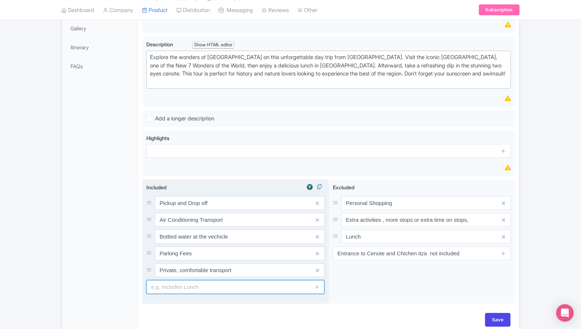
click at [240, 288] on input "text" at bounding box center [235, 287] width 178 height 14
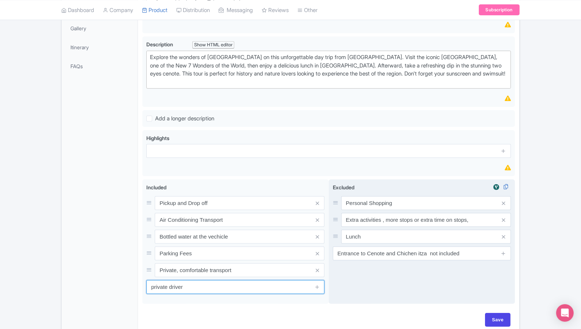
type input "private driver"
click at [385, 296] on div "Excluded i Personal Shopping Extra activities , more stops or extra time on sto…" at bounding box center [422, 242] width 186 height 125
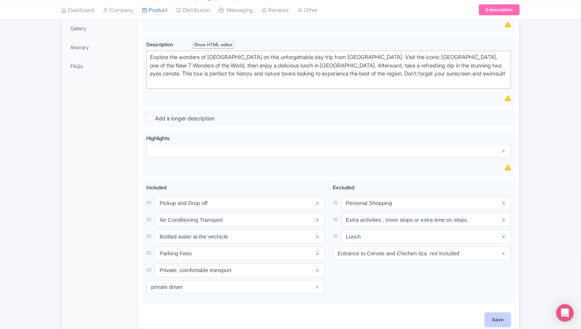
click at [492, 317] on input "Save" at bounding box center [498, 320] width 26 height 14
type input "Saving..."
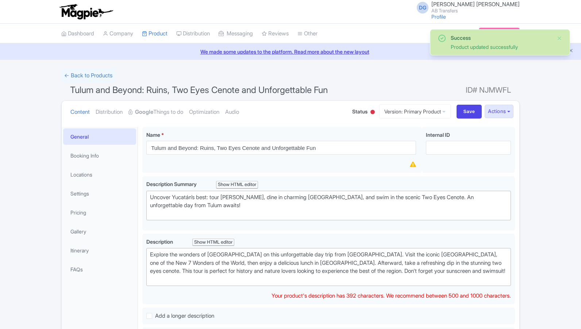
scroll to position [126, 0]
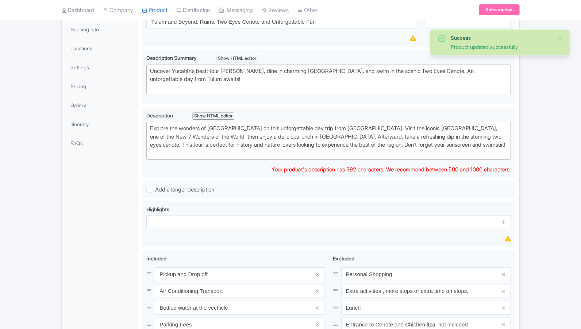
click at [551, 222] on div "Success Product updated successfully ← Back to Products Tulum and Beyond: Ruins…" at bounding box center [290, 183] width 581 height 483
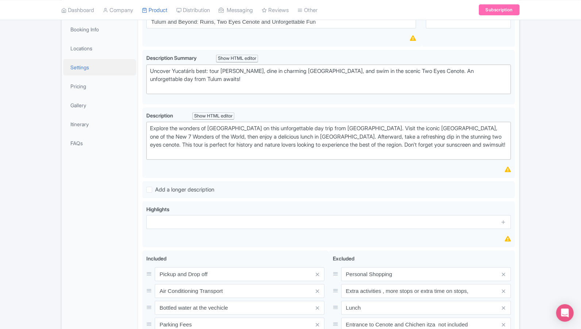
click at [99, 69] on link "Settings" at bounding box center [99, 67] width 73 height 16
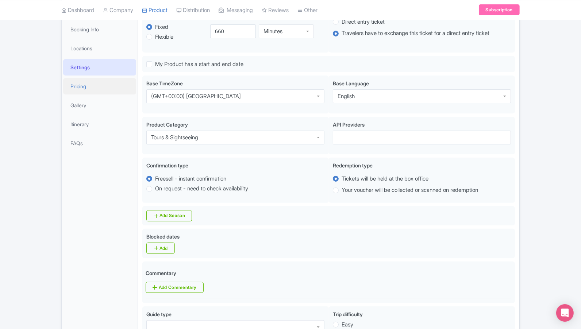
click at [96, 92] on link "Pricing" at bounding box center [99, 86] width 73 height 16
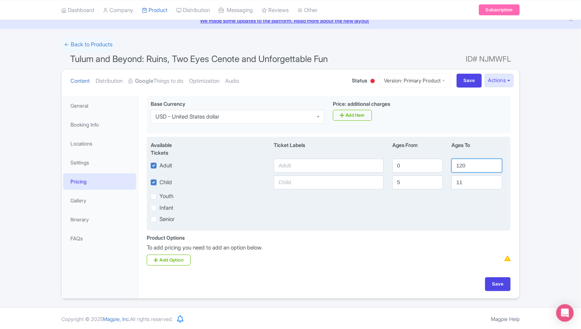
click at [470, 163] on input "120" at bounding box center [476, 166] width 50 height 14
type input "1"
click at [469, 181] on input "11" at bounding box center [476, 183] width 50 height 14
type input "1"
click at [416, 177] on input "5" at bounding box center [417, 183] width 50 height 14
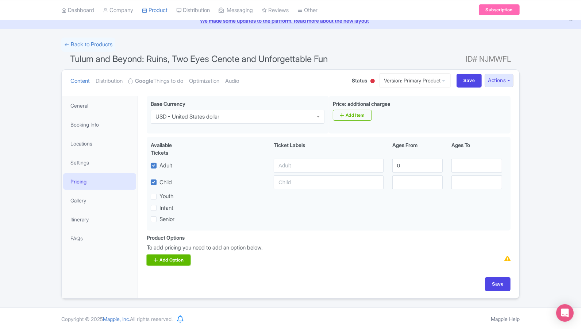
click at [167, 261] on link "Add Option" at bounding box center [169, 260] width 44 height 11
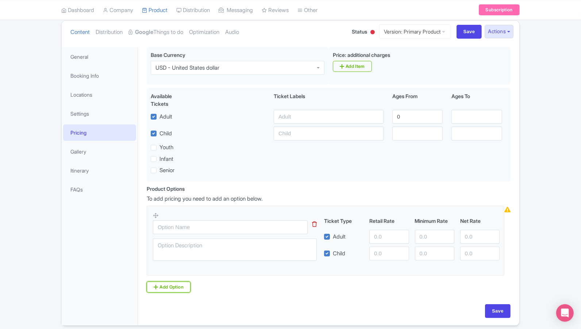
scroll to position [106, 0]
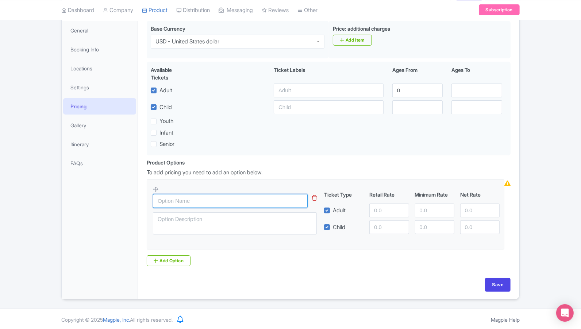
click at [225, 203] on input "text" at bounding box center [230, 201] width 155 height 14
type input "Sedan 1- 3 passengers"
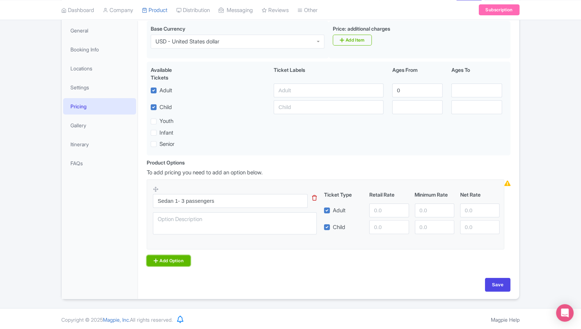
click at [173, 260] on link "Add Option" at bounding box center [169, 260] width 44 height 11
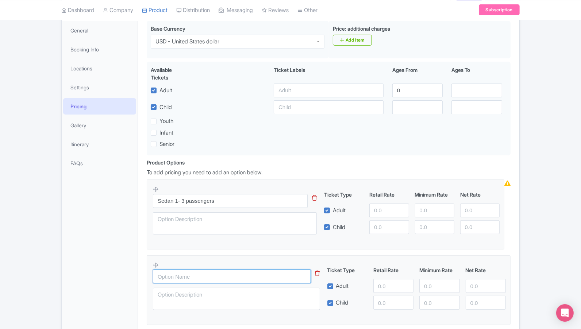
click at [168, 274] on input "text" at bounding box center [232, 277] width 158 height 14
type input "Minivan 4 - 7 passengers"
click at [88, 296] on div "General Booking Info Locations Settings Pricing Gallery Itinerary FAQs" at bounding box center [100, 198] width 76 height 354
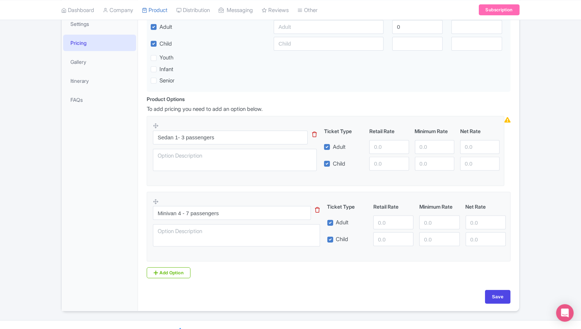
scroll to position [171, 0]
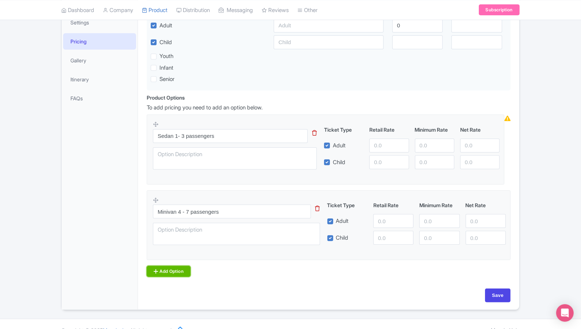
click at [154, 271] on icon at bounding box center [156, 272] width 4 height 6
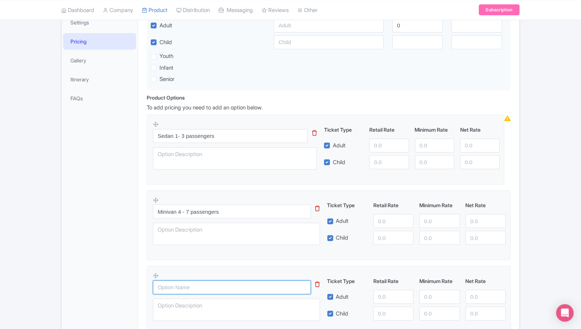
click at [182, 281] on input "text" at bounding box center [232, 288] width 158 height 14
type input "Van 8 - 10 passengers"
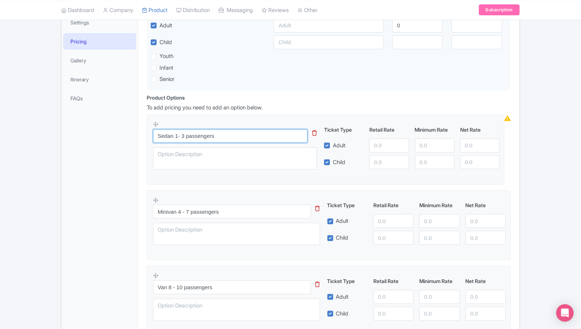
click at [239, 140] on input "Sedan 1- 3 passengers" at bounding box center [230, 136] width 155 height 14
type input "Sedan 1- 3 passengers $408 usd"
click at [375, 144] on input "number" at bounding box center [388, 146] width 39 height 14
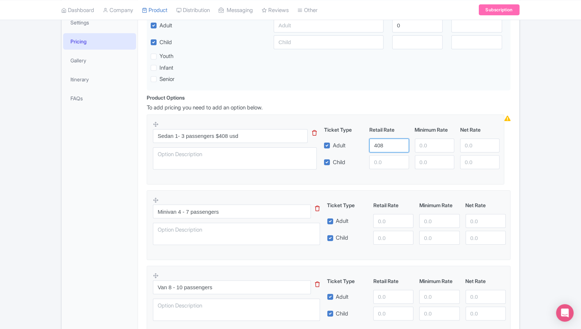
type input "408"
click at [242, 211] on input "Minivan 4 - 7 passengers" at bounding box center [232, 212] width 158 height 14
type input "Minivan 4 - 7 passengers $583 usd"
click at [384, 218] on input "number" at bounding box center [393, 221] width 40 height 14
type input "583"
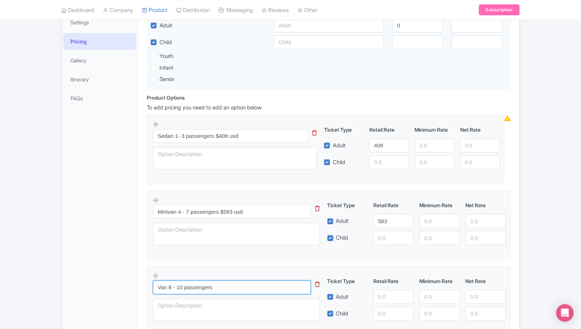
click at [238, 286] on input "Van 8 - 10 passengers" at bounding box center [232, 288] width 158 height 14
type input "Van 8 - 10 passengers $643 usd"
click at [387, 296] on input "number" at bounding box center [393, 297] width 40 height 14
type input "643"
click at [543, 265] on div "Success Data saved automatically ← Back to Products Tulum and Beyond: Ruins, Tw…" at bounding box center [290, 141] width 581 height 489
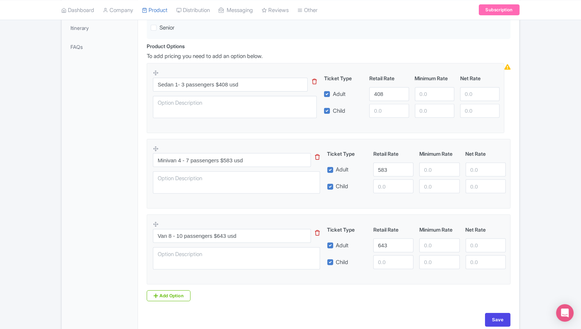
scroll to position [257, 0]
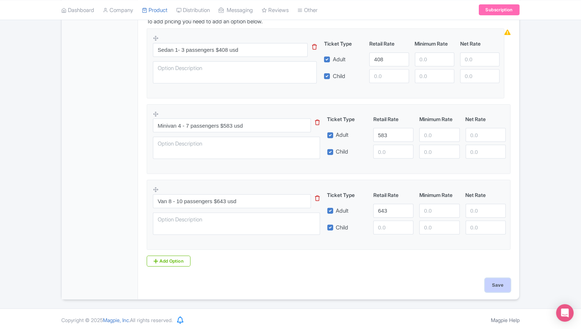
click at [495, 282] on input "Save" at bounding box center [498, 285] width 26 height 14
type input "Saving..."
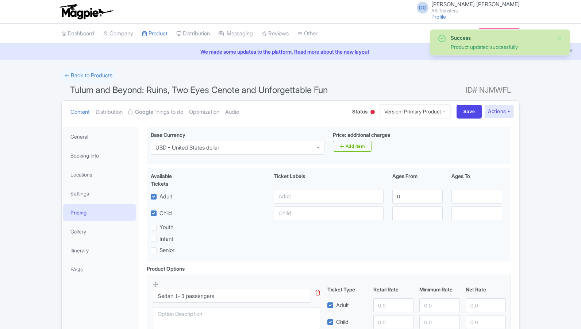
scroll to position [126, 0]
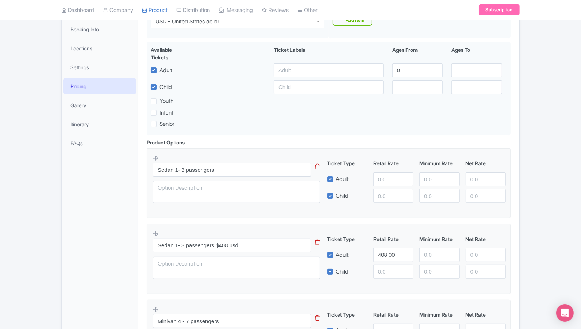
click at [316, 165] on icon at bounding box center [317, 166] width 5 height 5
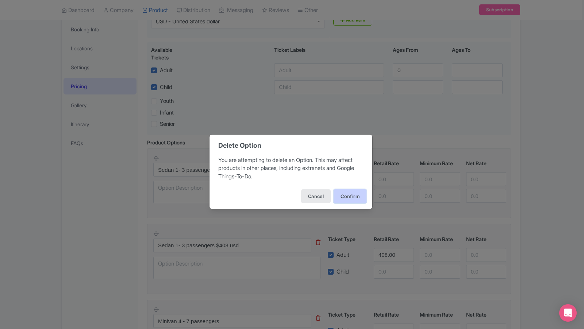
click at [350, 198] on button "Confirm" at bounding box center [350, 196] width 33 height 14
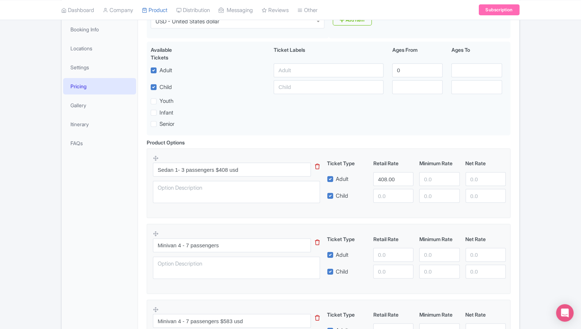
click at [549, 195] on div "Success Product updated successfully ← Back to Products Tulum and Beyond: Ruins…" at bounding box center [290, 256] width 581 height 629
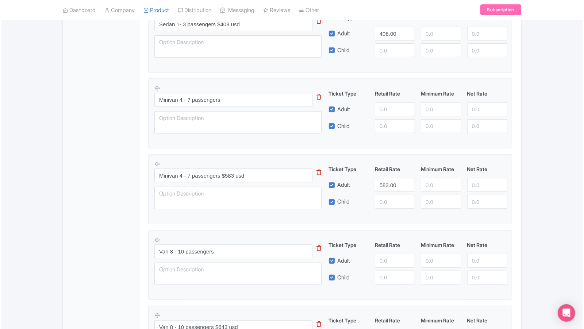
scroll to position [272, 0]
click at [317, 94] on icon at bounding box center [317, 96] width 5 height 5
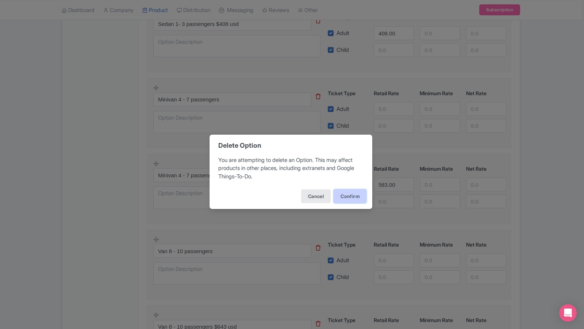
click at [348, 197] on button "Confirm" at bounding box center [350, 196] width 33 height 14
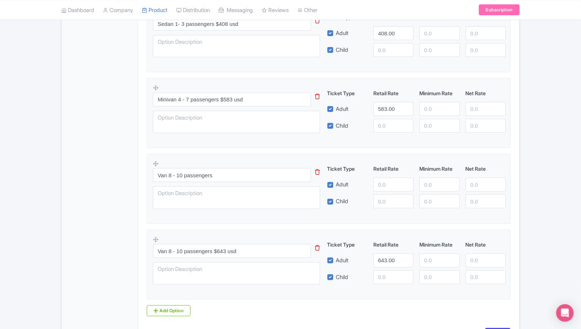
click at [319, 171] on icon at bounding box center [317, 171] width 5 height 5
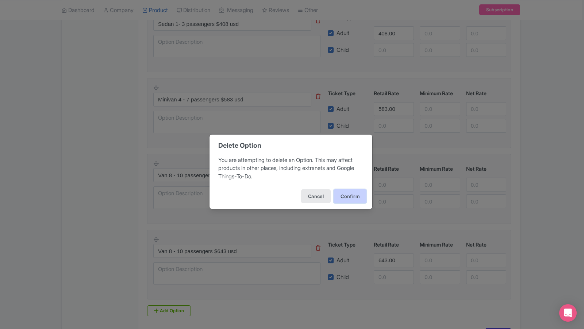
click at [342, 198] on button "Confirm" at bounding box center [350, 196] width 33 height 14
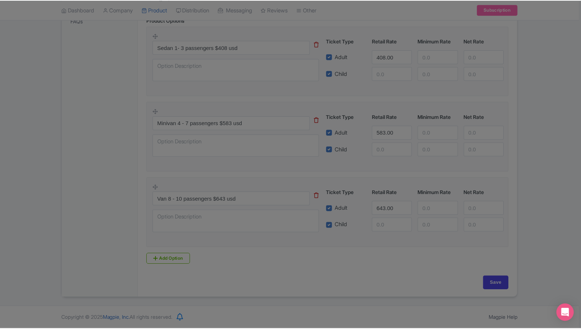
scroll to position [246, 0]
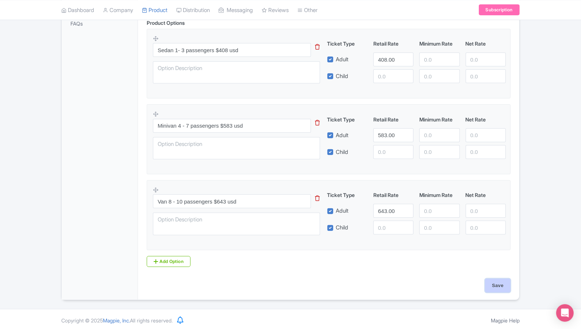
click at [497, 282] on input "Save" at bounding box center [498, 286] width 26 height 14
type input "Saving..."
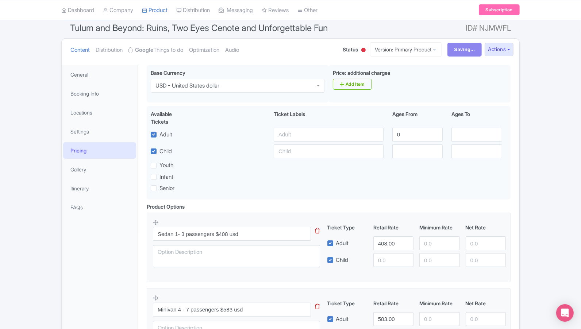
scroll to position [62, 0]
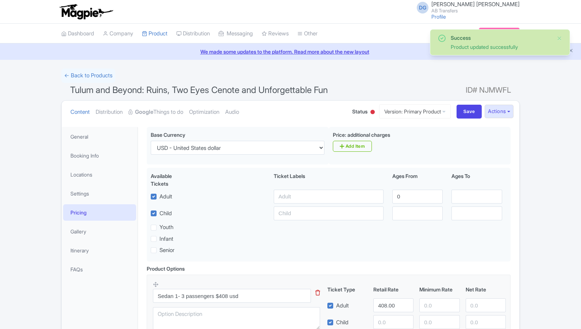
scroll to position [126, 0]
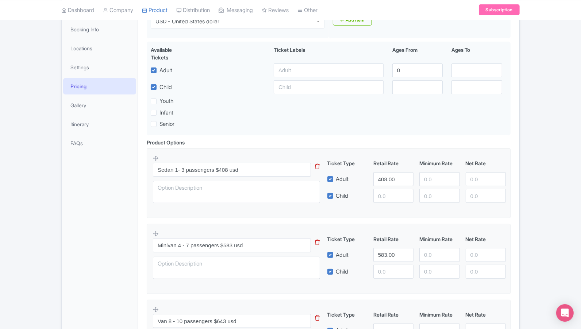
click at [525, 145] on div "Success Product updated successfully ← Back to Products Tulum and Beyond: Ruins…" at bounding box center [290, 181] width 581 height 478
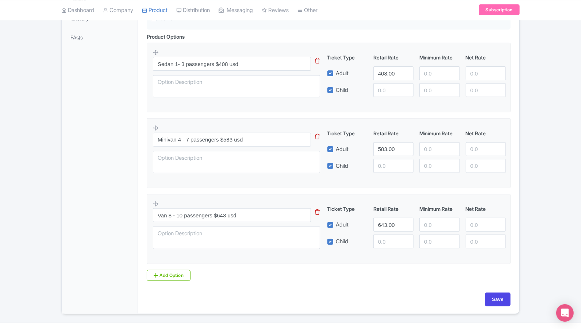
scroll to position [230, 0]
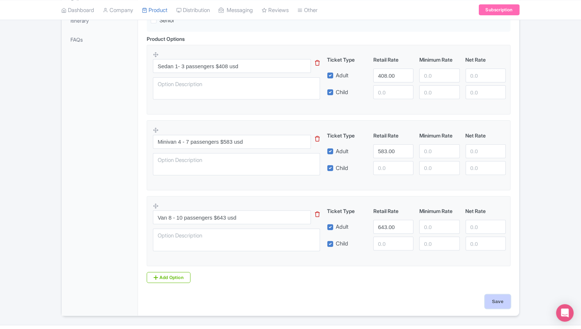
click at [494, 297] on input "Save" at bounding box center [498, 302] width 26 height 14
type input "Saving..."
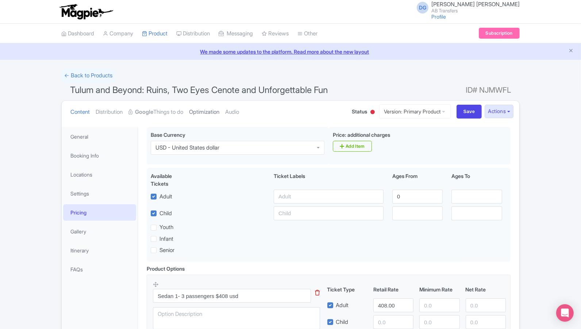
click at [211, 110] on link "Optimization" at bounding box center [204, 112] width 30 height 23
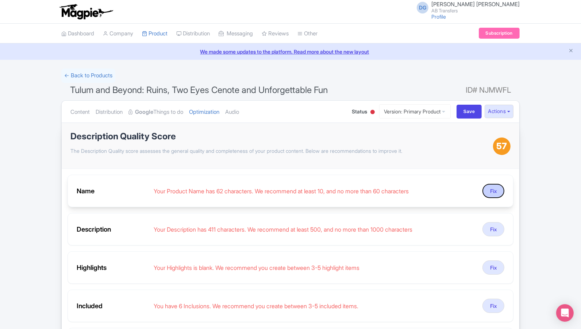
click at [490, 189] on button "Fix" at bounding box center [493, 191] width 22 height 14
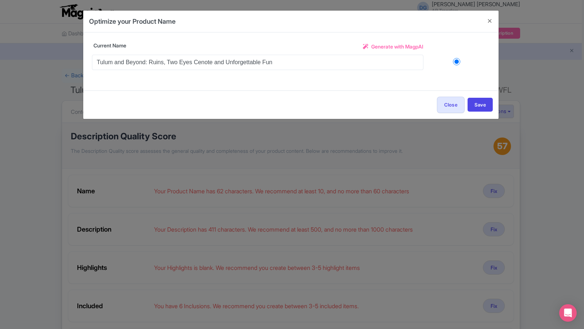
click at [397, 47] on span "Generate with MagpAI" at bounding box center [397, 47] width 52 height 8
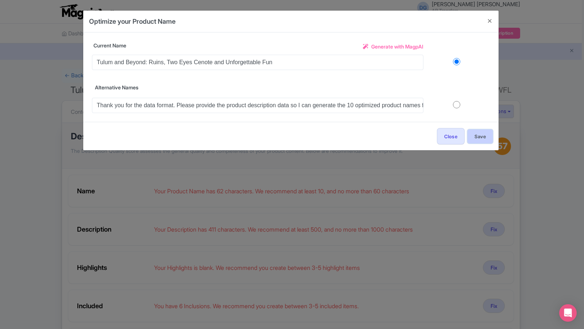
click at [476, 134] on button "Save" at bounding box center [479, 137] width 25 height 14
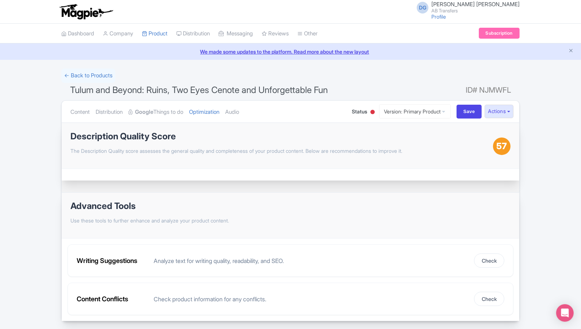
click at [548, 213] on div "Success Save successfully ← Back to Products Tulum and Beyond: Ruins, Two Eyes …" at bounding box center [290, 195] width 581 height 253
click at [212, 111] on link "Optimization" at bounding box center [204, 112] width 30 height 23
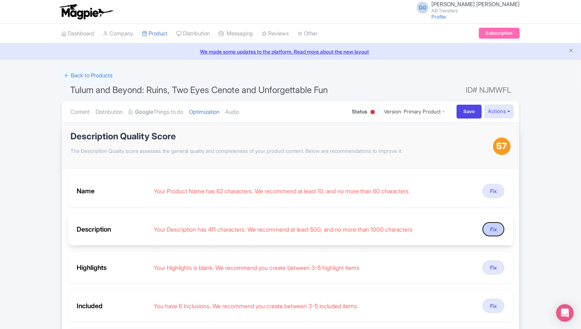
click at [490, 230] on button "Fix" at bounding box center [493, 229] width 22 height 14
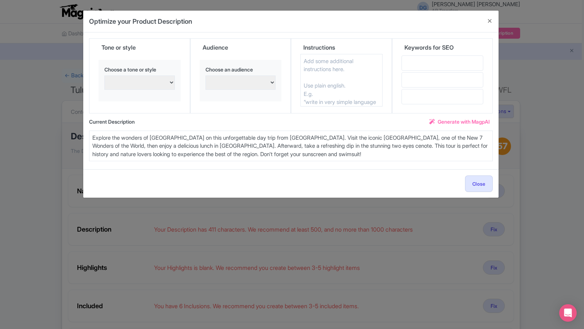
click at [446, 119] on span "Generate with MagpAI" at bounding box center [464, 122] width 52 height 8
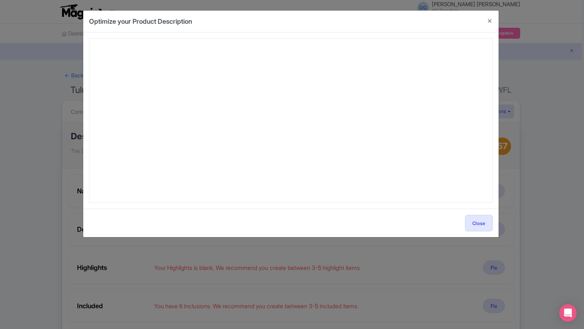
type textarea "It seems the product highlights or full data are missing from your message. Ple…"
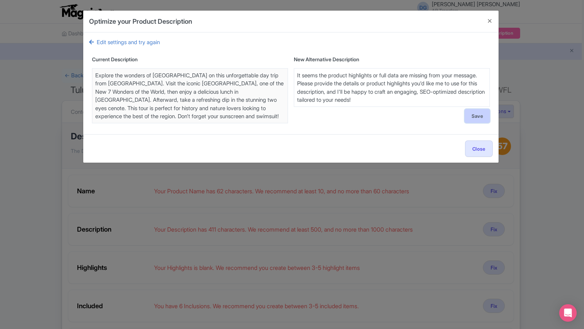
click at [468, 116] on button "Save" at bounding box center [477, 116] width 25 height 14
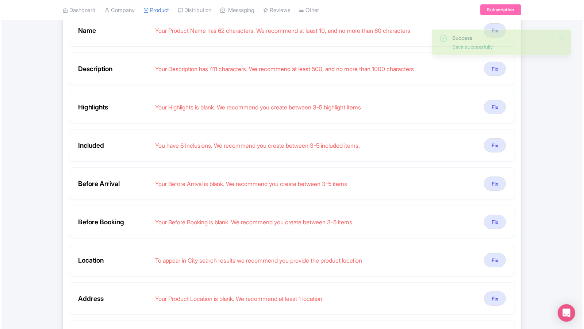
scroll to position [162, 0]
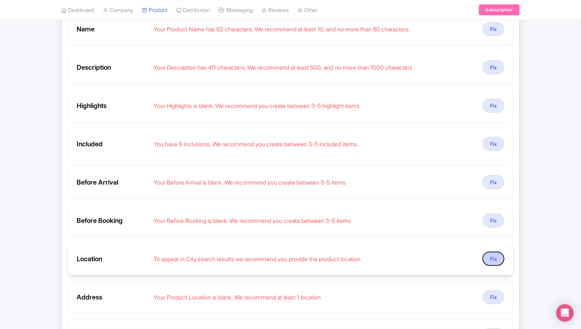
click at [494, 256] on button "Fix" at bounding box center [493, 259] width 22 height 14
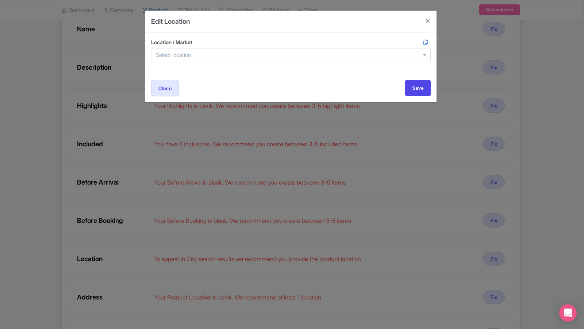
click at [242, 56] on div at bounding box center [291, 55] width 280 height 14
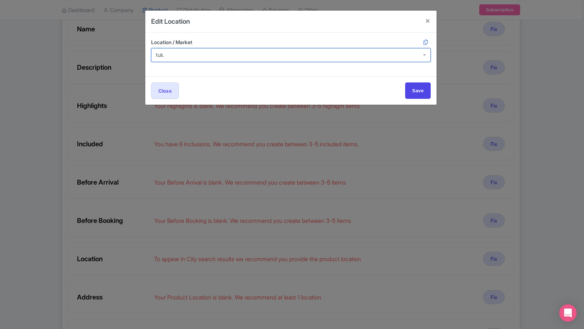
type input "tulum"
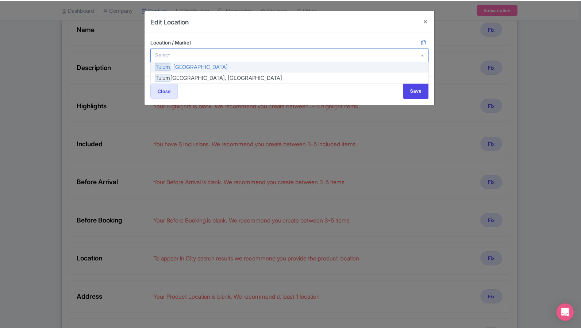
scroll to position [0, 0]
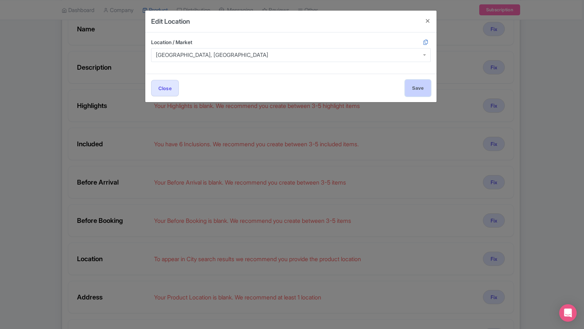
click at [414, 85] on input "Save" at bounding box center [418, 88] width 26 height 16
type input "Save"
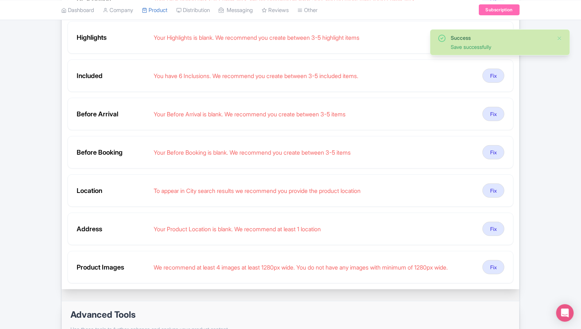
scroll to position [232, 0]
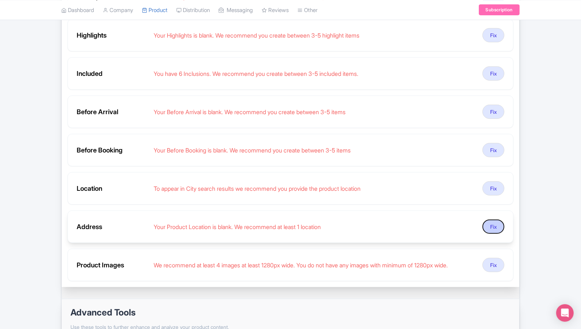
click at [496, 221] on button "Fix" at bounding box center [493, 227] width 22 height 14
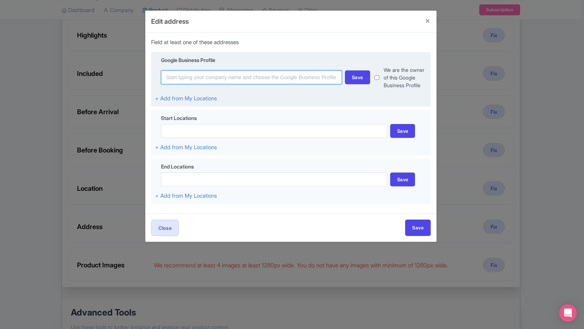
click at [214, 78] on input at bounding box center [251, 77] width 181 height 14
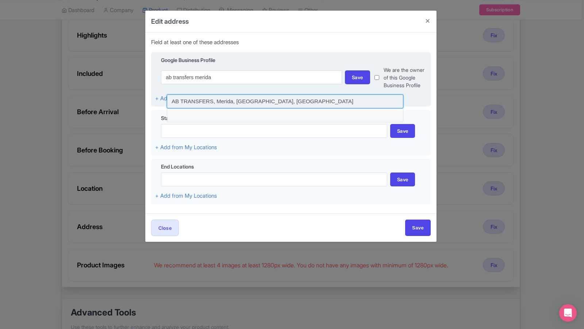
click at [222, 102] on input at bounding box center [285, 102] width 236 height 14
type input "AB TRANSFERS, Merida, [GEOGRAPHIC_DATA], [GEOGRAPHIC_DATA]"
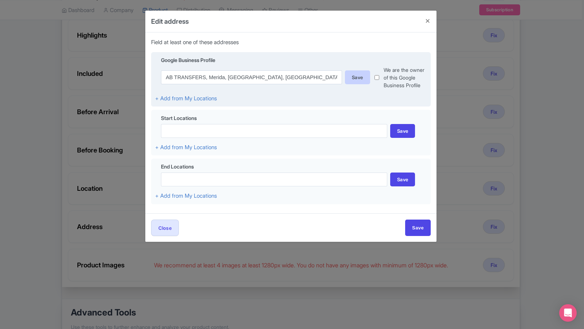
click at [353, 81] on div "Save" at bounding box center [357, 77] width 25 height 14
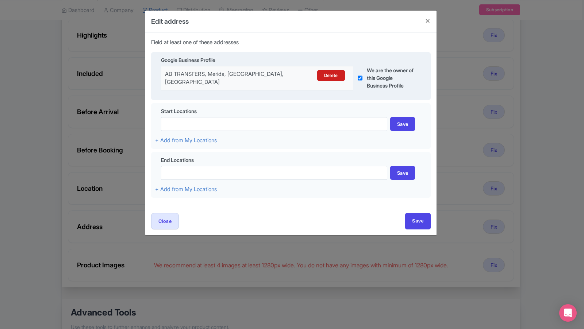
click at [377, 78] on label "We are the owner of this Google Business Profile" at bounding box center [390, 77] width 47 height 23
click at [417, 223] on input "Save" at bounding box center [418, 221] width 26 height 16
type input "Save"
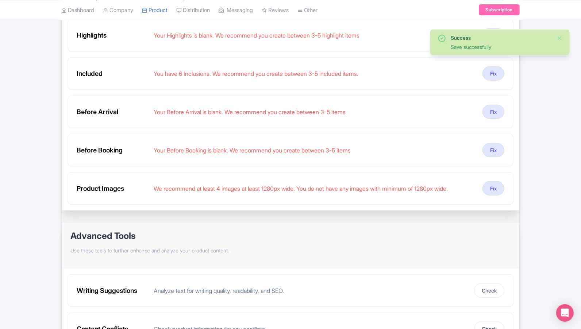
click at [544, 181] on div "Success Save successfully ← Back to Products Tulum and Beyond: Ruins, Two Eyes …" at bounding box center [290, 93] width 581 height 515
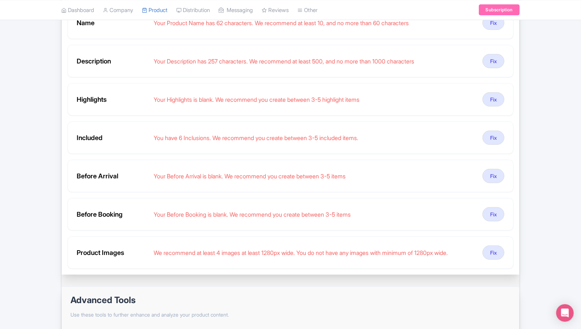
scroll to position [184, 0]
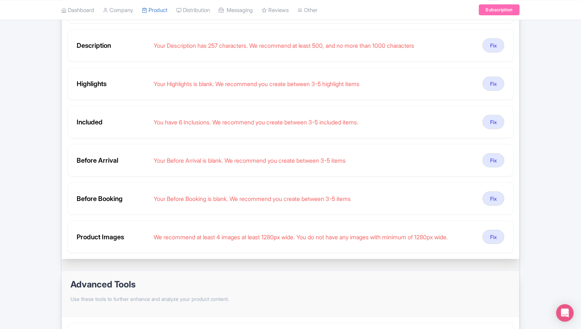
click at [556, 103] on div "Success Save successfully ← Back to Products Tulum and Beyond: Ruins, Two Eyes …" at bounding box center [290, 142] width 581 height 515
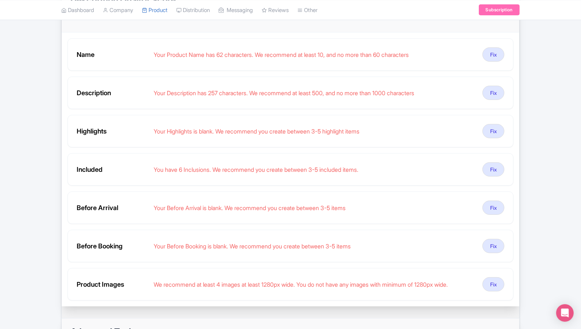
scroll to position [135, 0]
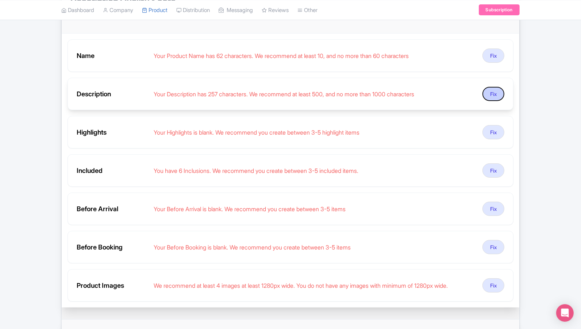
click at [500, 89] on button "Fix" at bounding box center [493, 94] width 22 height 14
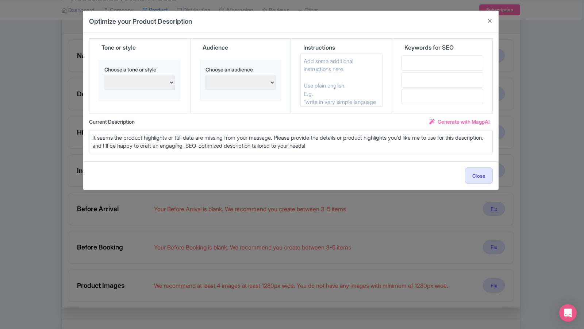
click at [453, 120] on span "Generate with MagpAI" at bounding box center [464, 122] width 52 height 8
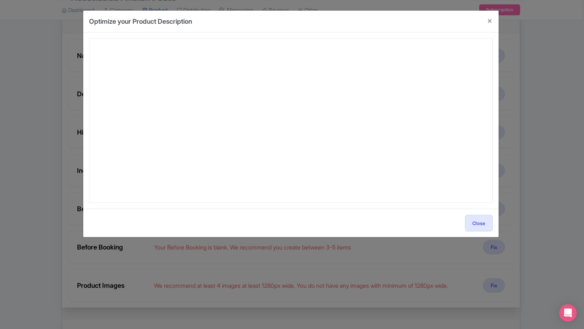
type textarea "It appears that you haven’t provided any product data or highlights after "Data…"
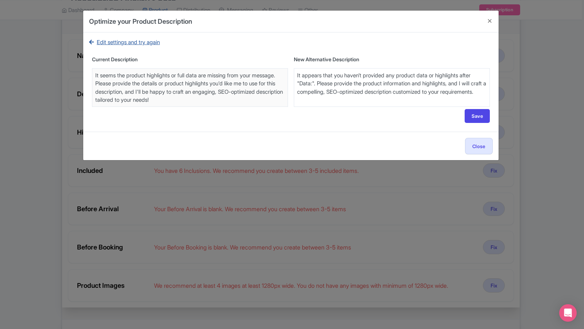
click at [113, 41] on link "Edit settings and try again" at bounding box center [124, 42] width 71 height 8
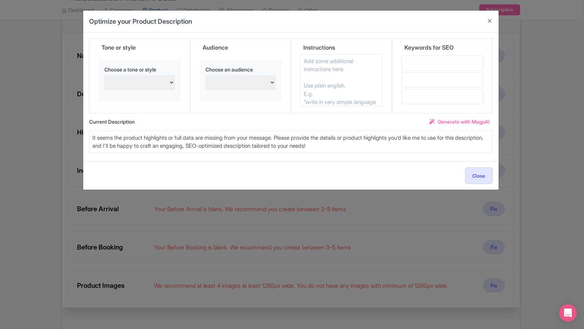
click at [146, 76] on select "persuasive, informative, and engaging Excited and enthusiastic Confident and as…" at bounding box center [139, 83] width 70 height 14
click at [339, 77] on textarea at bounding box center [341, 80] width 82 height 53
click at [255, 81] on select "Families with young children Confident and assertive Adventure seekers and thri…" at bounding box center [240, 83] width 70 height 14
select select "Families with young children"
click at [205, 76] on select "Families with young children Confident and assertive Adventure seekers and thri…" at bounding box center [240, 83] width 70 height 14
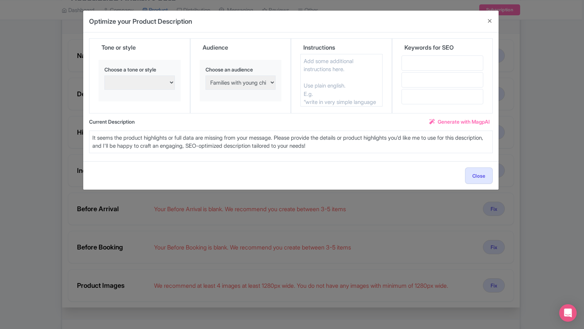
click at [147, 84] on select "persuasive, informative, and engaging Excited and enthusiastic Confident and as…" at bounding box center [139, 83] width 70 height 14
select select "Excited and enthusiastic"
click at [104, 76] on select "persuasive, informative, and engaging Excited and enthusiastic Confident and as…" at bounding box center [139, 83] width 70 height 14
click at [324, 77] on textarea at bounding box center [341, 80] width 82 height 53
type textarea "500 word describe the tour"
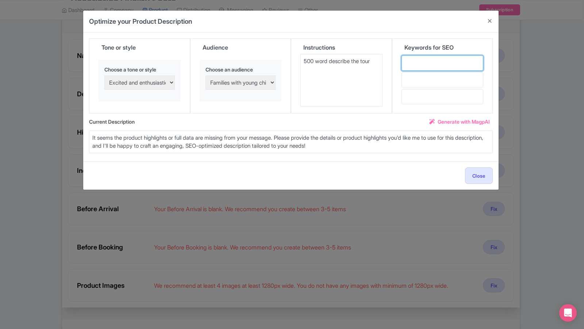
click at [453, 65] on input "text" at bounding box center [442, 62] width 82 height 15
click at [459, 120] on span "Generate with MagpAI" at bounding box center [464, 122] width 52 height 8
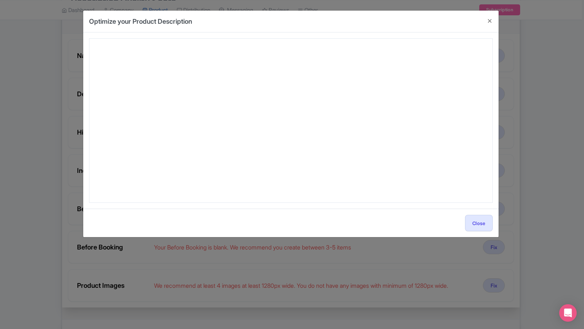
type textarea "It appears that you haven’t provided any product data or highlights after "Data…"
type textarea "It looks like the tour information is missing from your message. Please provide…"
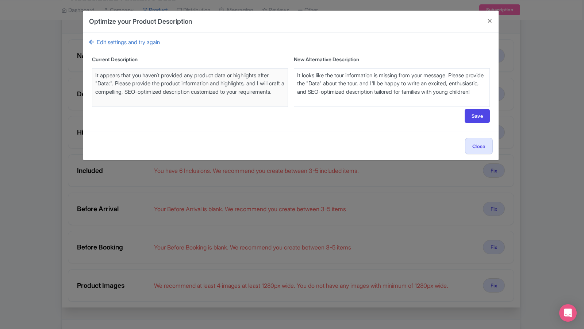
click at [382, 97] on textarea "It seems the product highlights or full data are missing from your message. Ple…" at bounding box center [392, 87] width 196 height 39
click at [92, 41] on icon at bounding box center [93, 41] width 8 height 5
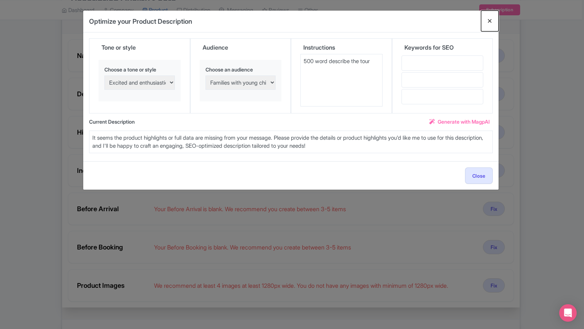
click at [490, 23] on button "Close" at bounding box center [490, 21] width 18 height 21
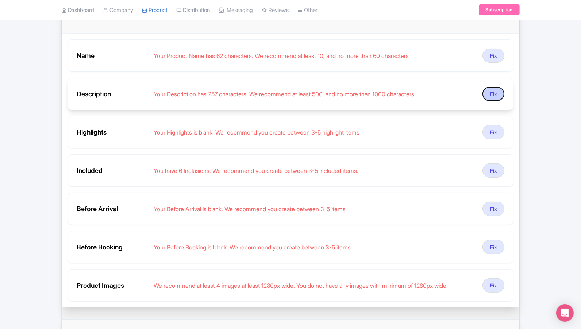
click at [494, 90] on button "Fix" at bounding box center [493, 94] width 22 height 14
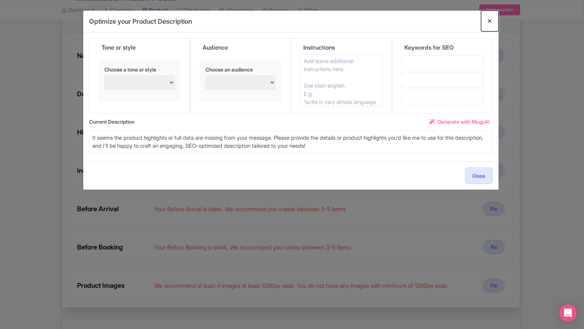
click at [489, 17] on button "Close" at bounding box center [490, 21] width 18 height 21
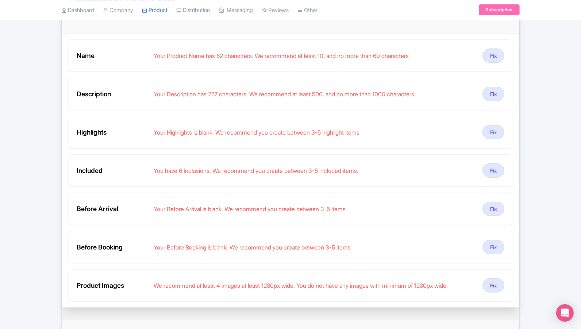
click at [43, 123] on div "Success Save successfully ← Back to Products Tulum and Beyond: Ruins, Two Eyes …" at bounding box center [290, 190] width 581 height 515
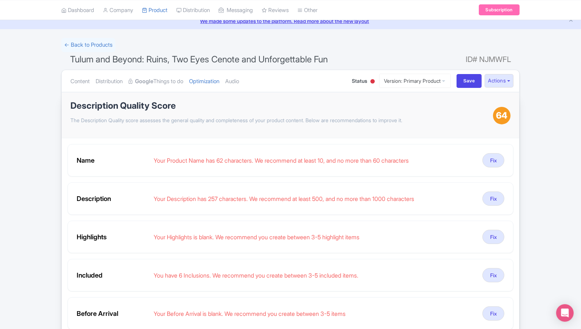
scroll to position [22, 0]
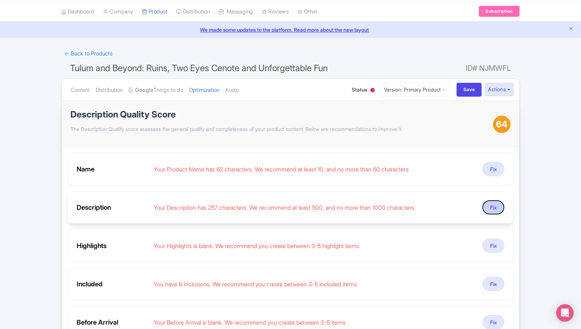
click at [491, 206] on button "Fix" at bounding box center [493, 207] width 22 height 14
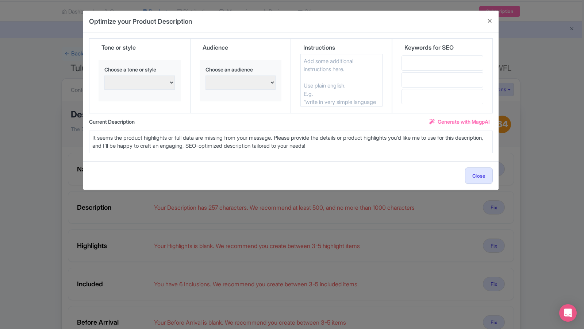
drag, startPoint x: 366, startPoint y: 146, endPoint x: 88, endPoint y: 135, distance: 278.3
click at [88, 135] on div "Title Tulum and Beyond: Ruins, Two Eyes Cenote and Unforgettable Fun Descriptio…" at bounding box center [290, 96] width 415 height 129
paste textarea "Explore the wonders of Yucatán on this unforgettable day trip from Tulum. Visit…"
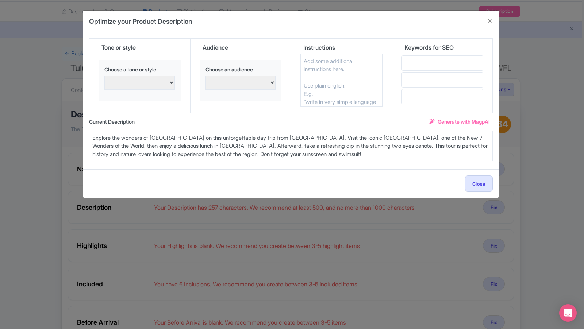
type textarea "Explore the wonders of [GEOGRAPHIC_DATA] on this unforgettable day trip from [G…"
click at [431, 119] on icon at bounding box center [431, 121] width 5 height 5
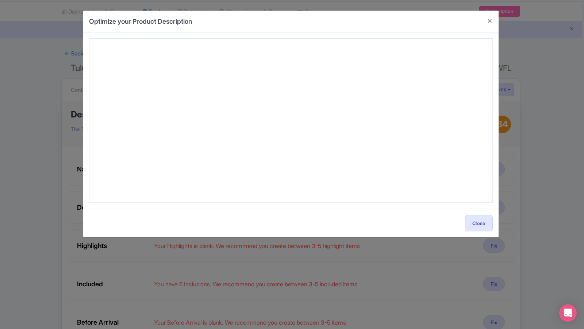
type textarea "It appears that no product data was provided after "Data:". Please provide the …"
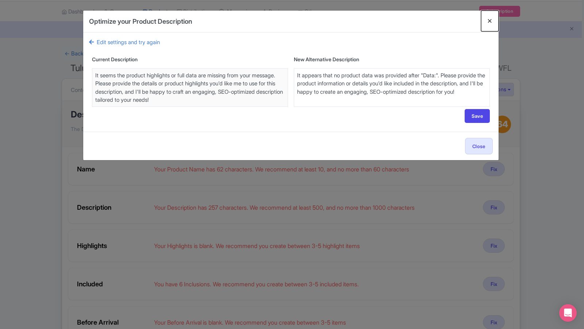
click at [490, 19] on button "Close" at bounding box center [490, 21] width 18 height 21
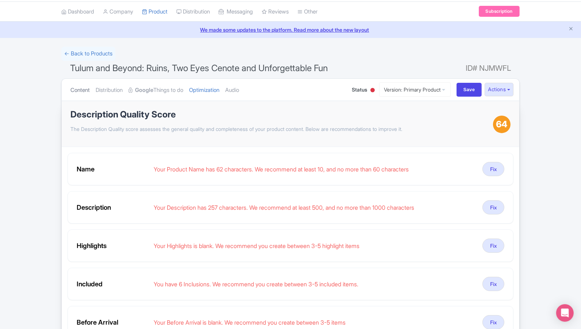
click at [84, 88] on link "Content" at bounding box center [79, 90] width 19 height 23
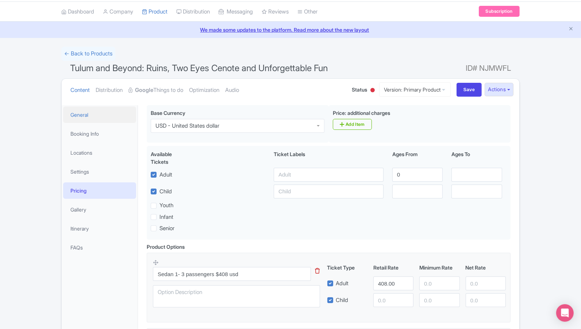
click at [87, 119] on link "General" at bounding box center [99, 115] width 73 height 16
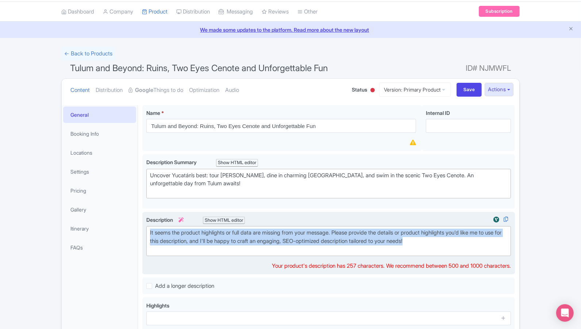
drag, startPoint x: 448, startPoint y: 240, endPoint x: 144, endPoint y: 233, distance: 304.8
click at [144, 233] on div "It seems the product highlights or full data are missing from your message. Ple…" at bounding box center [328, 243] width 373 height 63
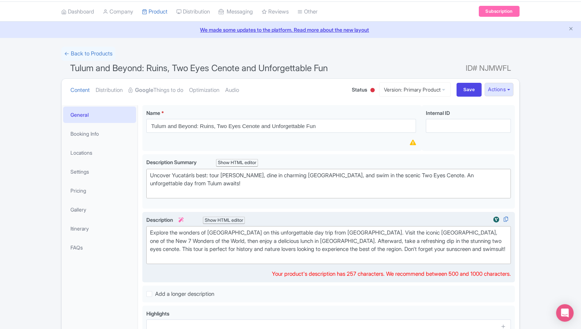
type trix-editor "<div>Explore the wonders of [GEOGRAPHIC_DATA] on this unforgettable day trip fr…"
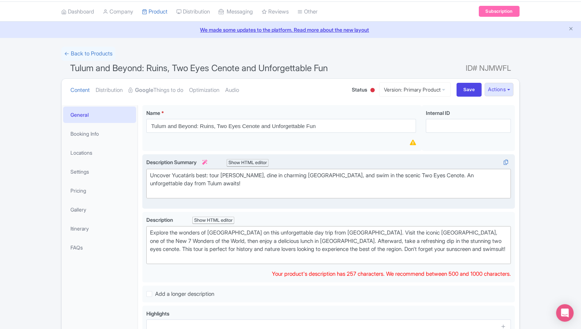
scroll to position [30, 0]
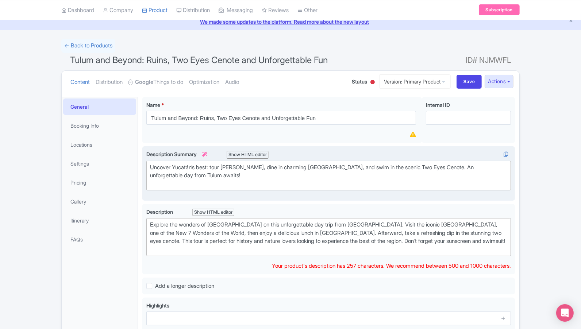
click at [216, 182] on div "Uncover Yucatán’s best: tour [PERSON_NAME], dine in charming [GEOGRAPHIC_DATA],…" at bounding box center [328, 175] width 357 height 25
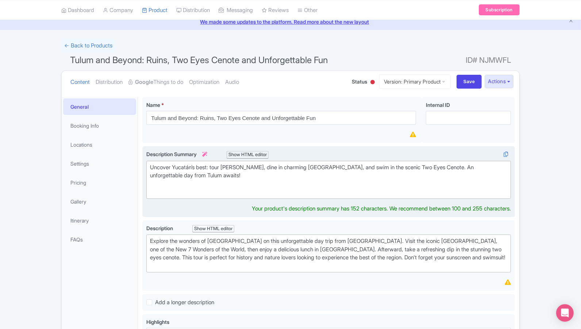
paste trix-editor "Tour details</div><div><strong>Edit</strong></div><div><strong>Total Duration: …"
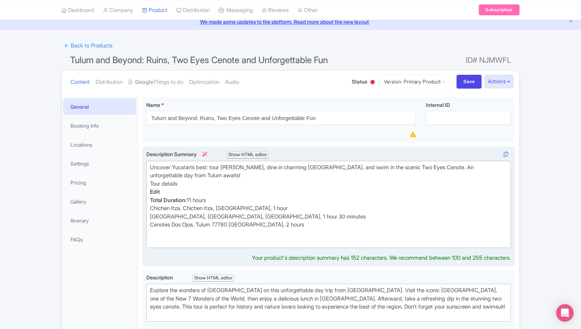
type trix-editor "<div>Uncover Yucatán’s best: tour Chichen Itza, dine in charming Valladolid, an…"
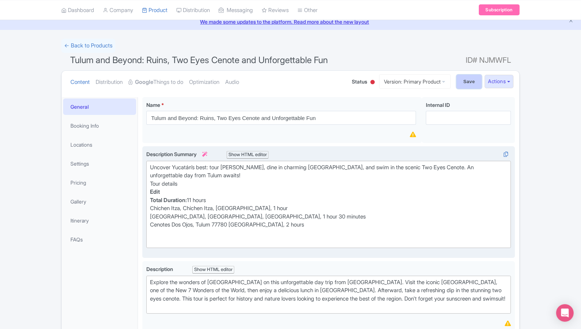
click at [465, 82] on input "Save" at bounding box center [470, 82] width 26 height 14
type input "Saving..."
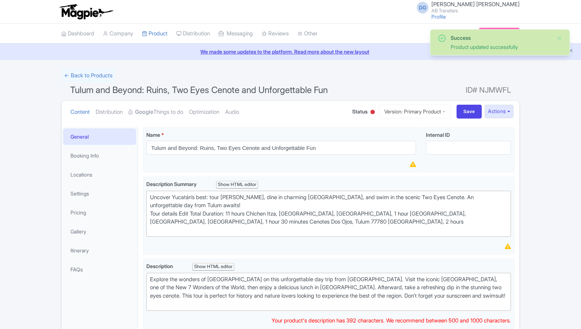
scroll to position [126, 0]
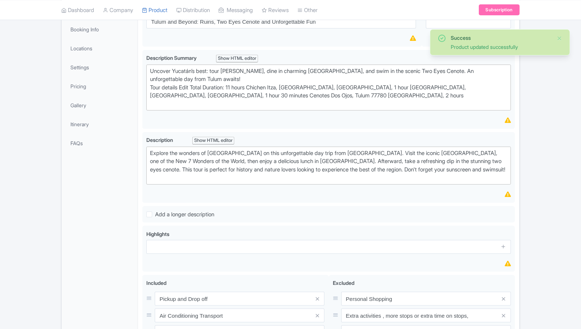
click at [552, 139] on div "Success Product updated successfully ← Back to Products Tulum and Beyond: Ruins…" at bounding box center [290, 195] width 581 height 507
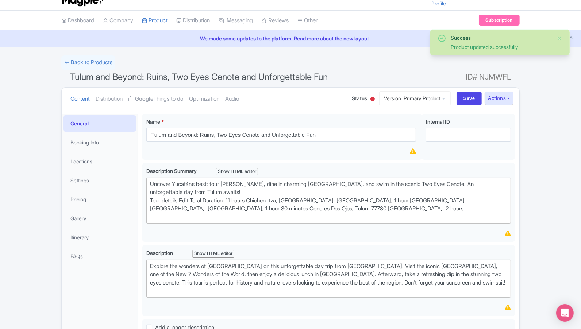
scroll to position [13, 0]
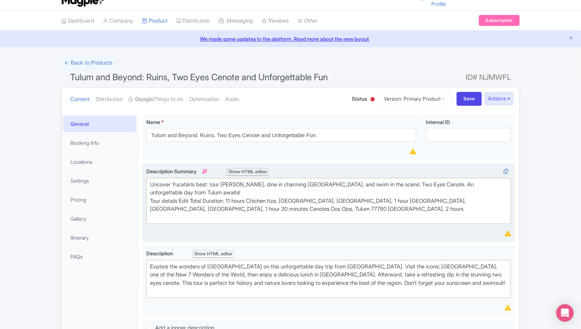
click at [189, 199] on div "Uncover Yucatán’s best: tour [PERSON_NAME], dine in charming [GEOGRAPHIC_DATA],…" at bounding box center [328, 201] width 357 height 41
drag, startPoint x: 192, startPoint y: 199, endPoint x: 178, endPoint y: 197, distance: 14.0
click at [178, 197] on div "Uncover Yucatán’s best: tour [PERSON_NAME], dine in charming [GEOGRAPHIC_DATA],…" at bounding box center [328, 201] width 357 height 41
type trix-editor "<div>Uncover Yucatán’s best: tour [PERSON_NAME], dine in charming [GEOGRAPHIC_D…"
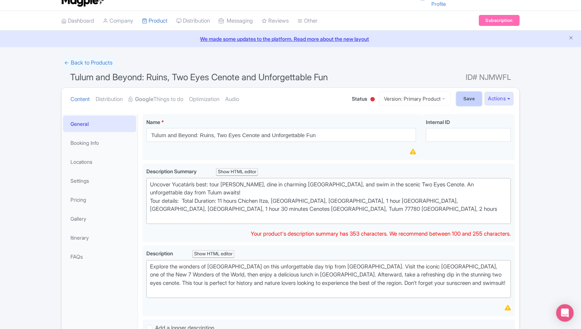
click at [471, 96] on input "Save" at bounding box center [470, 99] width 26 height 14
type input "Saving..."
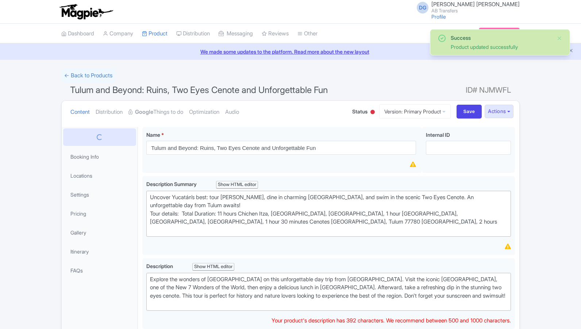
scroll to position [126, 0]
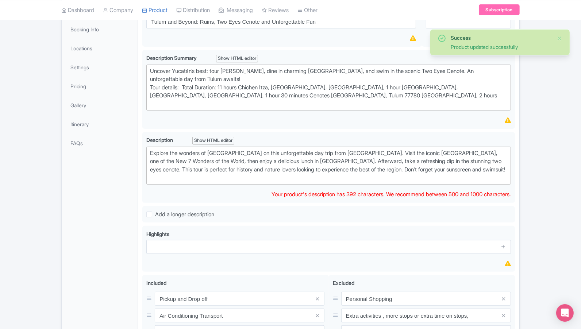
click at [101, 243] on div "General Booking Info Locations Settings Pricing Gallery Itinerary FAQs" at bounding box center [100, 225] width 76 height 448
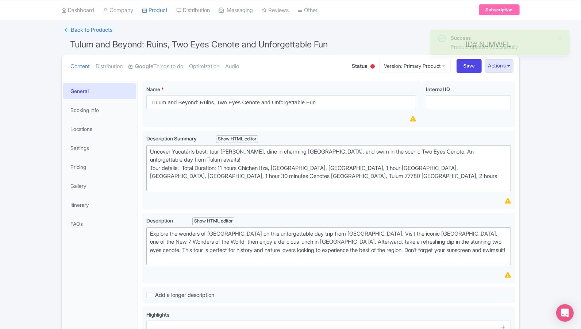
scroll to position [45, 0]
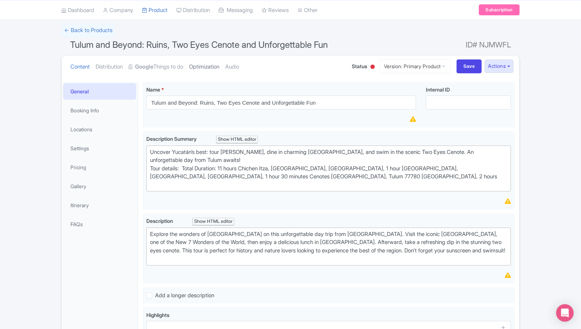
click at [209, 67] on link "Optimization" at bounding box center [204, 66] width 30 height 23
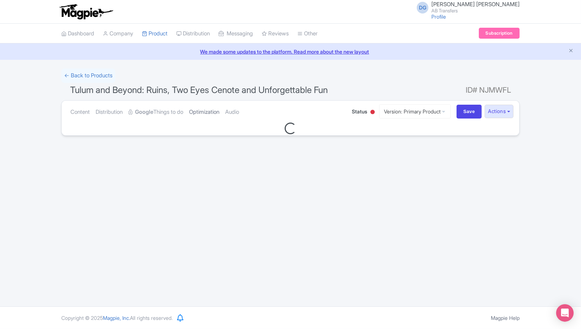
scroll to position [0, 0]
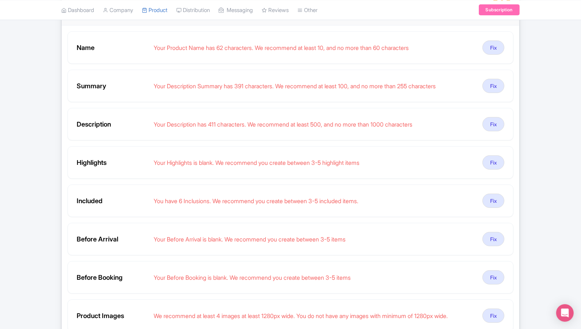
scroll to position [178, 0]
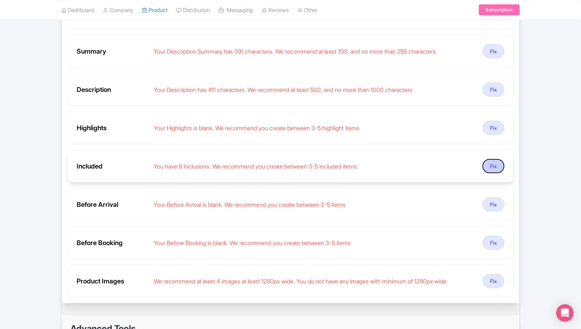
click at [494, 161] on button "Fix" at bounding box center [493, 166] width 22 height 14
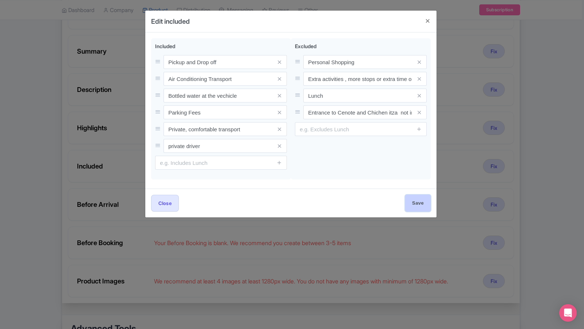
click at [415, 201] on input "Save" at bounding box center [418, 203] width 26 height 16
type input "Save"
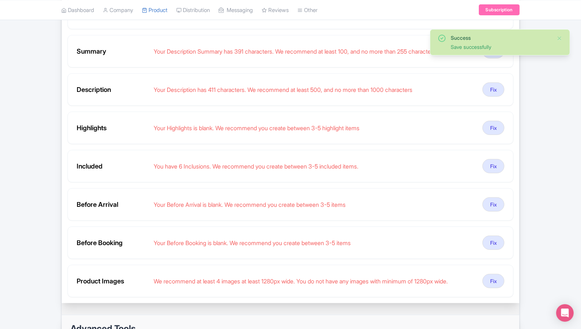
click at [570, 162] on div "Success Save successfully ← Back to Products Tulum and Beyond: Ruins, Two Eyes …" at bounding box center [290, 168] width 581 height 554
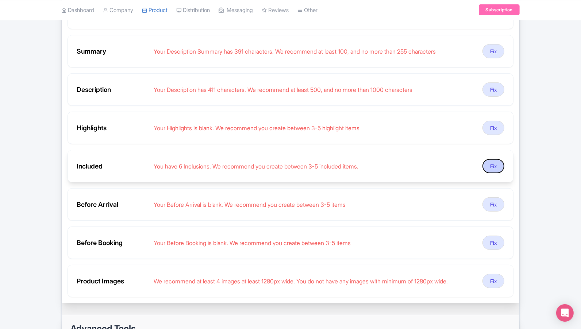
click at [494, 163] on button "Fix" at bounding box center [493, 166] width 22 height 14
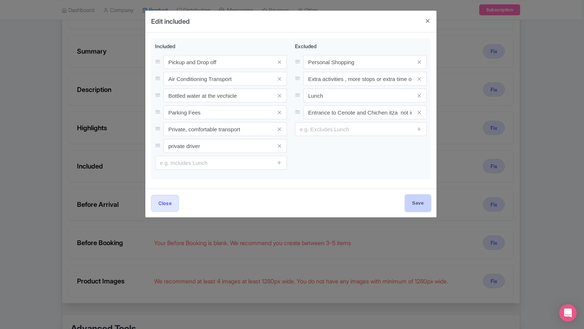
click at [413, 197] on input "Save" at bounding box center [418, 203] width 26 height 16
type input "Save"
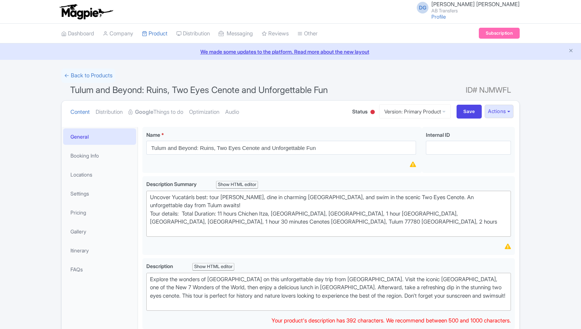
scroll to position [177, 0]
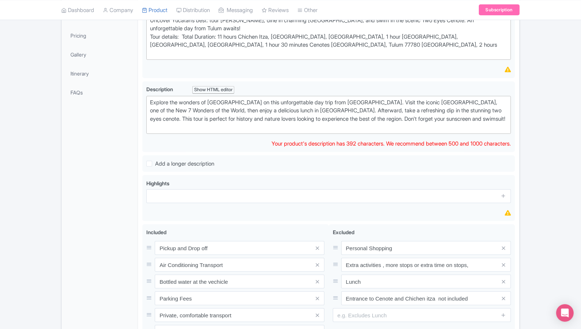
click at [545, 174] on div "← Back to Products Tulum and Beyond: Ruins, Two Eyes Cenote and Unforgettable F…" at bounding box center [290, 145] width 581 height 507
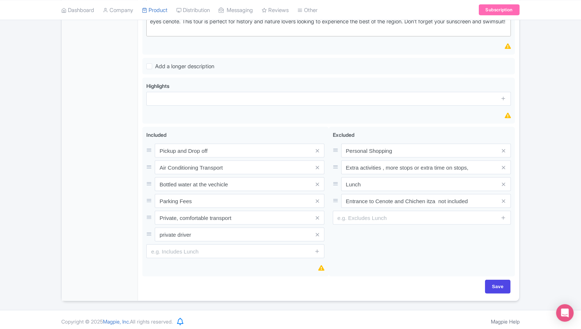
scroll to position [274, 0]
click at [495, 282] on input "Save" at bounding box center [498, 287] width 26 height 14
type input "Saving..."
click at [539, 173] on div "← Back to Products Tulum and Beyond: Ruins, Two Eyes Cenote and Unforgettable F…" at bounding box center [290, 47] width 581 height 507
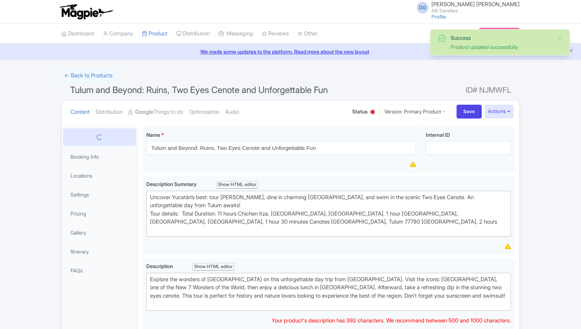
scroll to position [126, 0]
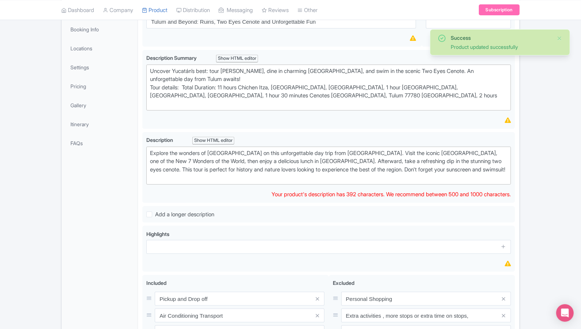
type trix-editor "<div>Explore the wonders of [GEOGRAPHIC_DATA] on this unforgettable day trip fr…"
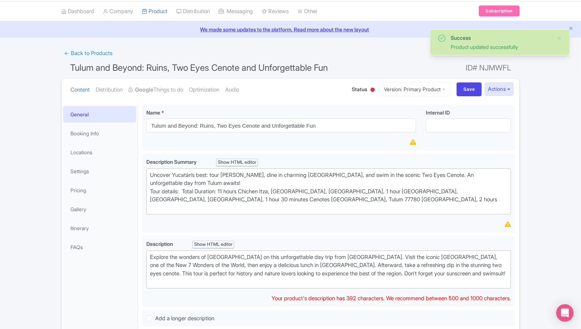
scroll to position [21, 0]
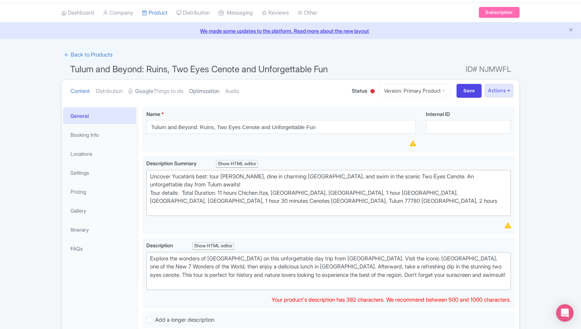
click at [212, 87] on link "Optimization" at bounding box center [204, 91] width 30 height 23
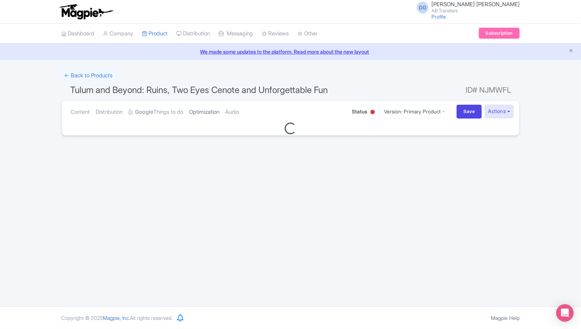
scroll to position [0, 0]
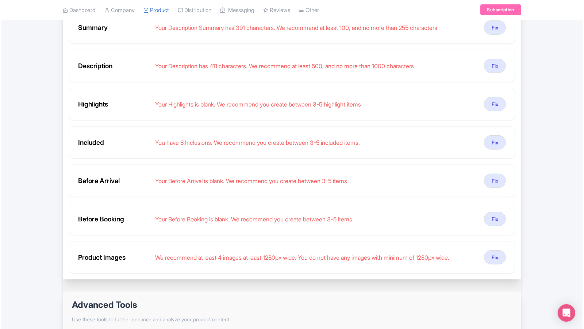
scroll to position [211, 0]
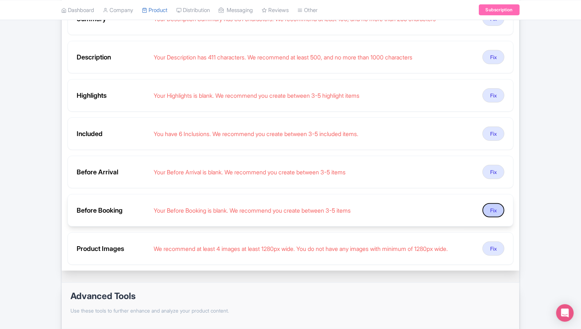
click at [493, 207] on button "Fix" at bounding box center [493, 210] width 22 height 14
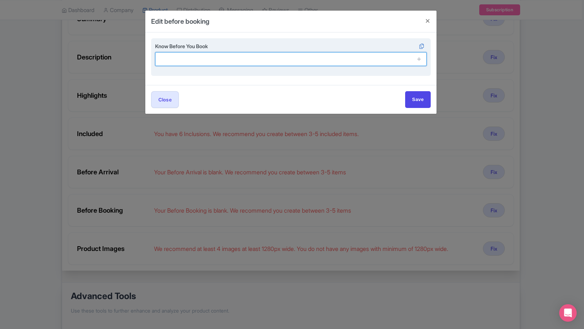
click at [209, 56] on input "text" at bounding box center [290, 59] width 271 height 14
paste input "Children must be accompanied by an adult."
type input "Children must be accompanied by an adult."
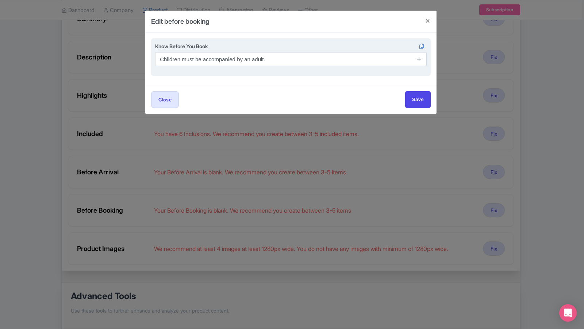
click at [419, 58] on icon at bounding box center [418, 58] width 5 height 5
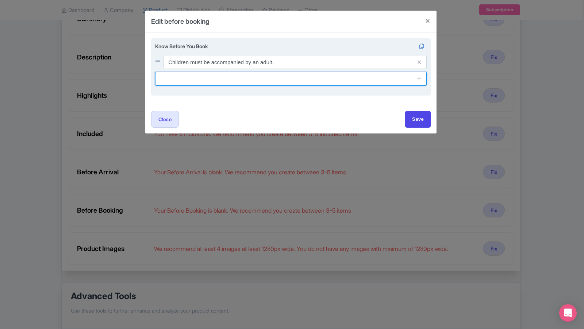
click at [197, 77] on input "text" at bounding box center [290, 79] width 271 height 14
paste input "Bring comfortable shoes, a hat, sunscreen, and a refillable water bottle."
type input "Bring comfortable shoes, a hat, sunscreen, and a refillable water bottle."
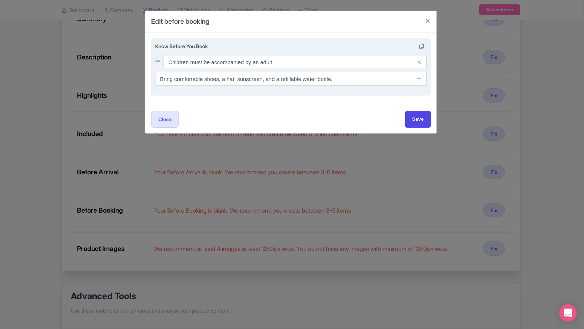
click at [420, 78] on icon at bounding box center [418, 78] width 5 height 5
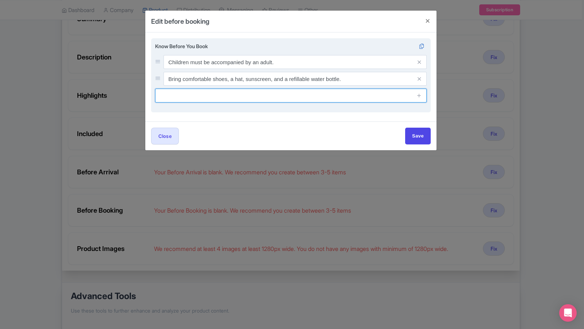
click at [220, 97] on input "text" at bounding box center [290, 96] width 271 height 14
paste input "This experience requires good weather; it may be rescheduled or refunded in cas…"
type input "This experience requires good weather; it may be rescheduled or refunded in cas…"
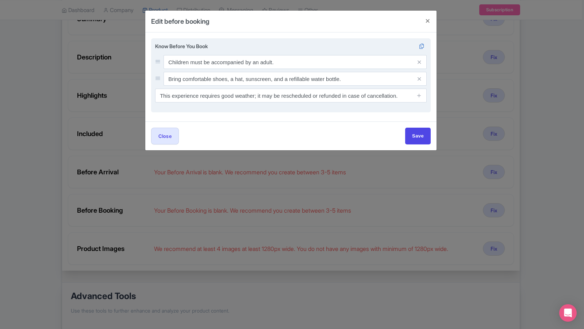
click at [423, 98] on span at bounding box center [419, 96] width 15 height 14
click at [418, 97] on icon at bounding box center [418, 95] width 5 height 5
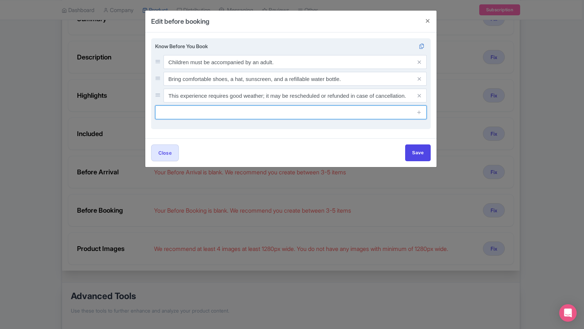
click at [287, 112] on input "text" at bounding box center [290, 112] width 271 height 14
paste input "Please provide your hotel or pickup location at the time of booking."
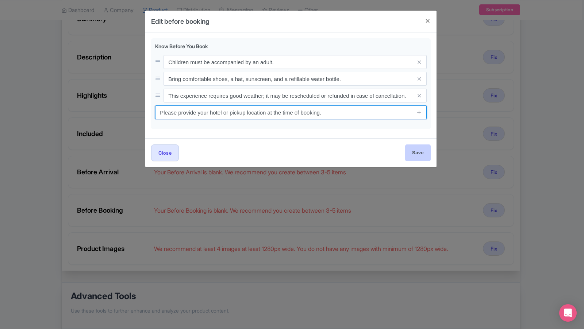
type input "Please provide your hotel or pickup location at the time of booking."
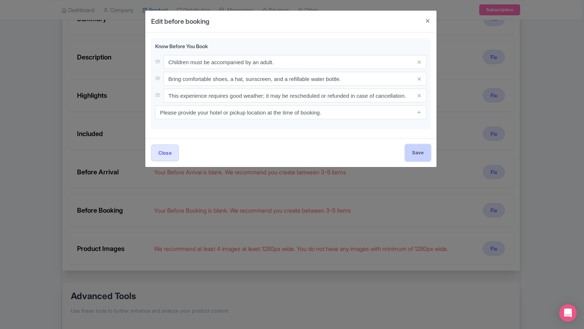
click at [417, 149] on input "Save" at bounding box center [418, 153] width 26 height 16
type input "Save"
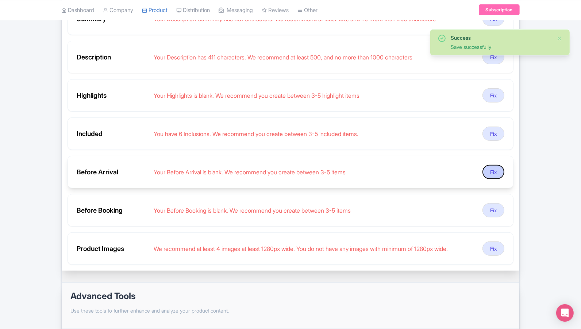
click at [490, 166] on button "Fix" at bounding box center [493, 172] width 22 height 14
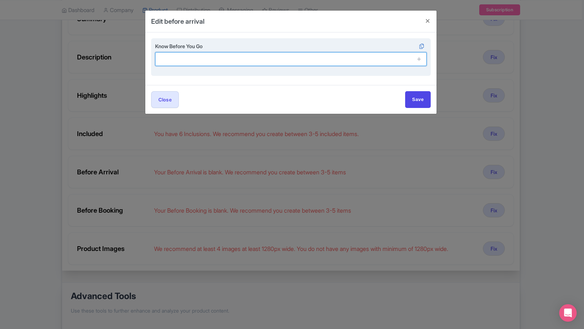
click at [210, 57] on input "text" at bounding box center [290, 59] width 271 height 14
paste input "Sunscreen – The sun can be intense, especially at the ruins and salt flats."
type input "Sunscreen – The sun can be intense, especially at the ruins and salt flats."
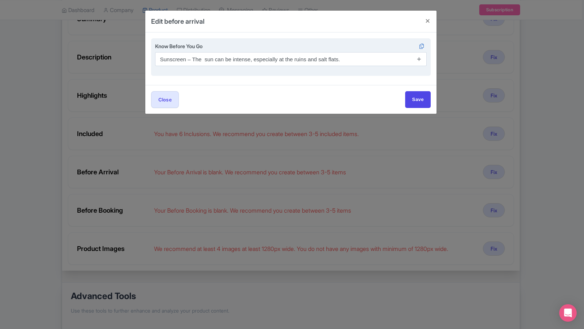
click at [419, 60] on icon at bounding box center [418, 58] width 5 height 5
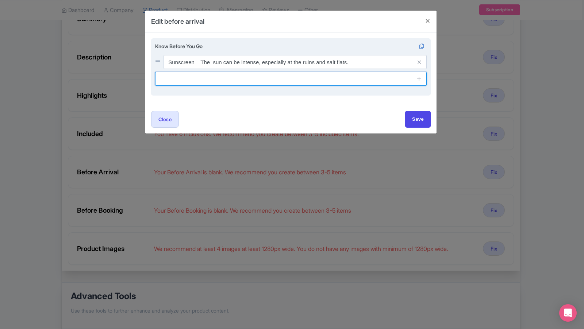
click at [187, 82] on input "text" at bounding box center [290, 79] width 271 height 14
paste input "Check the weather forecast – Be prepared for sun or possible rain."
type input "Check the weather forecast – Be prepared for sun or possible rain."
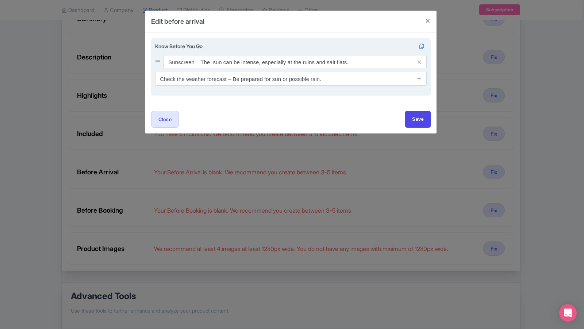
click at [419, 80] on icon at bounding box center [418, 78] width 5 height 5
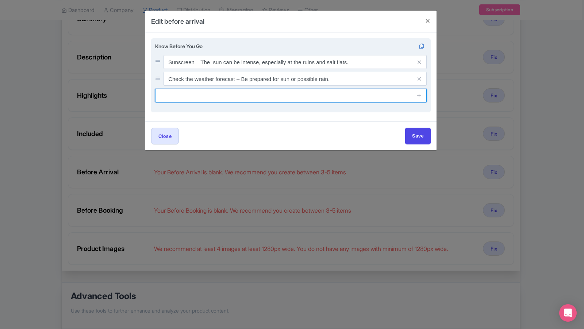
click at [239, 97] on input "text" at bounding box center [290, 96] width 271 height 14
paste input "Stay Hydrated: Bring a reusable water bottle to stay cool and hydrated througho…"
type input "Stay Hydrated: Bring a reusable water bottle to stay cool and hydrated througho…"
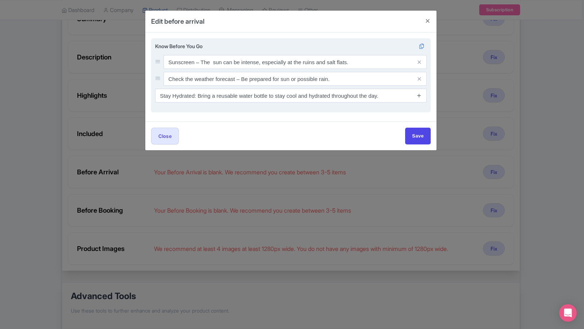
click at [419, 95] on icon at bounding box center [418, 95] width 5 height 5
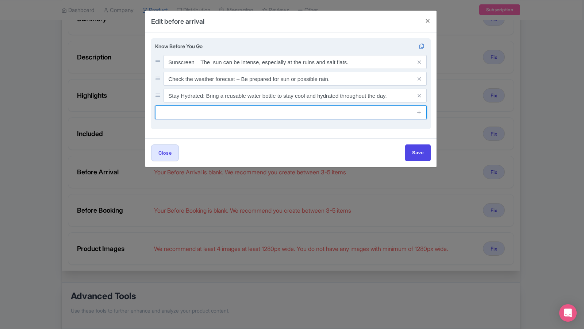
click at [222, 118] on input "text" at bounding box center [290, 112] width 271 height 14
paste input "Dress Comfortably: Wear light, breathable clothing and comfortable walking shoe…"
type input "Dress Comfortably: Wear light, breathable clothing and comfortable walking shoe…"
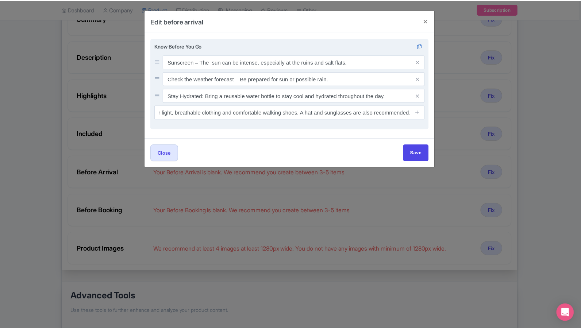
scroll to position [0, 0]
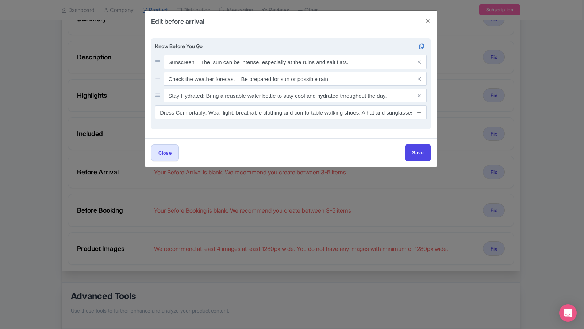
click at [420, 112] on icon at bounding box center [418, 111] width 5 height 5
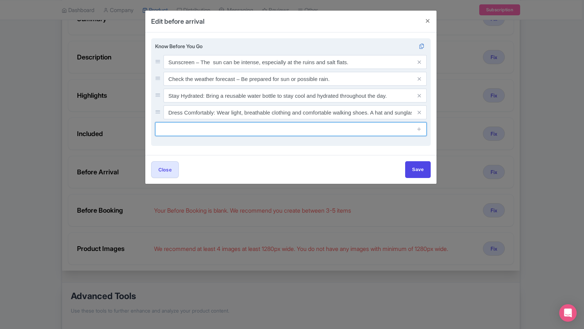
click at [290, 134] on input "text" at bounding box center [290, 129] width 271 height 14
paste input "Cash is Useful: Some local spots may not accept credit cards, so carrying some …"
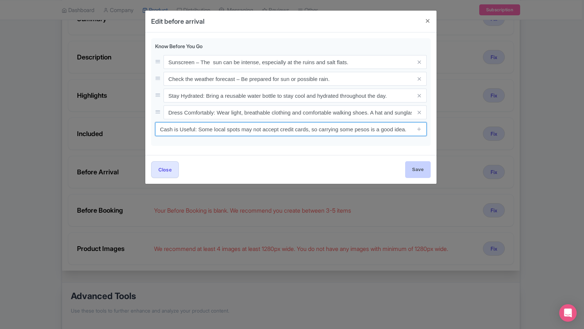
type input "Cash is Useful: Some local spots may not accept credit cards, so carrying some …"
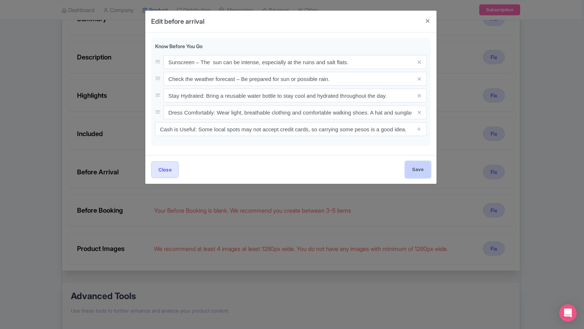
click at [412, 170] on input "Save" at bounding box center [418, 169] width 26 height 16
type input "Save"
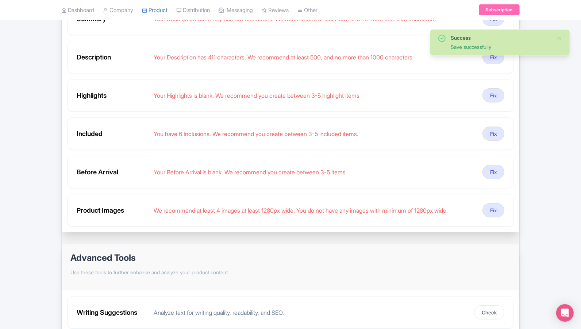
click at [541, 153] on div "Success Save successfully ← Back to Products Tulum and Beyond: Ruins, Two Eyes …" at bounding box center [290, 115] width 581 height 515
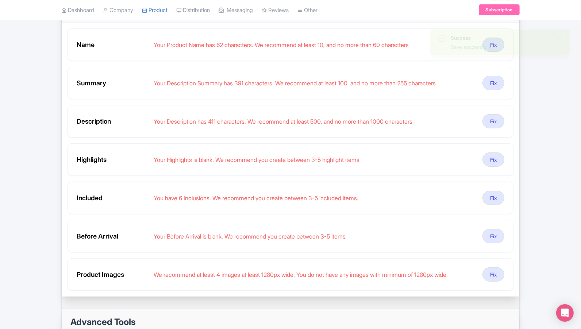
scroll to position [162, 0]
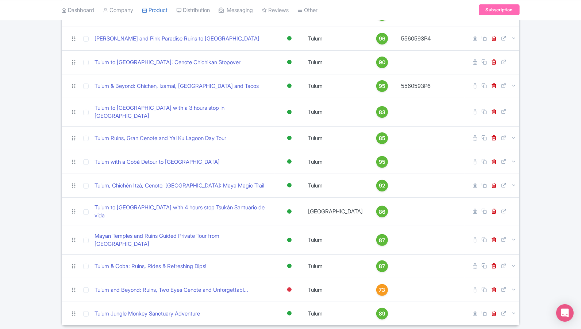
scroll to position [190, 0]
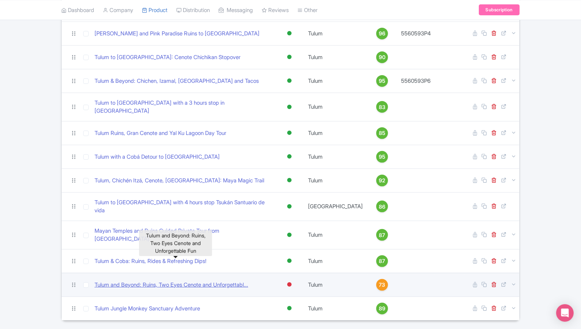
click at [226, 281] on link "Tulum and Beyond: Ruins, Two Eyes Cenote and Unforgettabl..." at bounding box center [172, 285] width 154 height 8
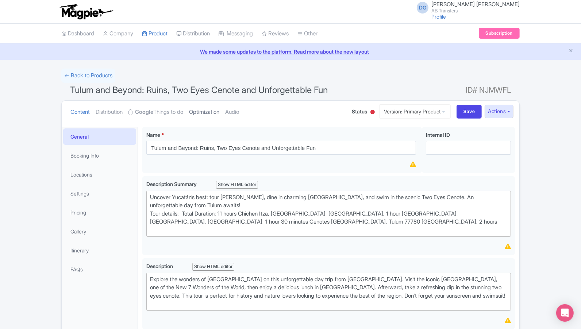
click at [204, 113] on link "Optimization" at bounding box center [204, 112] width 30 height 23
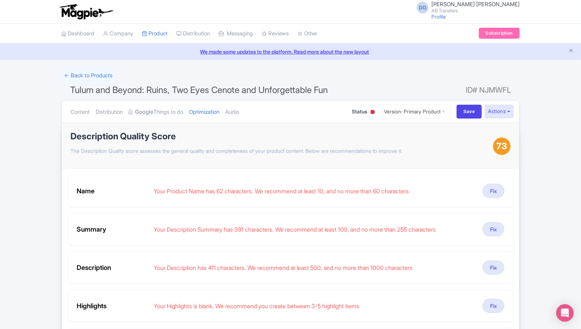
click at [564, 214] on div "← Back to Products Tulum and Beyond: Ruins, Two Eyes Cenote and Unforgettable F…" at bounding box center [290, 307] width 581 height 477
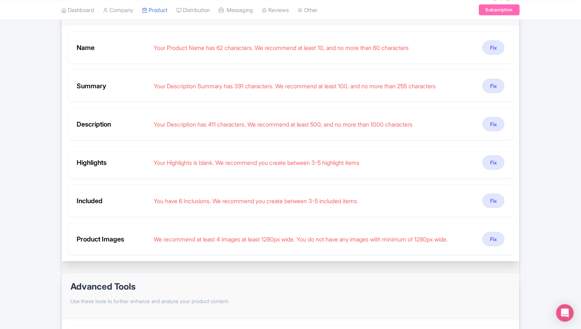
scroll to position [146, 0]
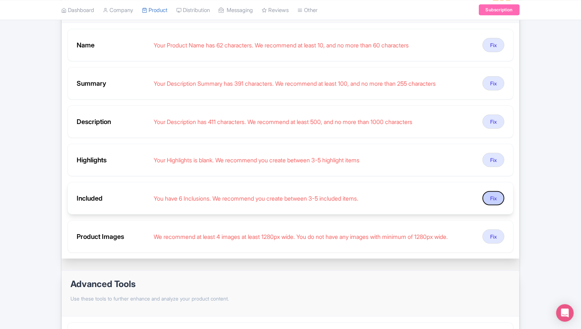
click at [495, 193] on button "Fix" at bounding box center [493, 198] width 22 height 14
click at [496, 193] on button "Fix" at bounding box center [493, 198] width 22 height 14
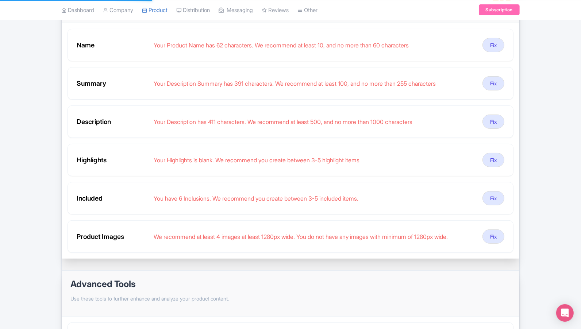
click at [560, 185] on div "← Back to Products Tulum and Beyond: Ruins, Two Eyes Cenote and Unforgettable F…" at bounding box center [290, 161] width 581 height 477
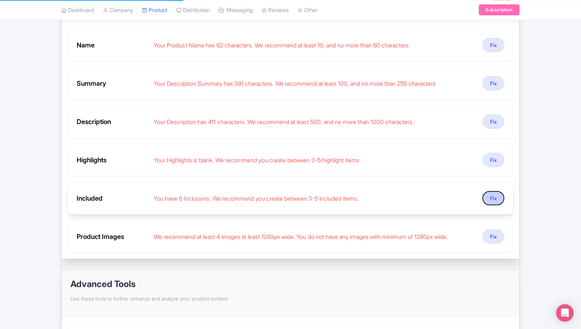
click at [489, 193] on button "Fix" at bounding box center [493, 198] width 22 height 14
click at [495, 194] on button "Fix" at bounding box center [493, 198] width 22 height 14
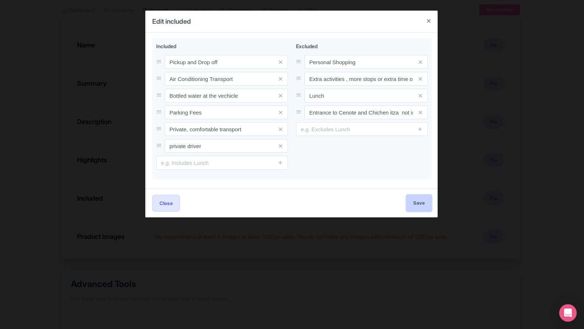
click at [418, 199] on input "Save" at bounding box center [418, 203] width 26 height 16
type input "Save"
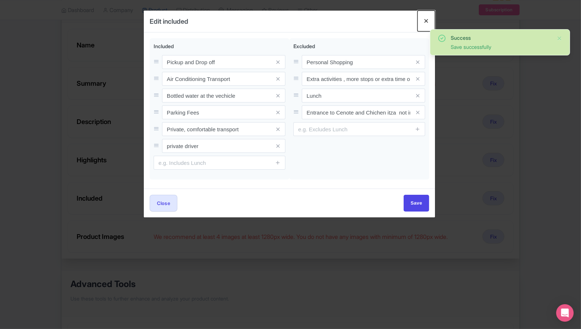
click at [428, 20] on button "Close" at bounding box center [426, 21] width 18 height 21
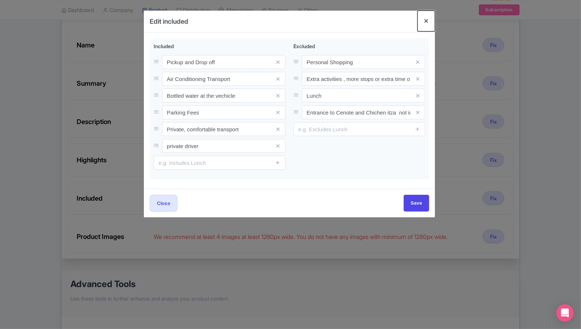
click at [426, 20] on button "Close" at bounding box center [426, 21] width 18 height 21
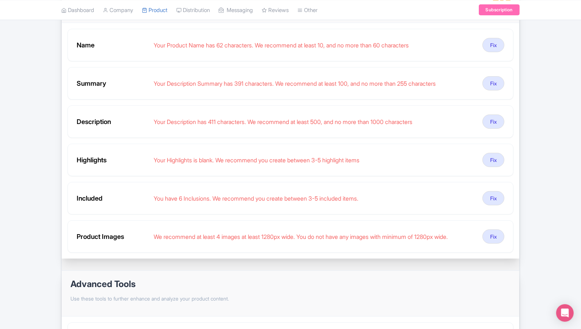
click at [535, 175] on div "Success Save successfully ← Back to Products Tulum and Beyond: Ruins, Two Eyes …" at bounding box center [290, 161] width 581 height 477
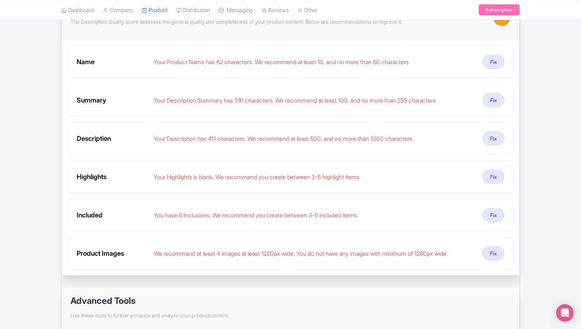
scroll to position [130, 0]
click at [490, 170] on button "Fix" at bounding box center [493, 176] width 22 height 14
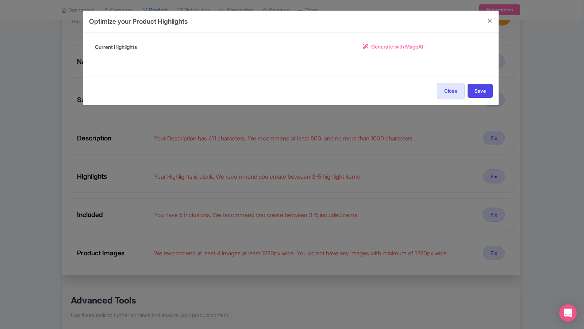
click at [387, 47] on span "Generate with MagpAI" at bounding box center [397, 47] width 52 height 8
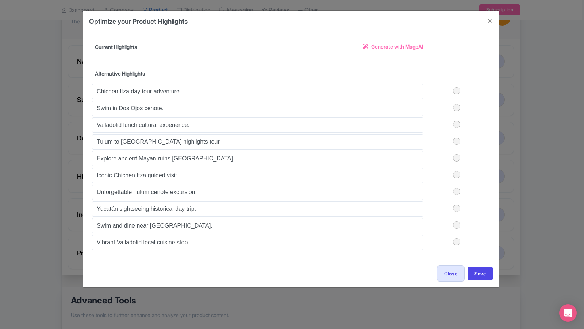
click at [458, 91] on label at bounding box center [456, 90] width 66 height 7
click at [0, 0] on input "checkbox" at bounding box center [0, 0] width 0 height 0
click at [458, 107] on label at bounding box center [456, 107] width 66 height 7
click at [0, 0] on input "checkbox" at bounding box center [0, 0] width 0 height 0
click at [457, 123] on label at bounding box center [456, 124] width 66 height 7
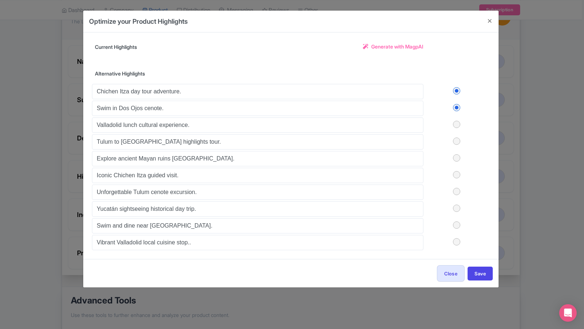
click at [0, 0] on input "checkbox" at bounding box center [0, 0] width 0 height 0
click at [457, 188] on label at bounding box center [456, 191] width 66 height 7
click at [0, 0] on input "checkbox" at bounding box center [0, 0] width 0 height 0
click at [483, 269] on button "Save" at bounding box center [479, 274] width 25 height 14
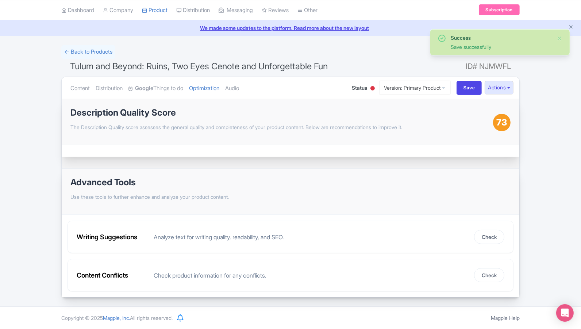
scroll to position [21, 0]
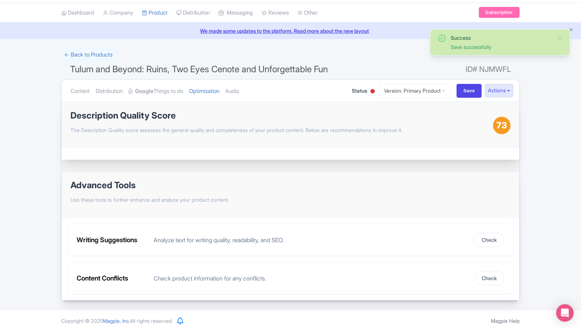
click at [537, 201] on div "Success Save successfully ← Back to Products Tulum and Beyond: Ruins, Two Eyes …" at bounding box center [290, 174] width 581 height 253
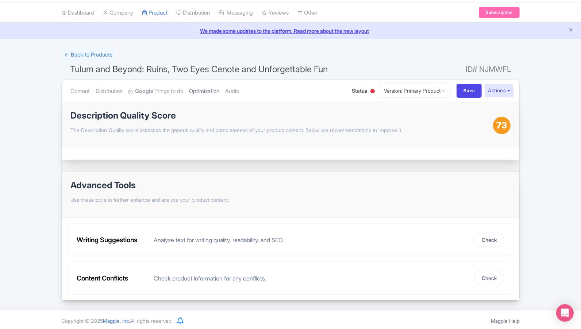
click at [212, 91] on link "Optimization" at bounding box center [204, 91] width 30 height 23
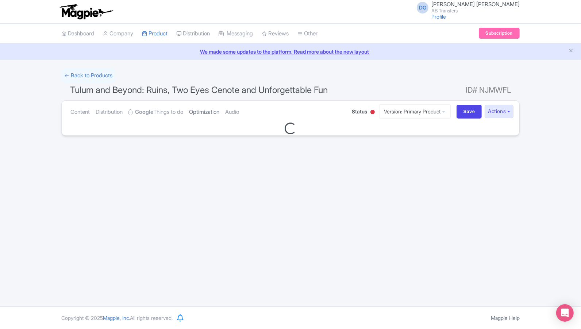
scroll to position [0, 0]
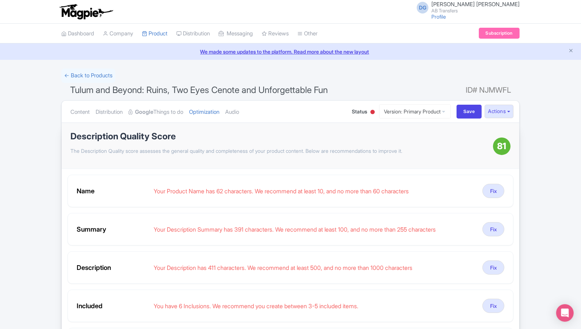
click at [557, 219] on div "Success Save successfully ← Back to Products Tulum and Beyond: Ruins, Two Eyes …" at bounding box center [290, 288] width 581 height 439
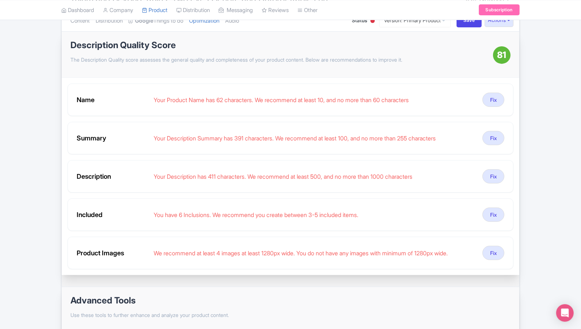
scroll to position [97, 0]
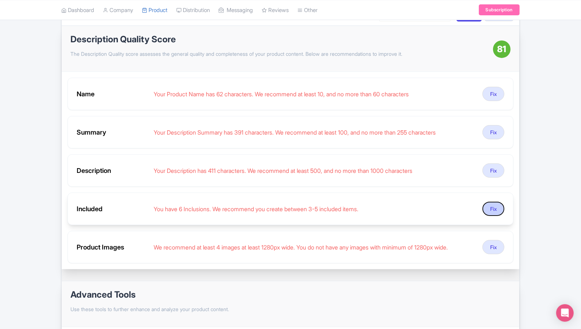
click at [494, 202] on button "Fix" at bounding box center [493, 209] width 22 height 14
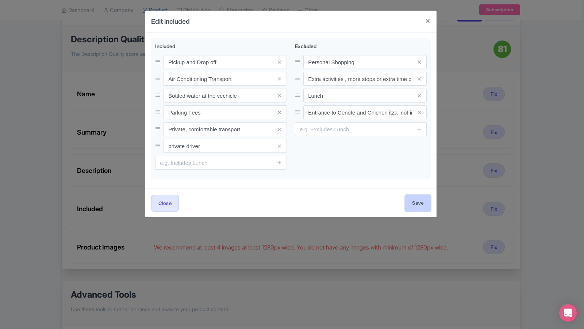
click at [420, 202] on input "Save" at bounding box center [418, 203] width 26 height 16
type input "Save"
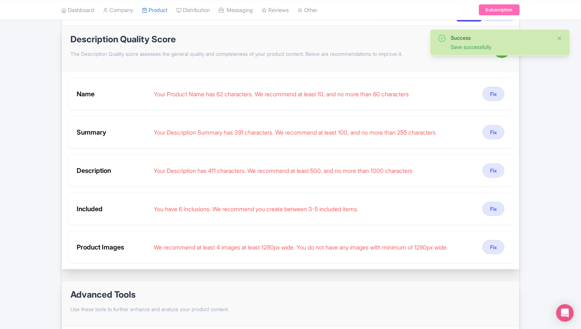
click at [559, 36] on button "Close" at bounding box center [559, 38] width 6 height 9
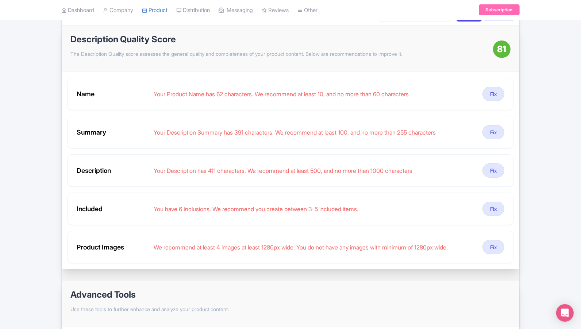
click at [541, 146] on div "← Back to Products Tulum and Beyond: Ruins, Two Eyes Cenote and Unforgettable F…" at bounding box center [290, 191] width 581 height 439
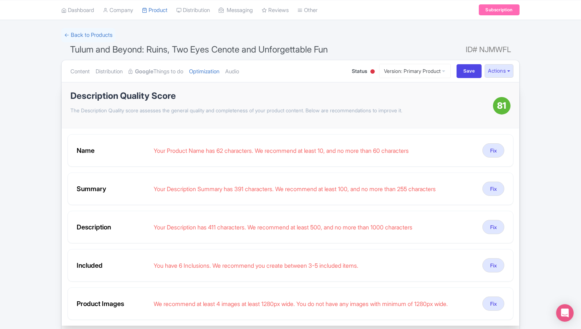
scroll to position [32, 0]
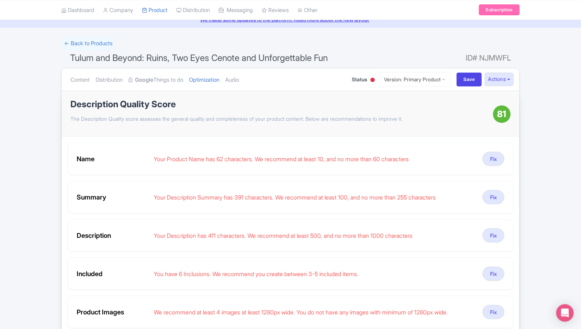
click at [362, 80] on div "Status Active Inactive Building Archived" at bounding box center [364, 79] width 24 height 13
click at [370, 78] on div at bounding box center [372, 80] width 4 height 4
click at [351, 93] on div "Active" at bounding box center [354, 93] width 43 height 14
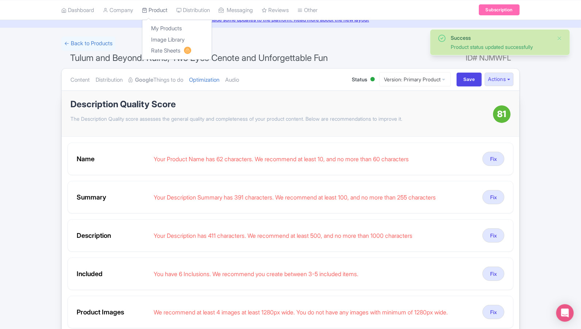
click at [159, 10] on link "Product" at bounding box center [155, 10] width 26 height 20
click at [165, 25] on link "My Products" at bounding box center [176, 28] width 69 height 11
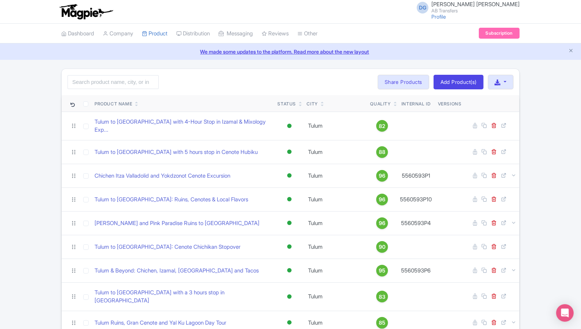
drag, startPoint x: 580, startPoint y: 113, endPoint x: 583, endPoint y: 167, distance: 54.1
click at [581, 167] on html "DG [PERSON_NAME] [PERSON_NAME] AB Transfers Profile Users Settings Sign out Das…" at bounding box center [290, 164] width 581 height 329
